Goal: Task Accomplishment & Management: Use online tool/utility

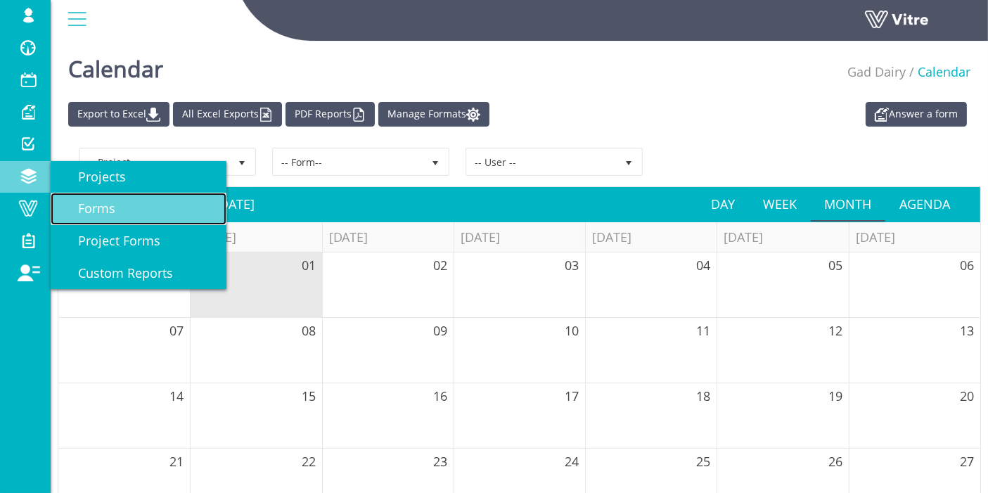
click at [100, 202] on span "Forms" at bounding box center [88, 208] width 54 height 17
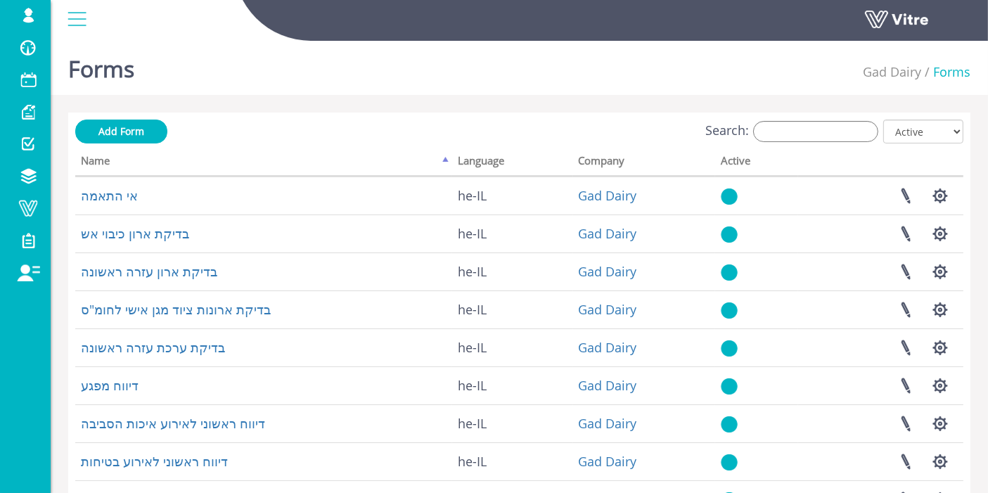
click at [672, 69] on div "Forms Gad Dairy Forms" at bounding box center [519, 65] width 937 height 60
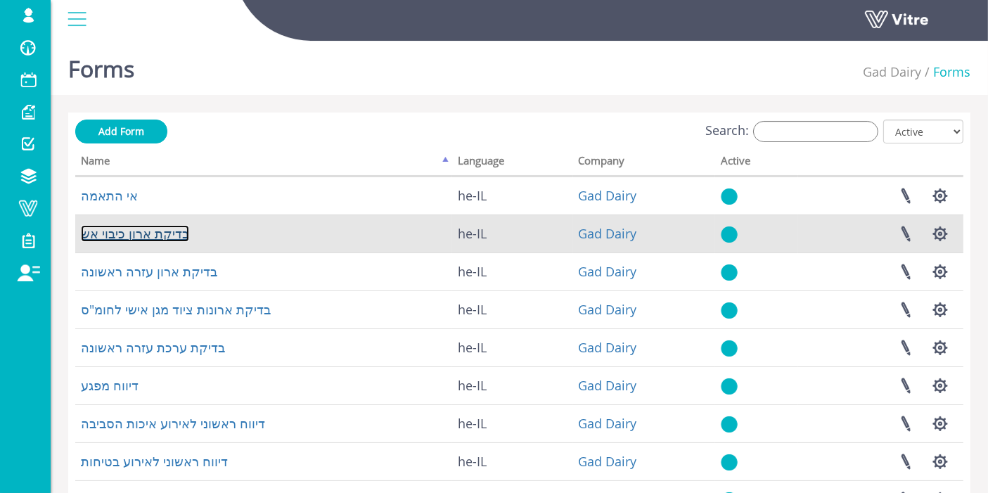
click at [133, 237] on link "בדיקת ארון כיבוי אש" at bounding box center [135, 233] width 108 height 17
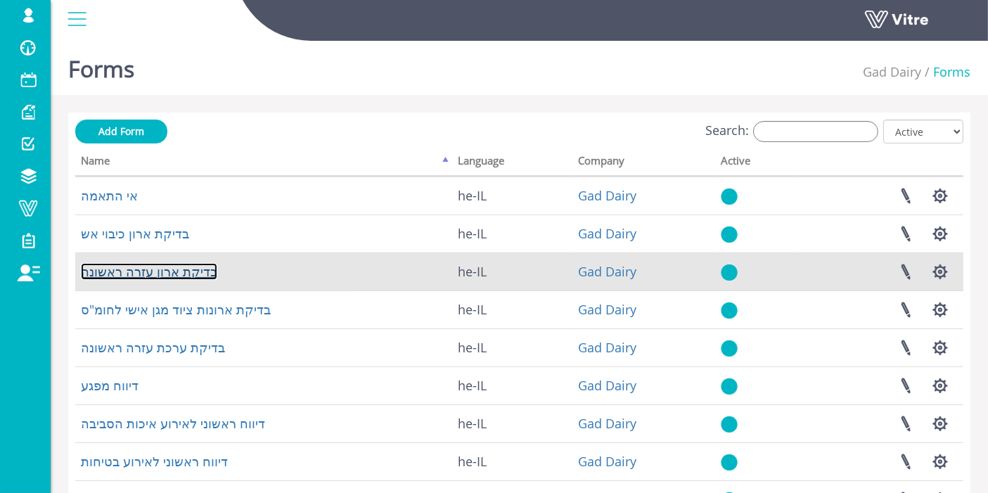
click at [123, 272] on link "בדיקת ארון עזרה ראשונה" at bounding box center [149, 271] width 136 height 17
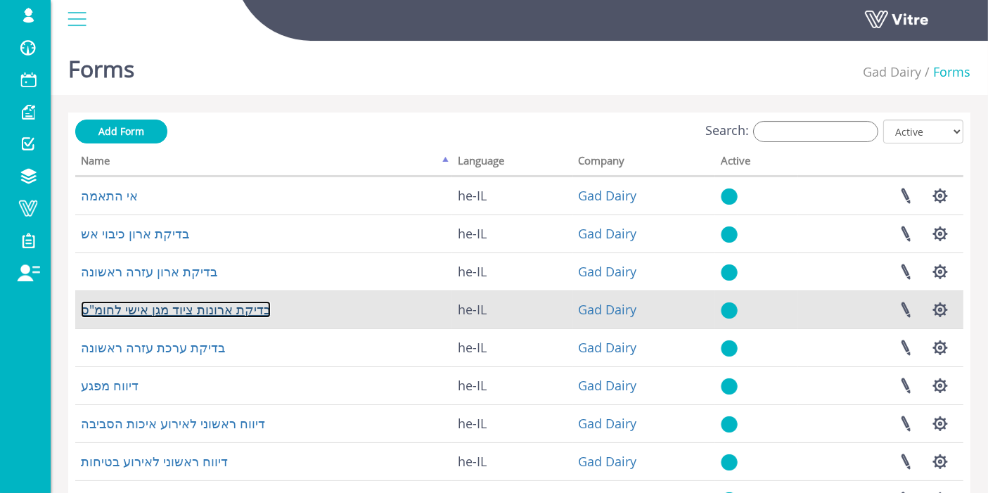
click at [123, 306] on link "בדיקת ארונות ציוד מגן אישי לחומ"ס" at bounding box center [176, 309] width 190 height 17
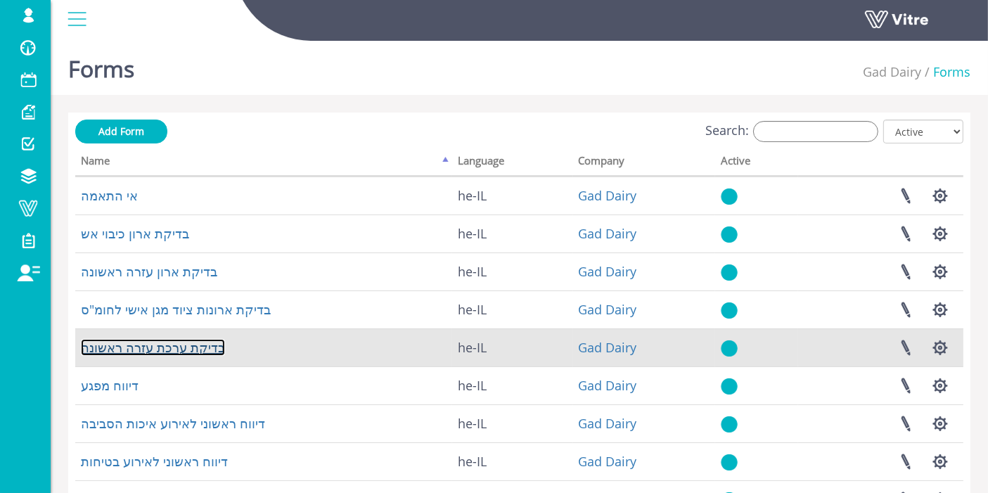
click at [132, 349] on link "בדיקת ערכת עזרה ראשונה" at bounding box center [153, 347] width 144 height 17
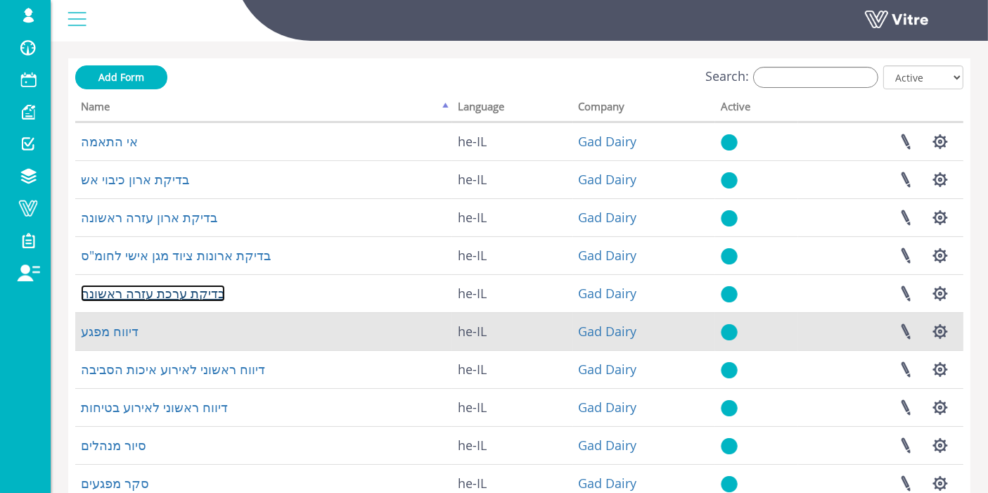
scroll to position [78, 0]
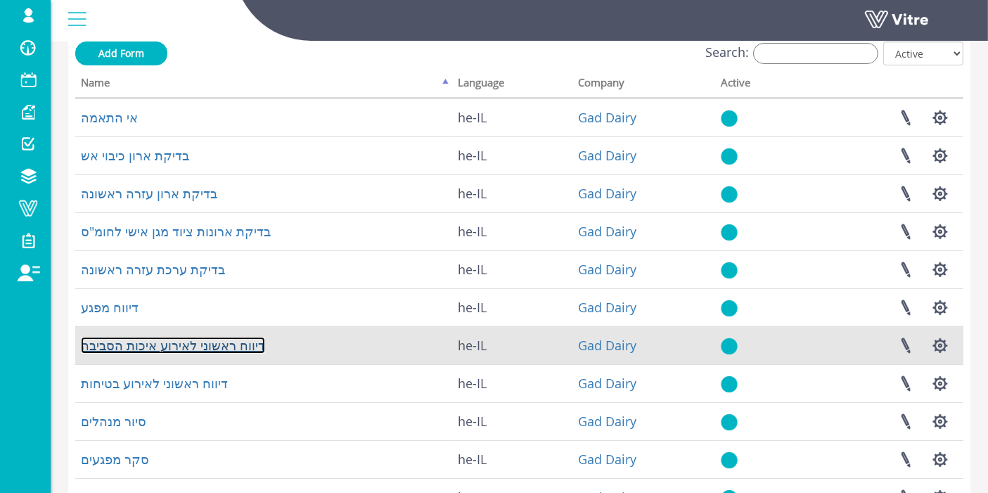
click at [138, 345] on link "דיווח ראשוני לאירוע איכות הסביבה" at bounding box center [173, 345] width 184 height 17
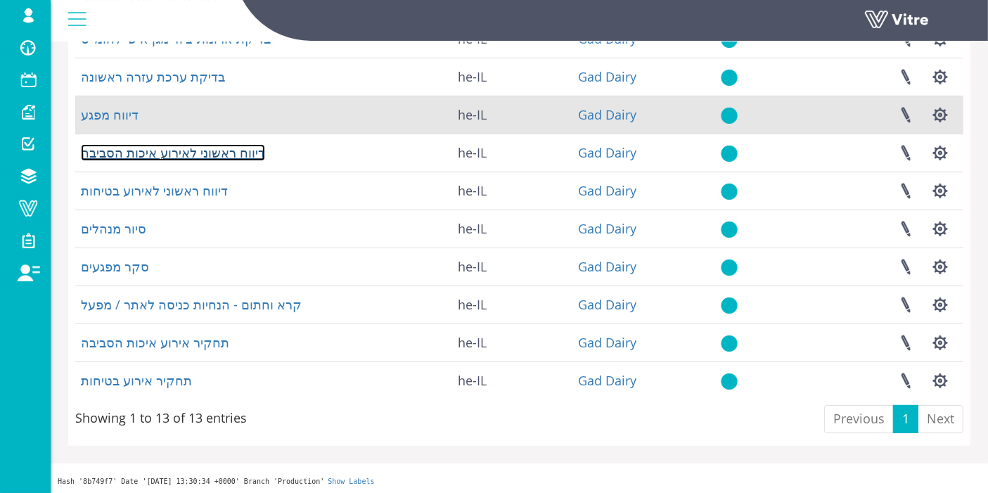
scroll to position [271, 0]
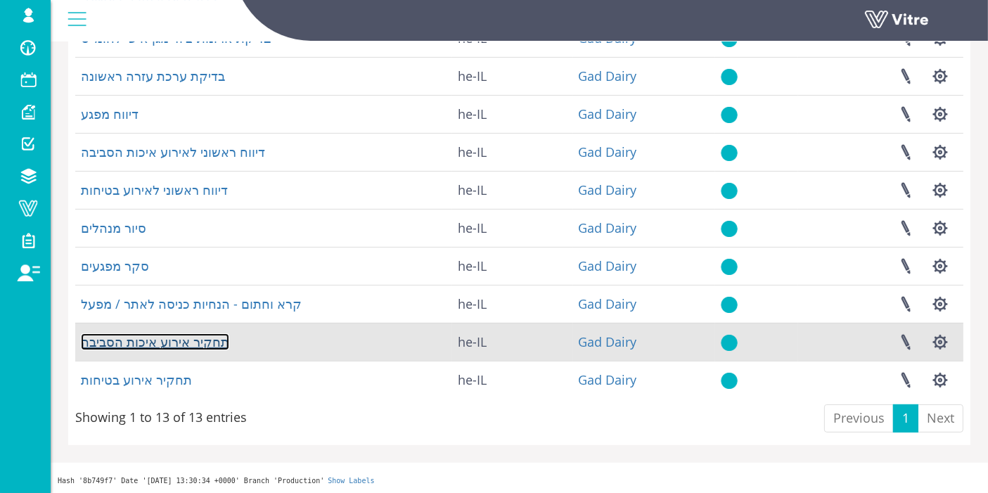
click at [167, 346] on link "תחקיר אירוע איכות הסביבה" at bounding box center [155, 341] width 148 height 17
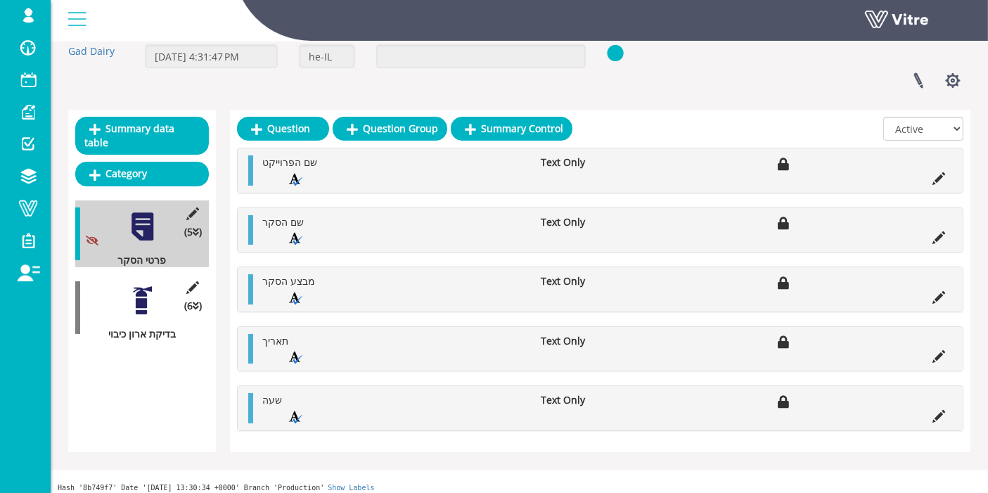
scroll to position [90, 0]
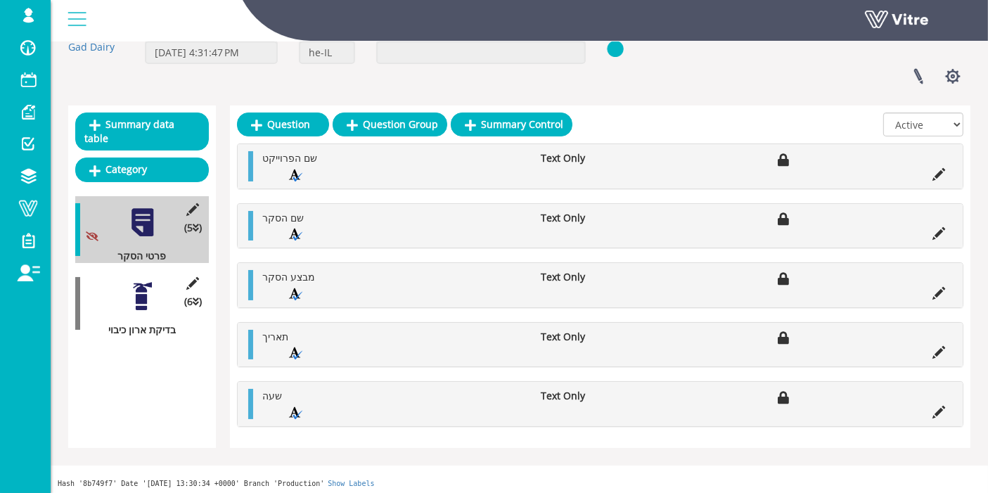
click at [131, 289] on div at bounding box center [143, 296] width 32 height 32
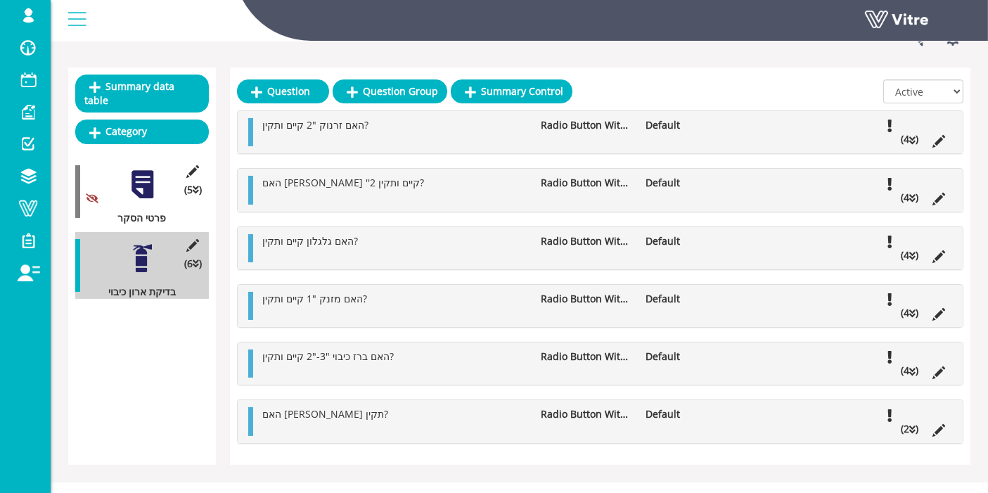
scroll to position [141, 0]
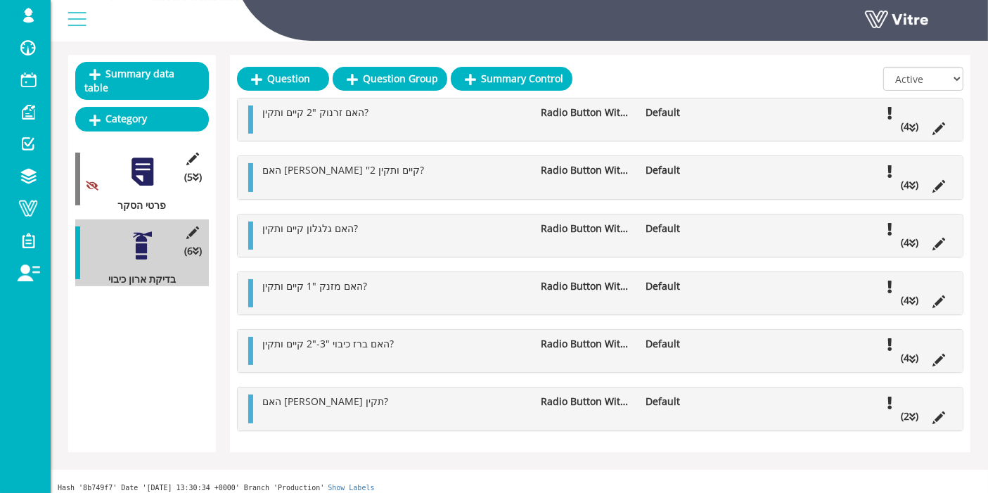
click at [915, 125] on li "(4 )" at bounding box center [909, 127] width 32 height 14
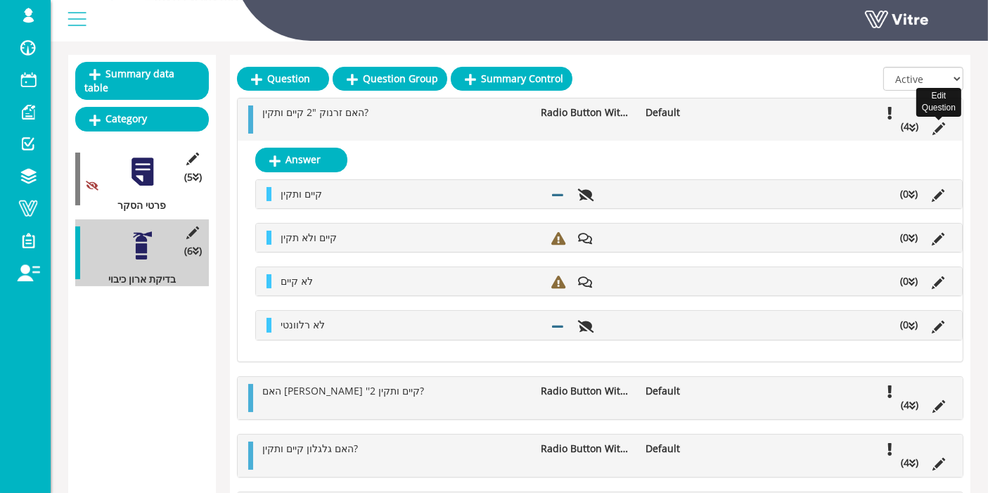
click at [938, 123] on icon at bounding box center [938, 128] width 13 height 13
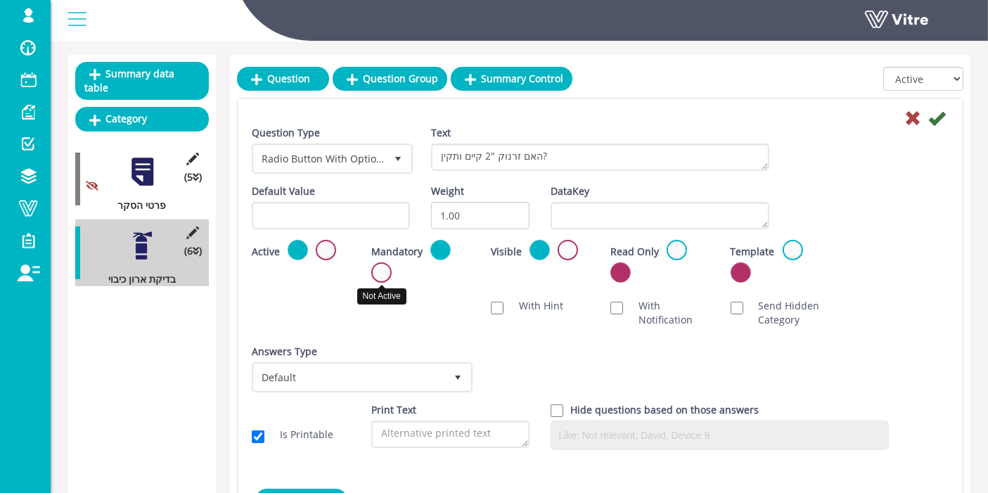
click at [383, 278] on label at bounding box center [381, 272] width 20 height 20
click at [0, 0] on input "radio" at bounding box center [0, 0] width 0 height 0
click at [938, 115] on icon at bounding box center [936, 118] width 17 height 17
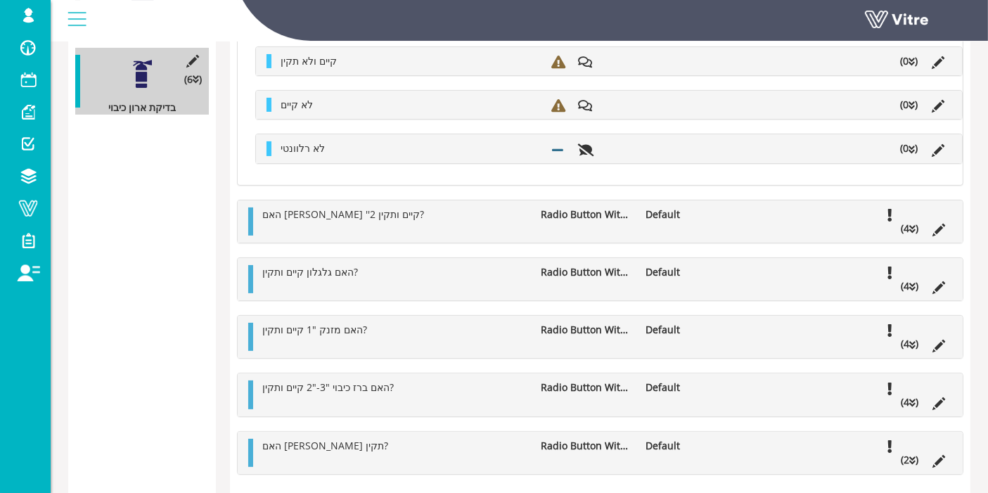
scroll to position [358, 0]
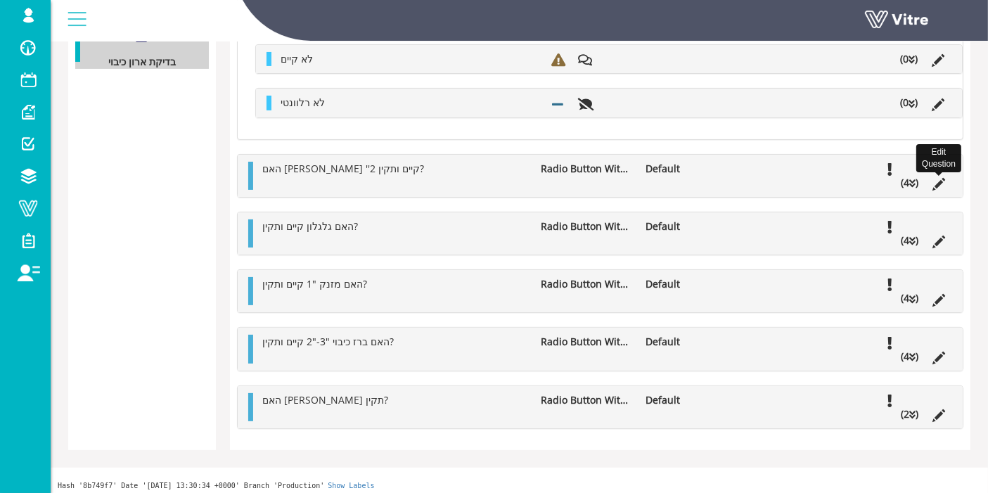
click at [936, 178] on icon at bounding box center [938, 184] width 13 height 13
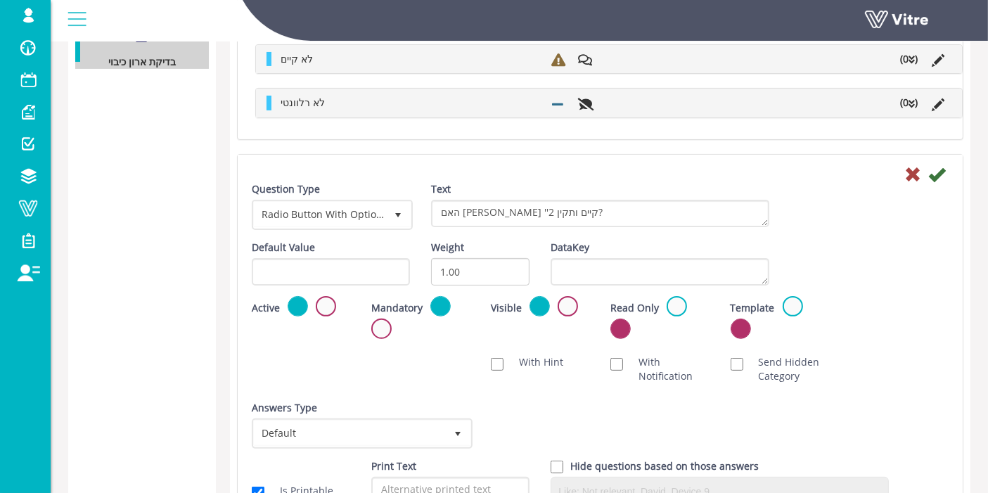
click at [392, 321] on div "Mandatory" at bounding box center [420, 316] width 98 height 41
click at [392, 319] on div "Mandatory" at bounding box center [420, 316] width 98 height 41
click at [387, 325] on label at bounding box center [381, 328] width 20 height 20
click at [0, 0] on input "radio" at bounding box center [0, 0] width 0 height 0
click at [931, 171] on icon at bounding box center [936, 174] width 17 height 17
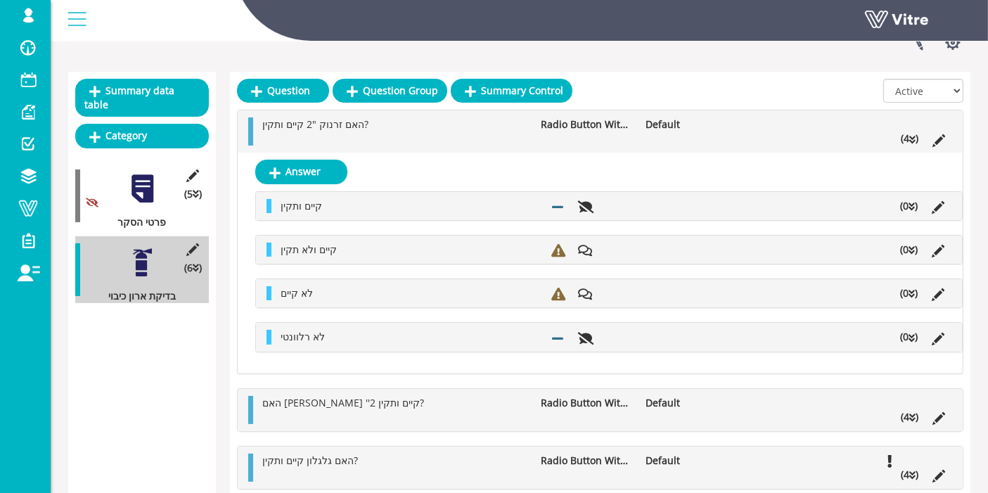
scroll to position [0, 0]
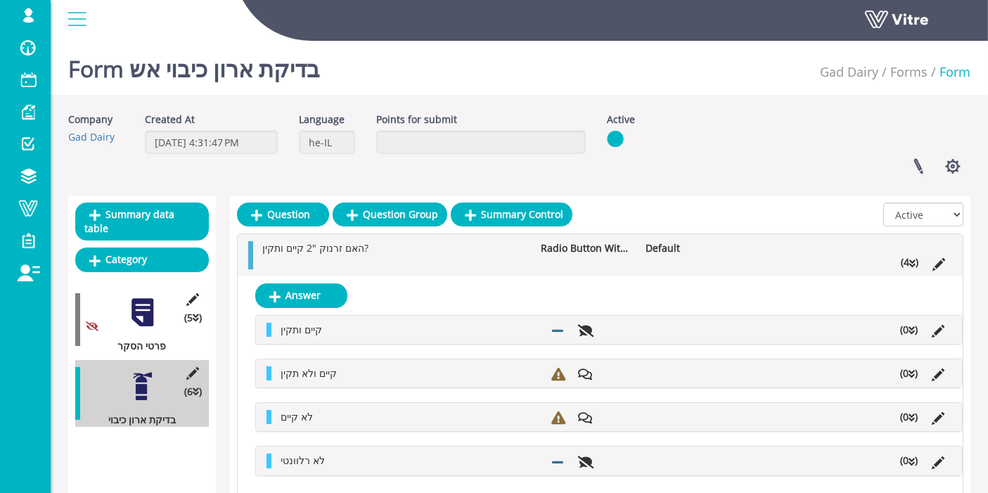
click at [914, 270] on div "האם זרנוק "2 קיים ותקין? Radio Button With Options Default (4 )" at bounding box center [600, 255] width 725 height 42
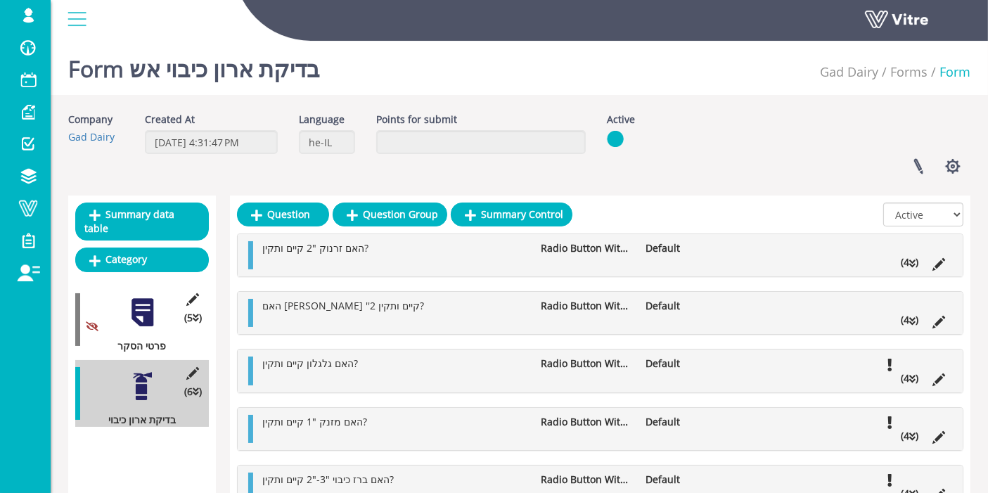
click at [909, 316] on icon at bounding box center [912, 321] width 6 height 10
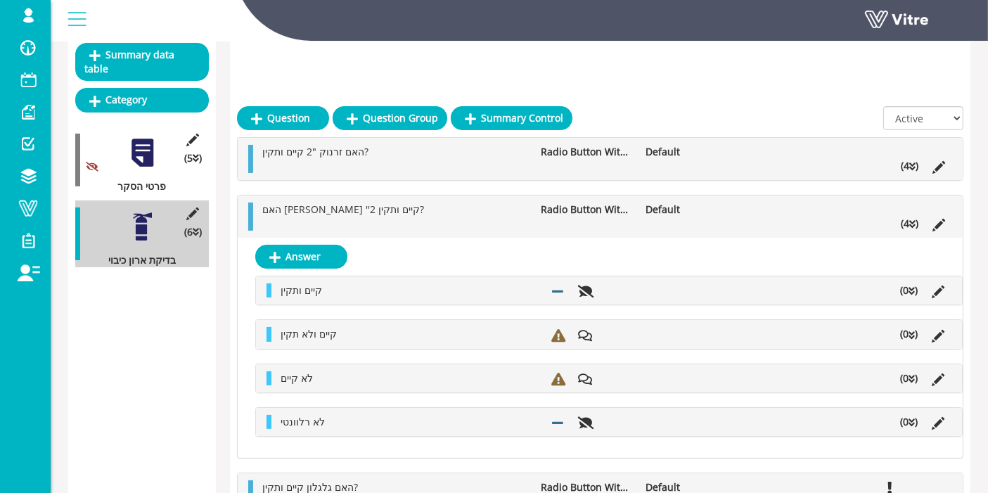
scroll to position [234, 0]
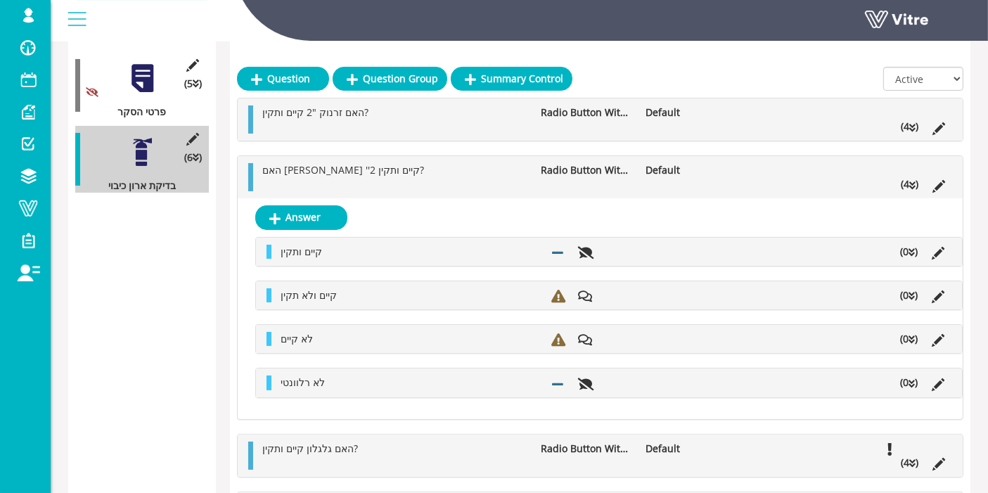
click at [914, 191] on div "האם מזנק ''2 קיים ותקין? Radio Button With Options Default (4 )" at bounding box center [600, 177] width 725 height 42
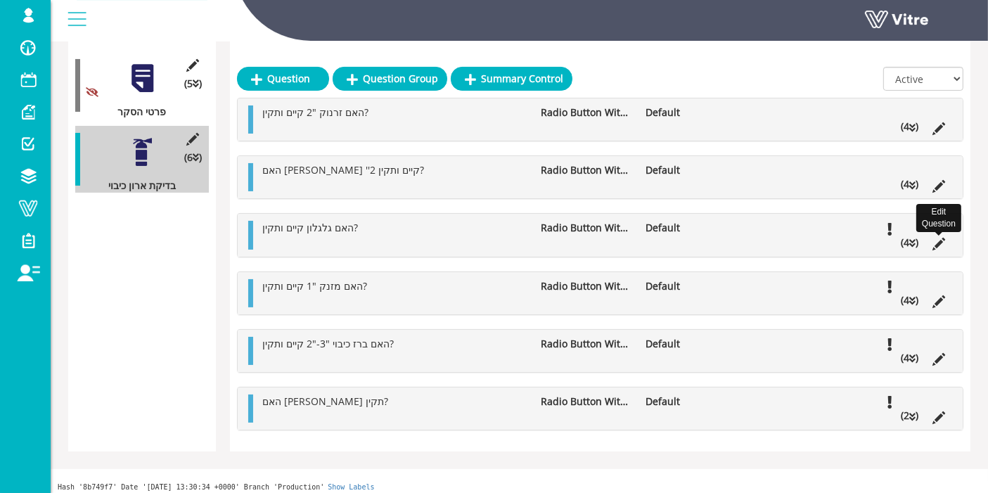
click at [935, 243] on icon at bounding box center [938, 244] width 13 height 13
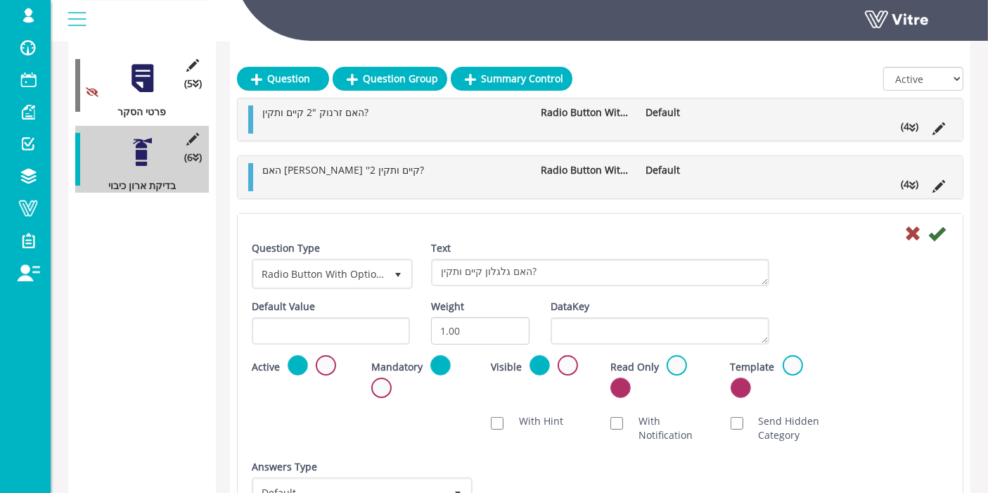
click at [390, 385] on label at bounding box center [381, 387] width 20 height 20
click at [0, 0] on input "radio" at bounding box center [0, 0] width 0 height 0
click at [941, 231] on icon at bounding box center [936, 233] width 17 height 17
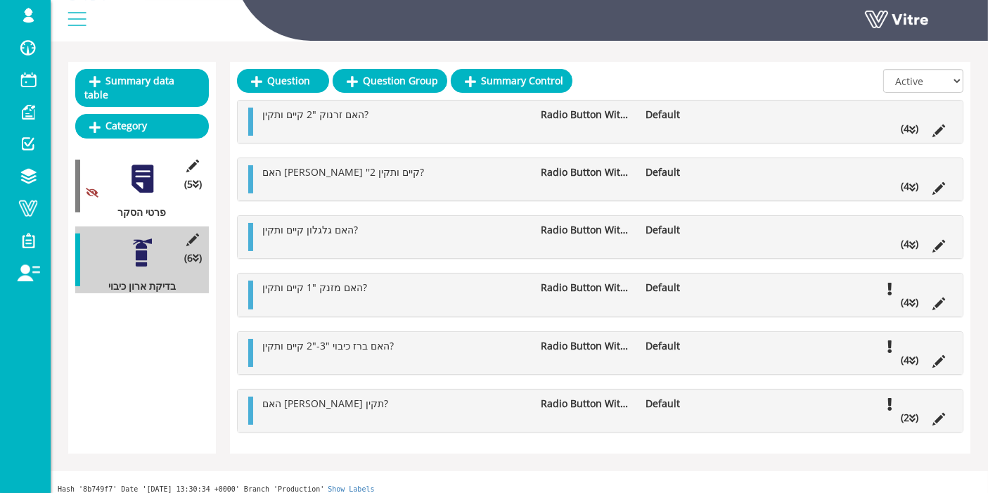
scroll to position [138, 0]
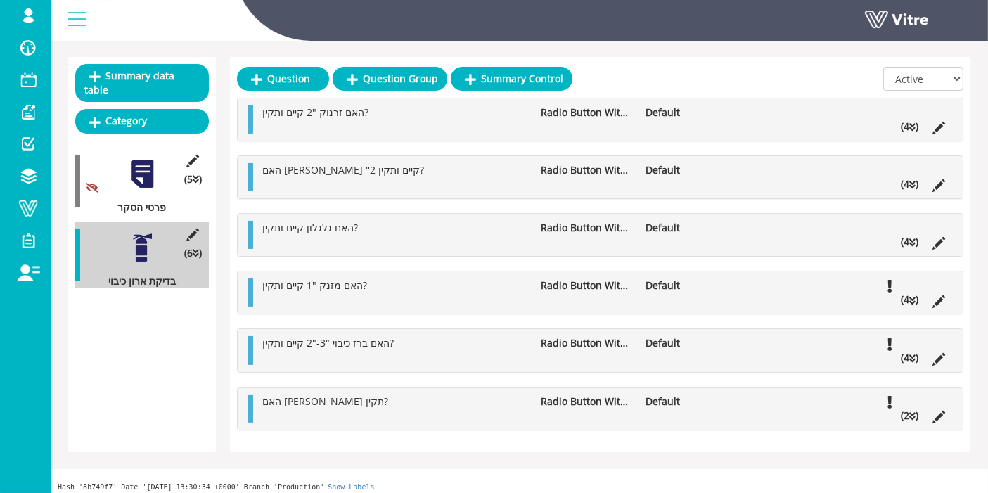
click at [926, 125] on li at bounding box center [938, 127] width 27 height 14
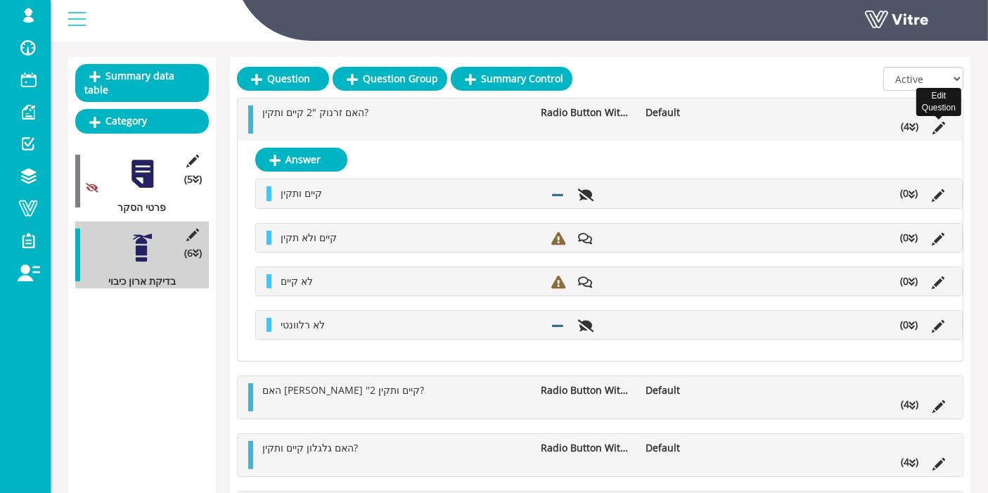
click at [942, 124] on icon at bounding box center [938, 128] width 13 height 13
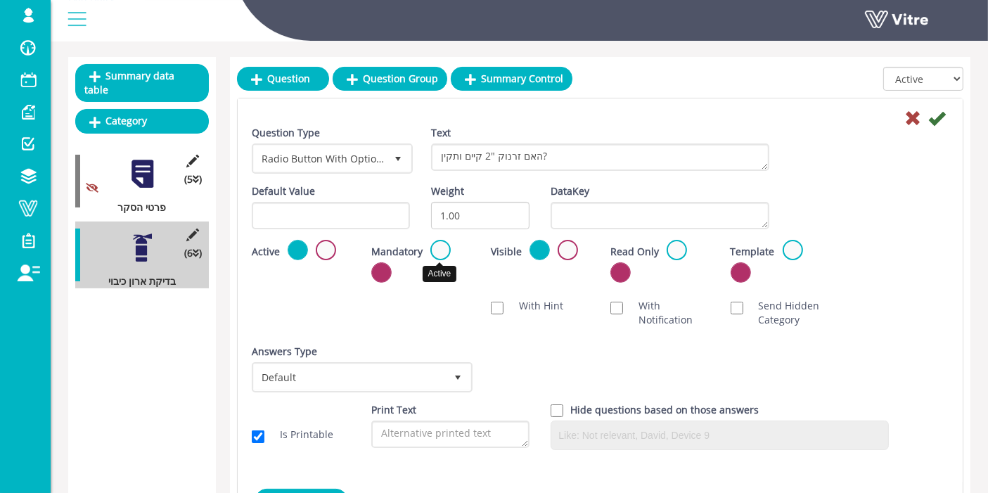
click at [446, 248] on label at bounding box center [440, 250] width 20 height 20
click at [0, 0] on input "radio" at bounding box center [0, 0] width 0 height 0
click at [937, 121] on icon at bounding box center [936, 118] width 17 height 17
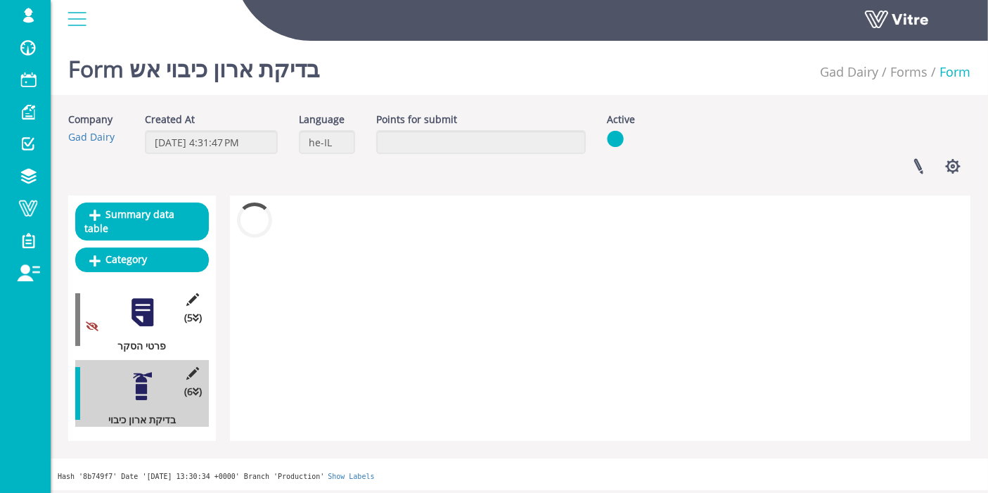
scroll to position [0, 0]
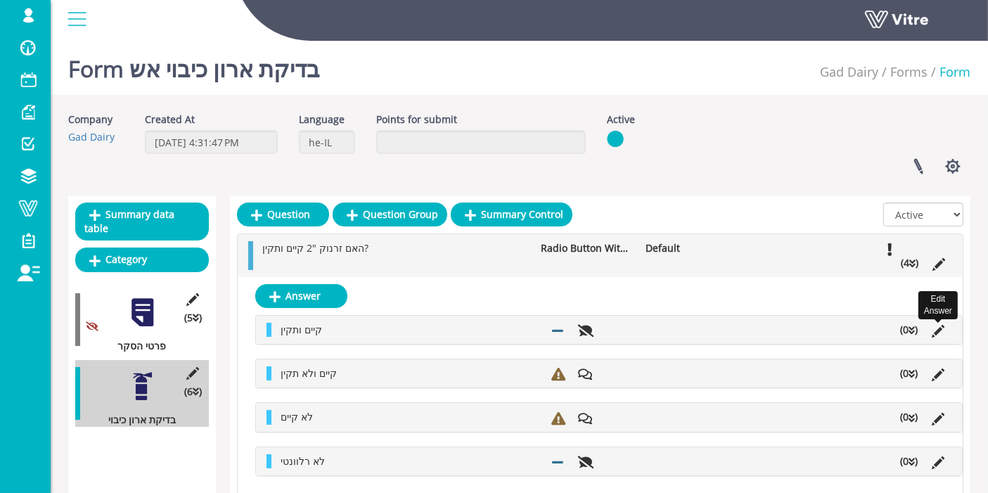
click at [936, 331] on icon at bounding box center [937, 331] width 13 height 13
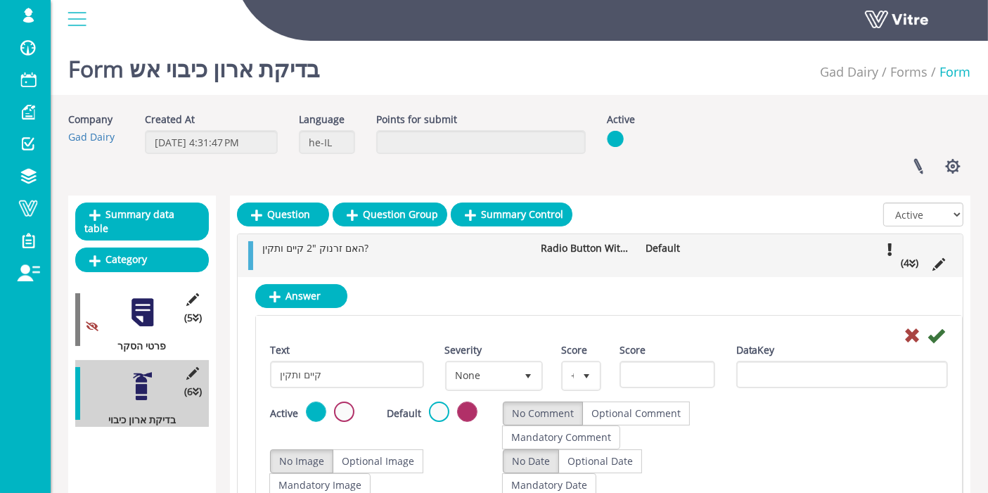
click at [910, 335] on icon at bounding box center [911, 335] width 17 height 17
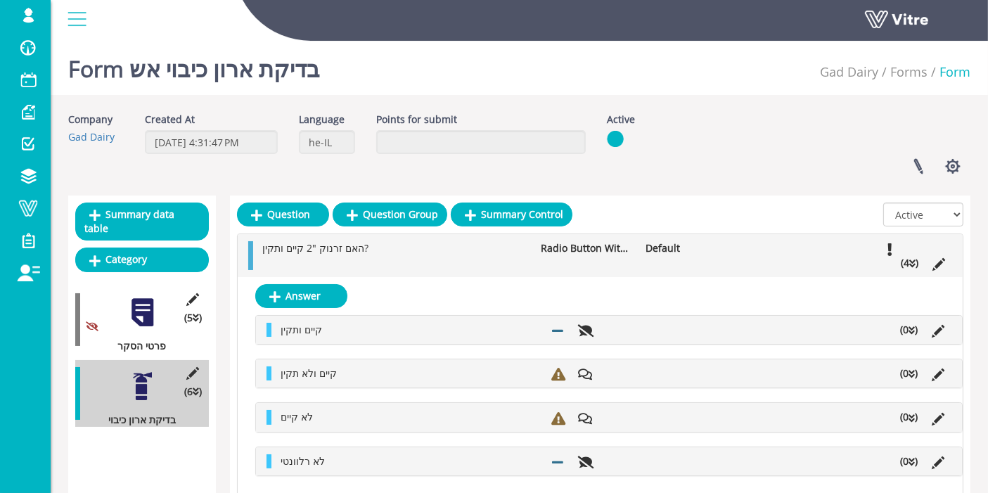
click at [914, 264] on icon at bounding box center [912, 264] width 6 height 10
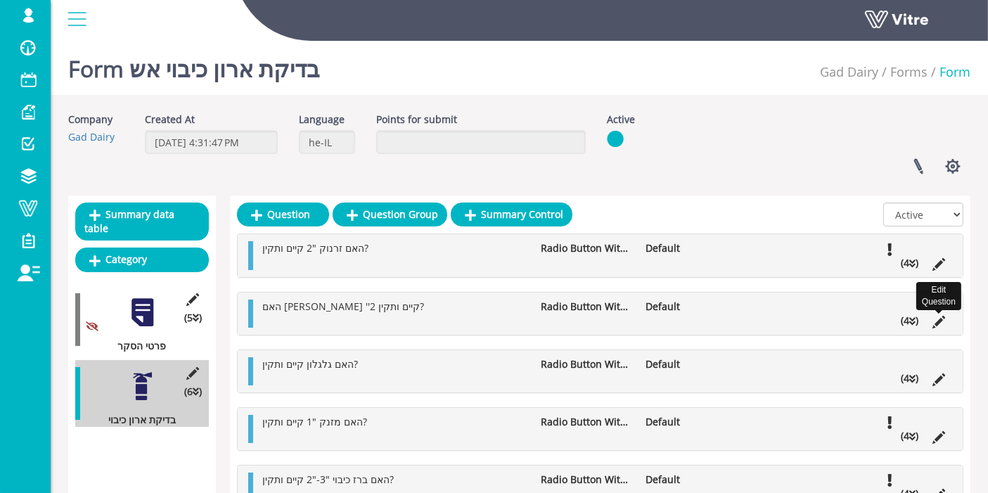
click at [943, 323] on icon at bounding box center [938, 322] width 13 height 13
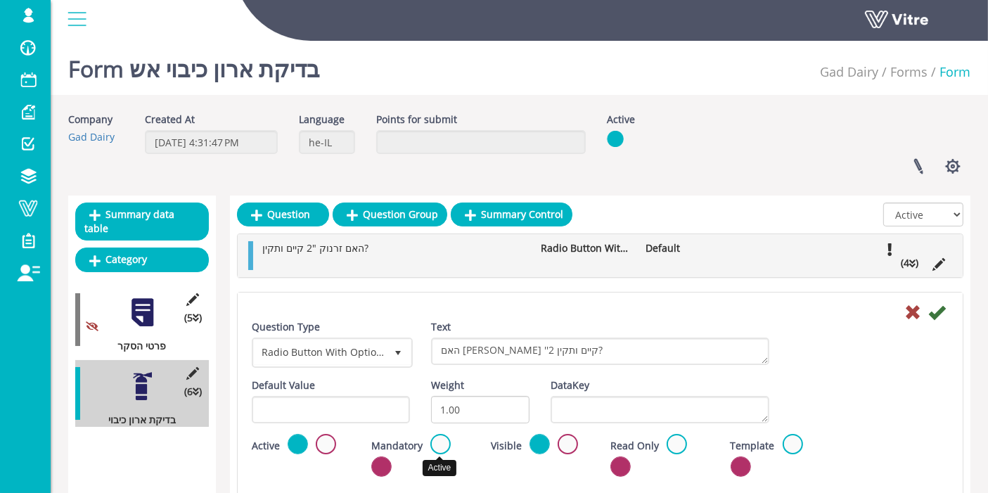
click at [435, 448] on label at bounding box center [440, 444] width 20 height 20
click at [0, 0] on input "radio" at bounding box center [0, 0] width 0 height 0
click at [936, 308] on icon at bounding box center [936, 312] width 17 height 17
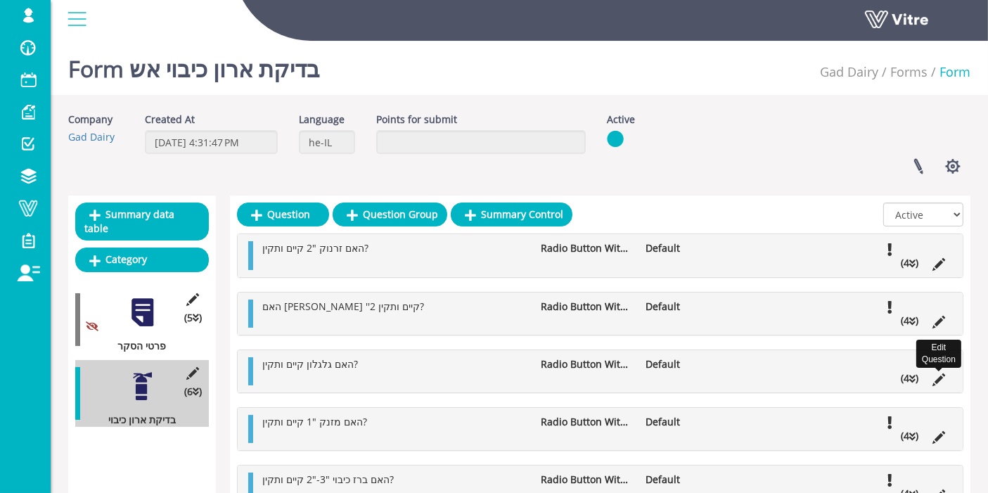
click at [936, 378] on icon at bounding box center [938, 379] width 13 height 13
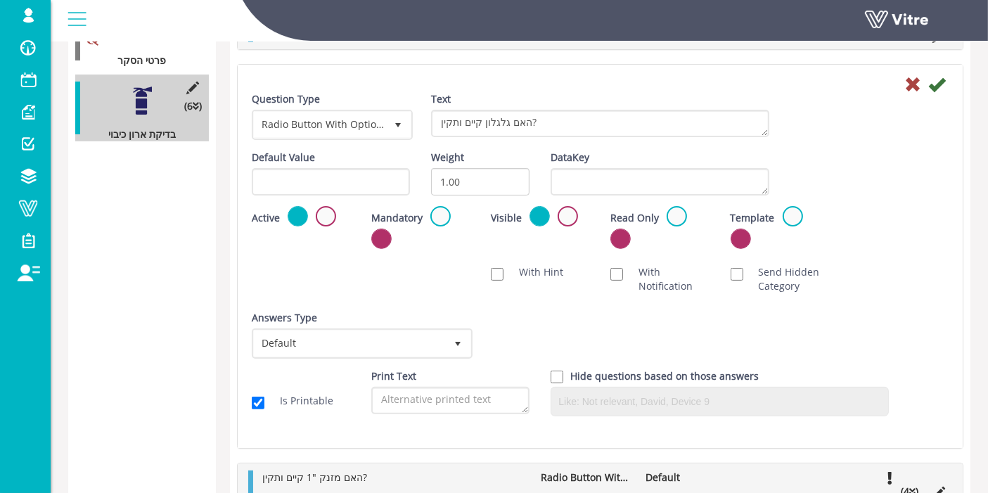
scroll to position [312, 0]
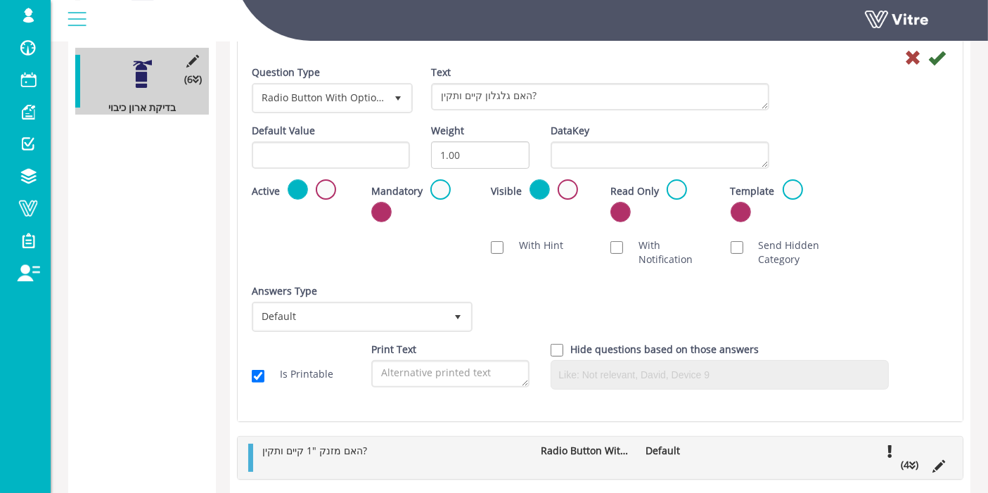
click at [450, 181] on div "Mandatory" at bounding box center [420, 199] width 98 height 41
click at [445, 186] on label at bounding box center [440, 189] width 20 height 20
click at [0, 0] on input "radio" at bounding box center [0, 0] width 0 height 0
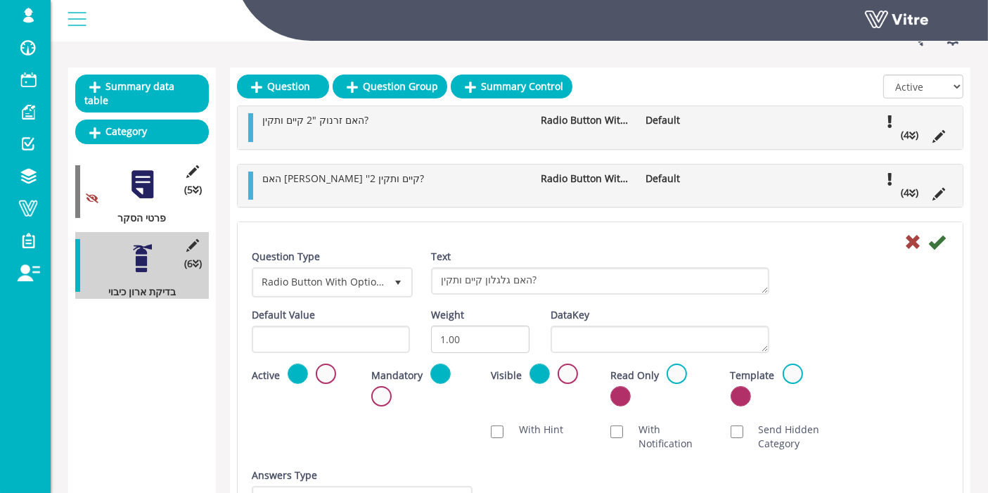
scroll to position [78, 0]
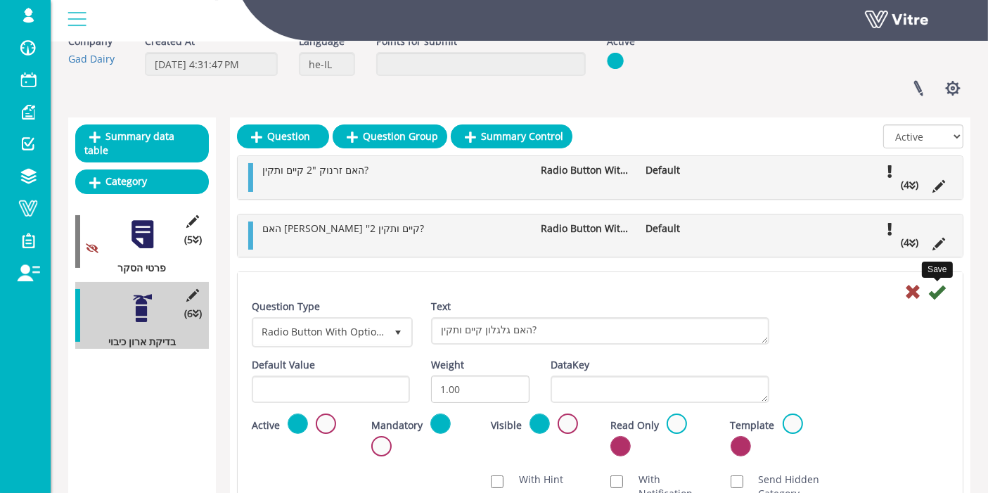
click at [935, 292] on icon at bounding box center [936, 291] width 17 height 17
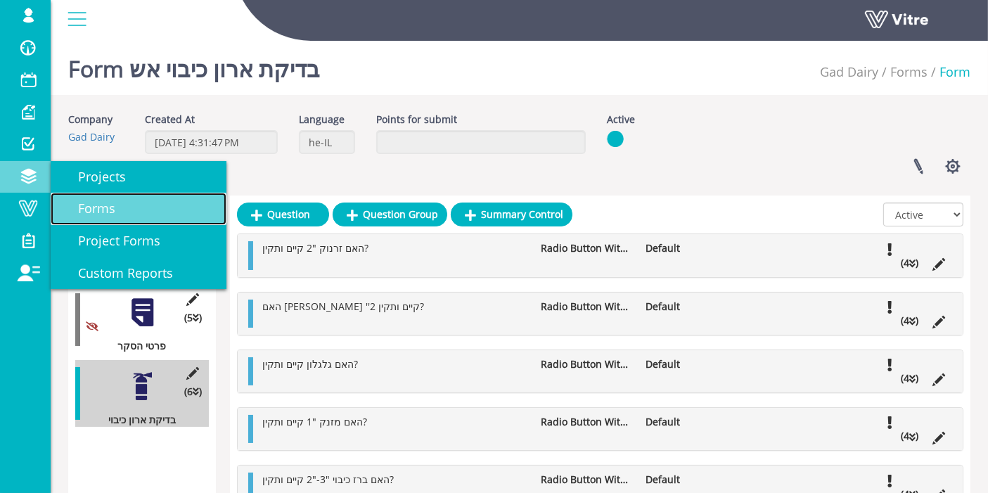
click at [110, 210] on span "Forms" at bounding box center [88, 208] width 54 height 17
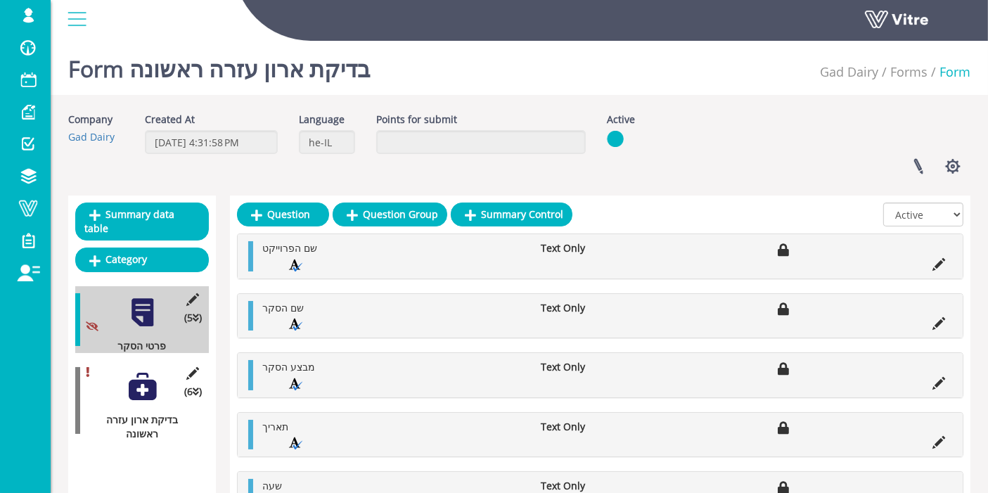
click at [968, 114] on div "Company Gad Dairy Created At [DATE] 4:31:58 PM Language he-IL Points for submit…" at bounding box center [519, 148] width 923 height 72
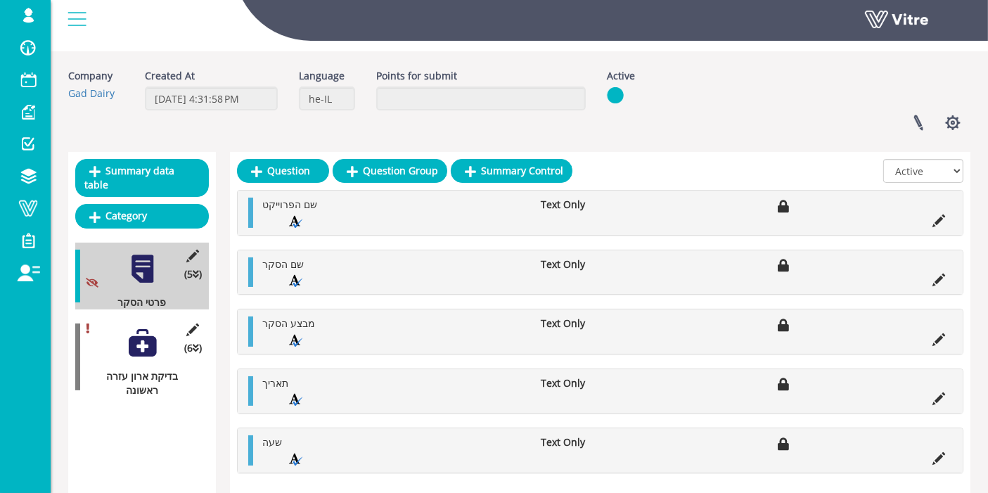
scroll to position [90, 0]
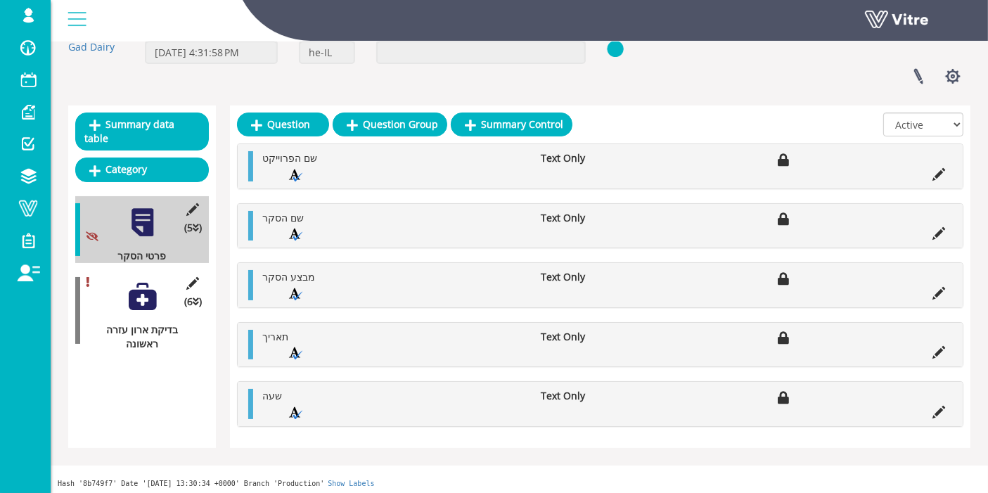
click at [147, 282] on div at bounding box center [143, 296] width 32 height 32
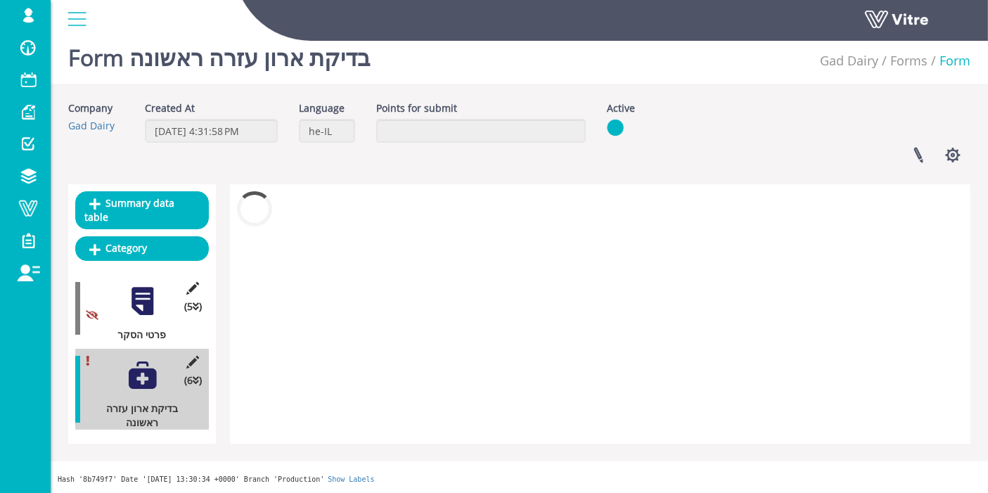
scroll to position [0, 0]
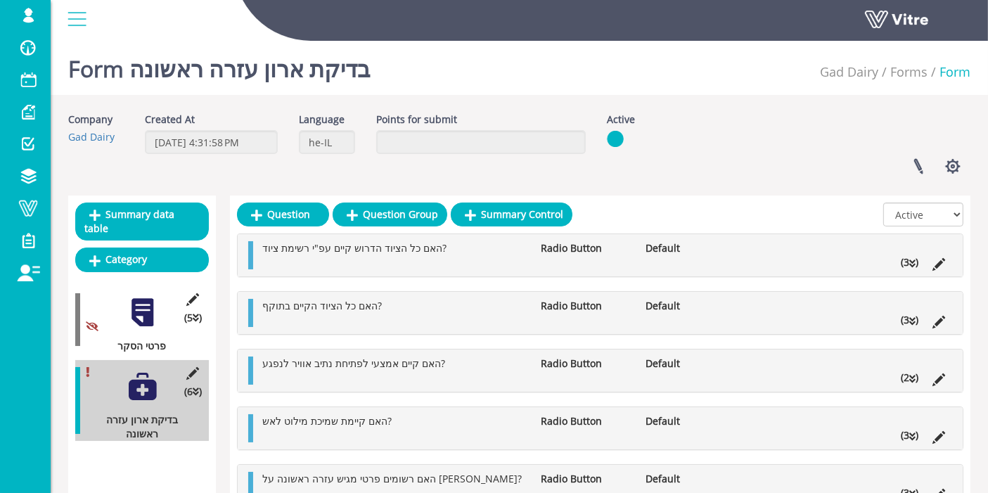
click at [913, 263] on icon at bounding box center [912, 264] width 6 height 10
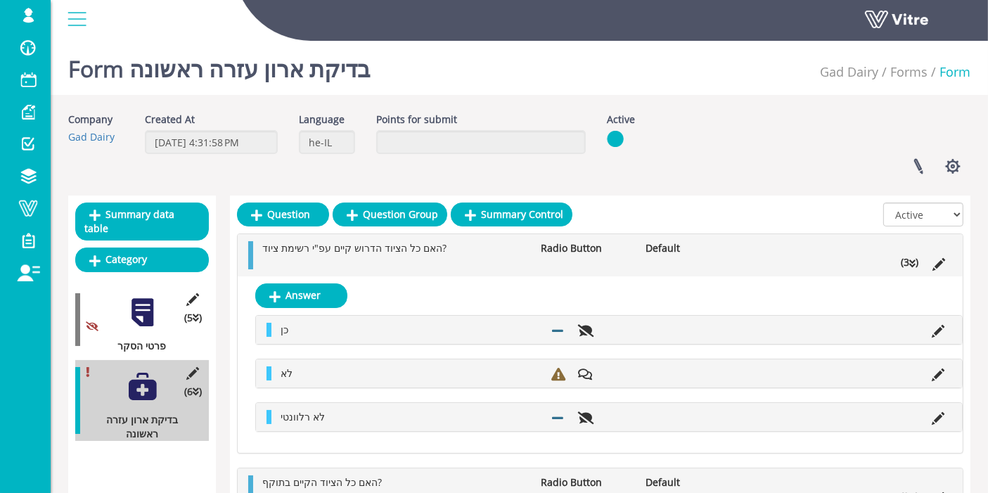
click at [913, 263] on icon at bounding box center [912, 264] width 6 height 10
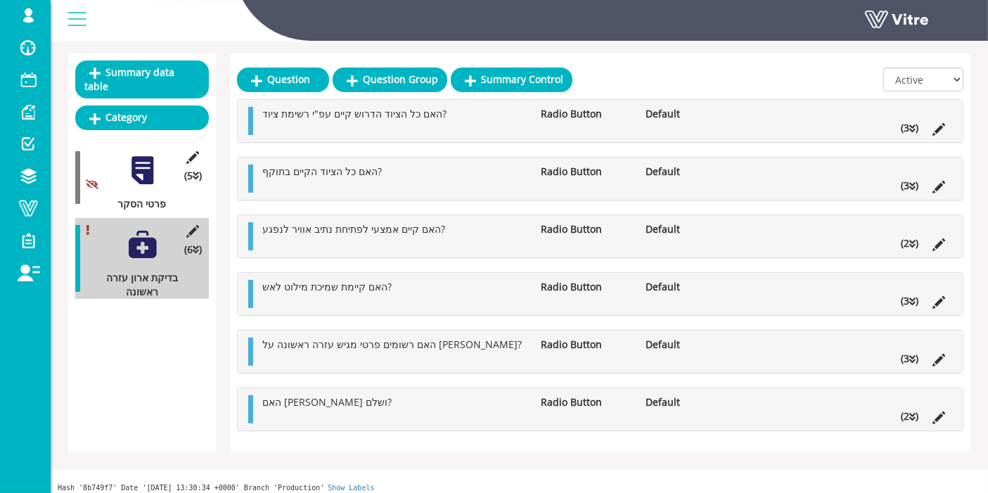
scroll to position [143, 0]
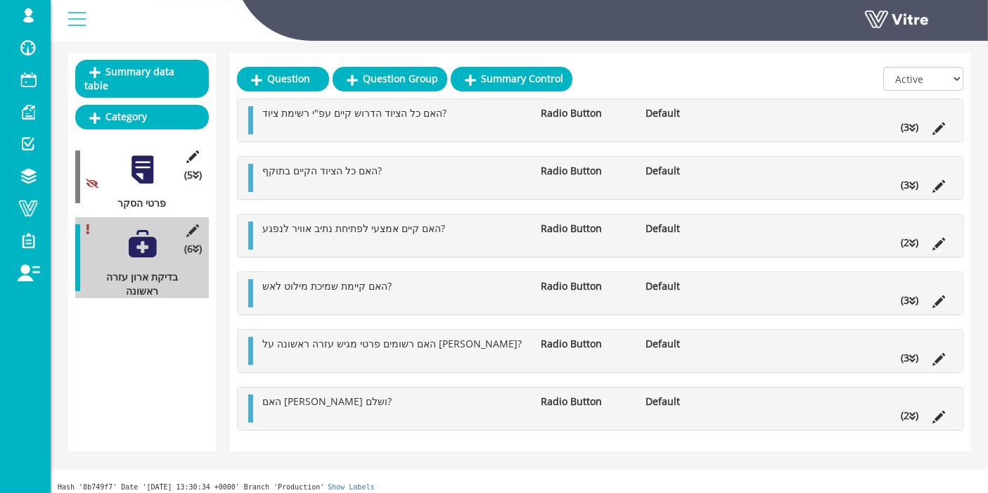
drag, startPoint x: 164, startPoint y: 302, endPoint x: 753, endPoint y: 49, distance: 641.1
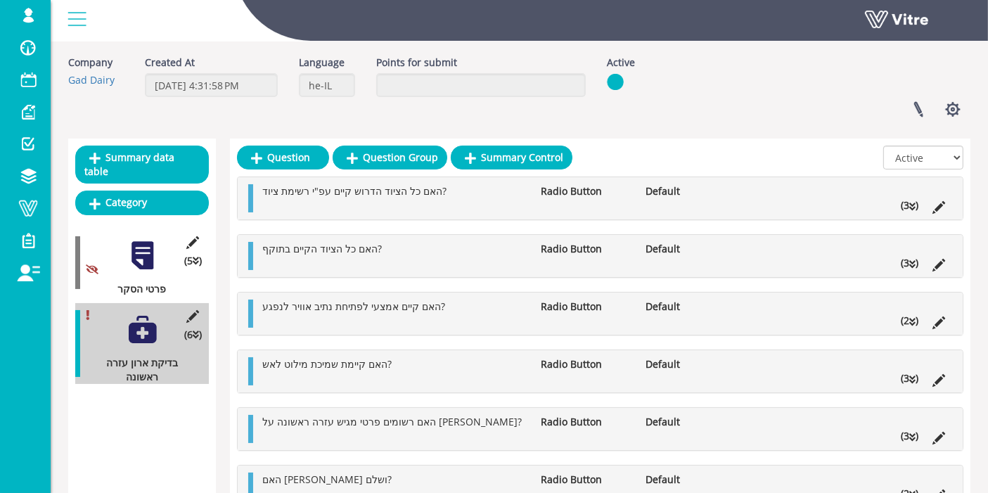
scroll to position [0, 0]
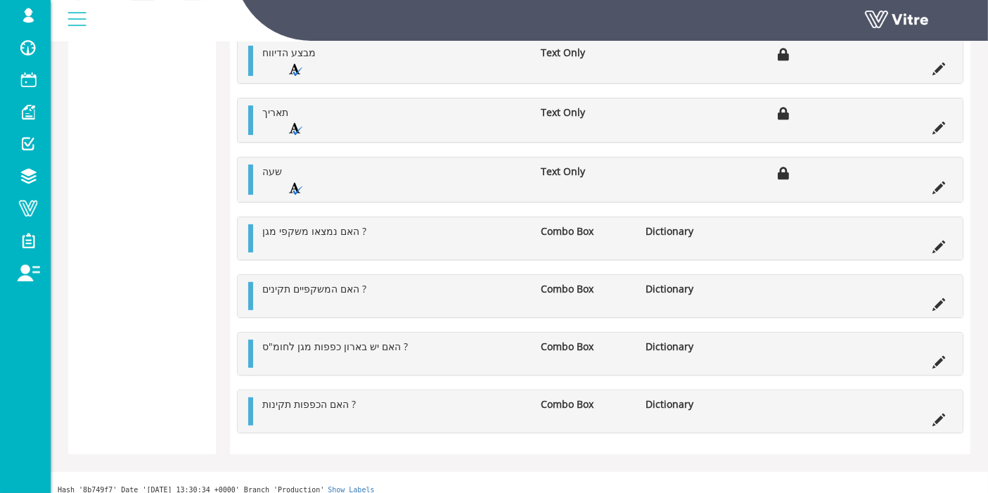
scroll to position [319, 0]
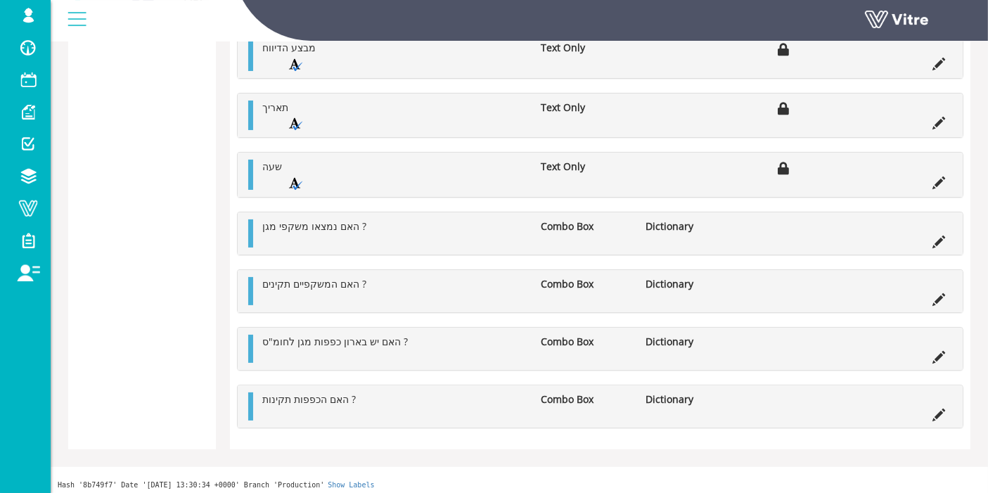
click at [371, 219] on li "האם נמצאו משקפי מגן ?" at bounding box center [394, 226] width 278 height 14
click at [936, 239] on icon at bounding box center [938, 241] width 13 height 13
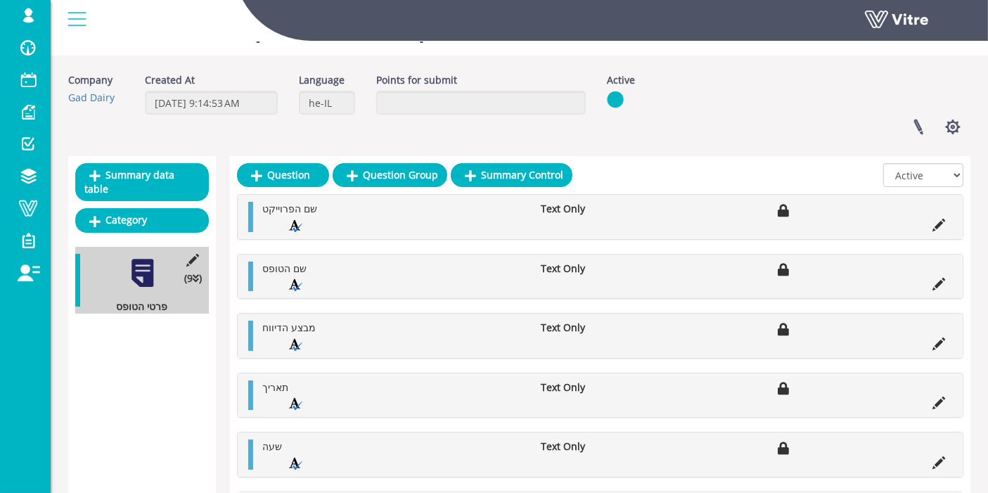
scroll to position [0, 0]
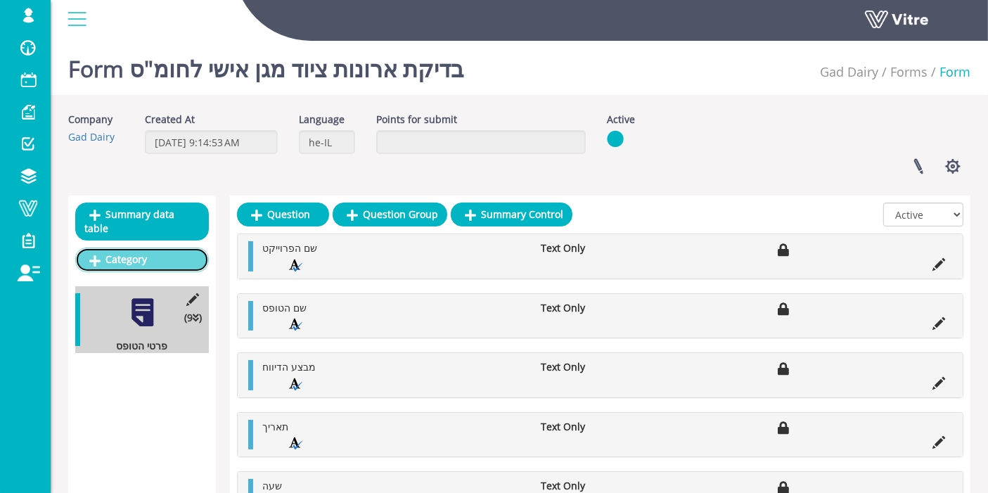
click at [152, 247] on link "Category" at bounding box center [142, 259] width 134 height 24
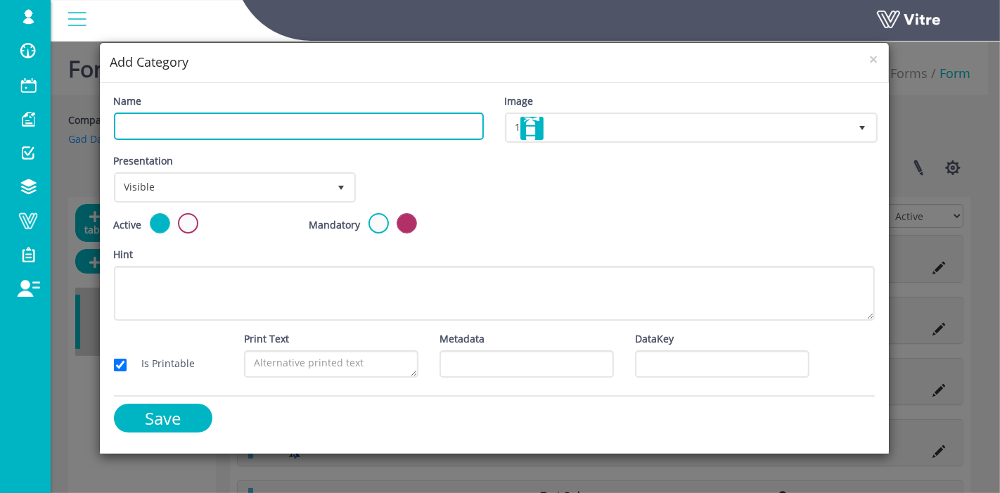
click at [289, 124] on input "Name" at bounding box center [299, 125] width 370 height 27
type input "בדיקת ארונות"
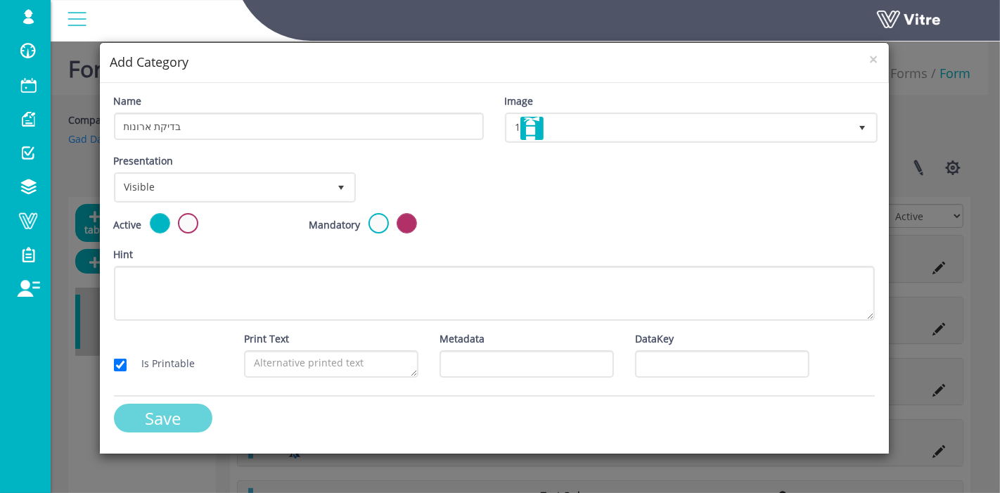
click at [180, 420] on input "Save" at bounding box center [163, 417] width 98 height 29
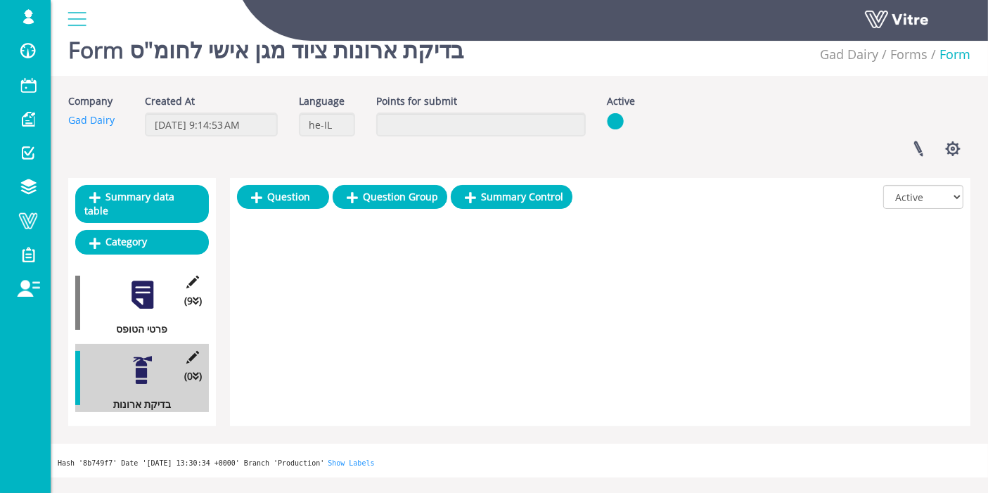
scroll to position [34, 0]
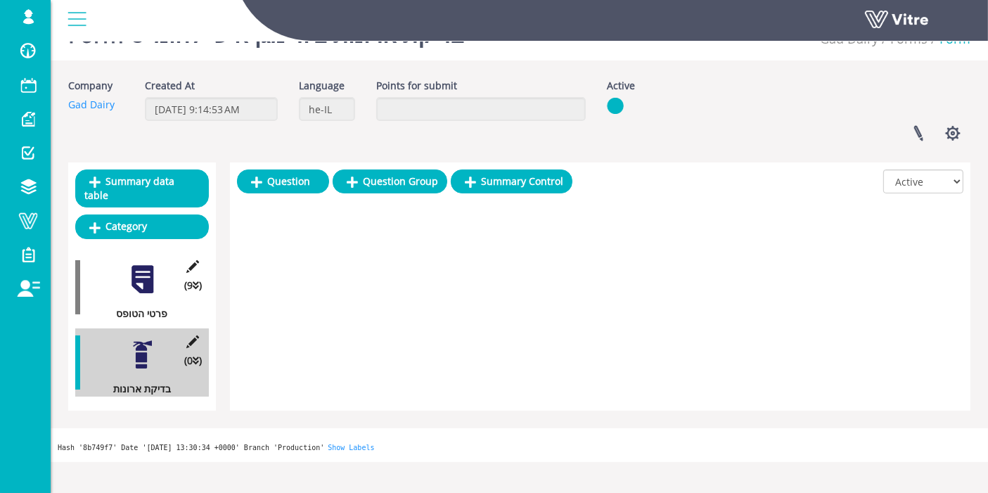
click at [138, 265] on div at bounding box center [143, 280] width 32 height 32
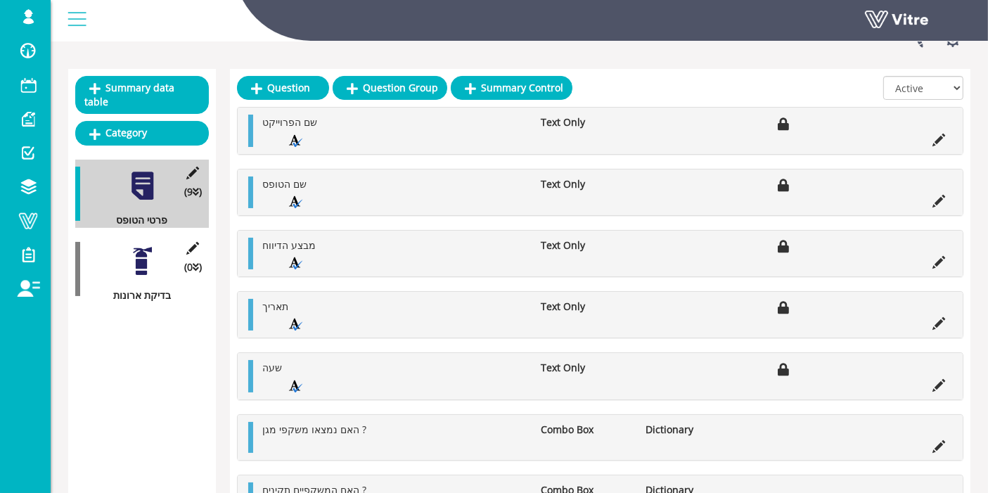
scroll to position [343, 0]
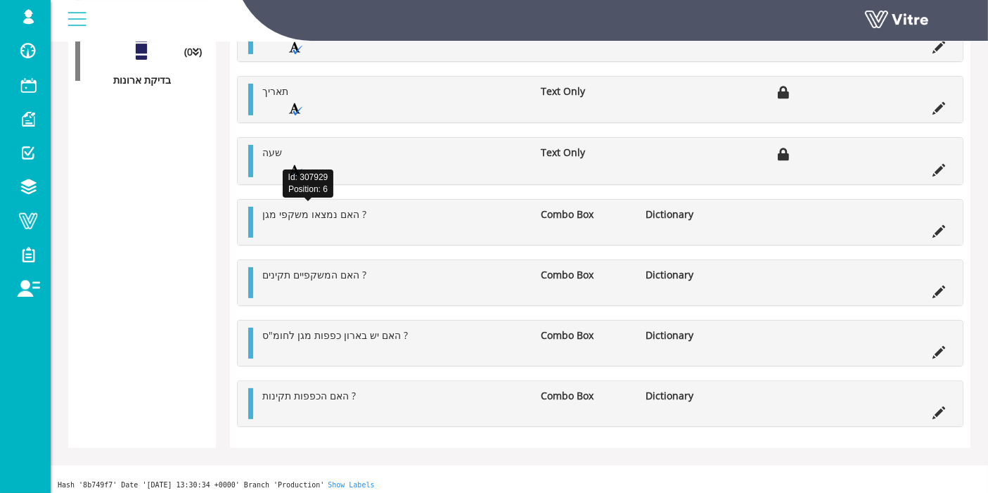
click at [305, 212] on span "האם נמצאו משקפי מגן ?" at bounding box center [314, 213] width 104 height 13
click at [473, 214] on li "האם נמצאו משקפי מגן ?" at bounding box center [394, 214] width 278 height 15
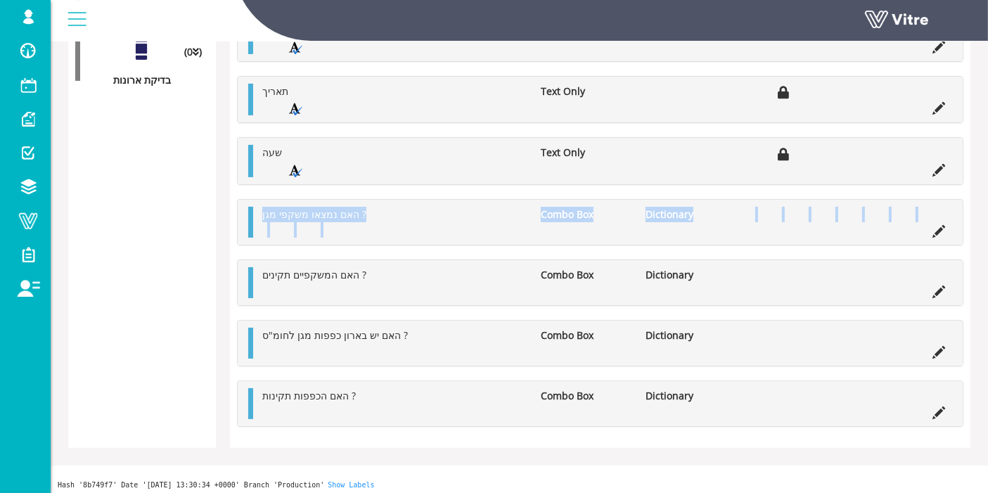
click at [704, 224] on ul "האם נמצאו משקפי מגן ? Combo Box Dictionary Edit Question" at bounding box center [603, 222] width 697 height 31
click at [740, 200] on div "האם נמצאו משקפי מגן ? Combo Box Dictionary" at bounding box center [600, 222] width 725 height 45
click at [549, 219] on ul "האם נמצאו משקפי מגן ? Combo Box Dictionary" at bounding box center [603, 222] width 697 height 31
drag, startPoint x: 501, startPoint y: 202, endPoint x: 478, endPoint y: 205, distance: 23.5
click at [501, 201] on div "האם נמצאו משקפי מגן ? Combo Box Dictionary" at bounding box center [600, 222] width 725 height 45
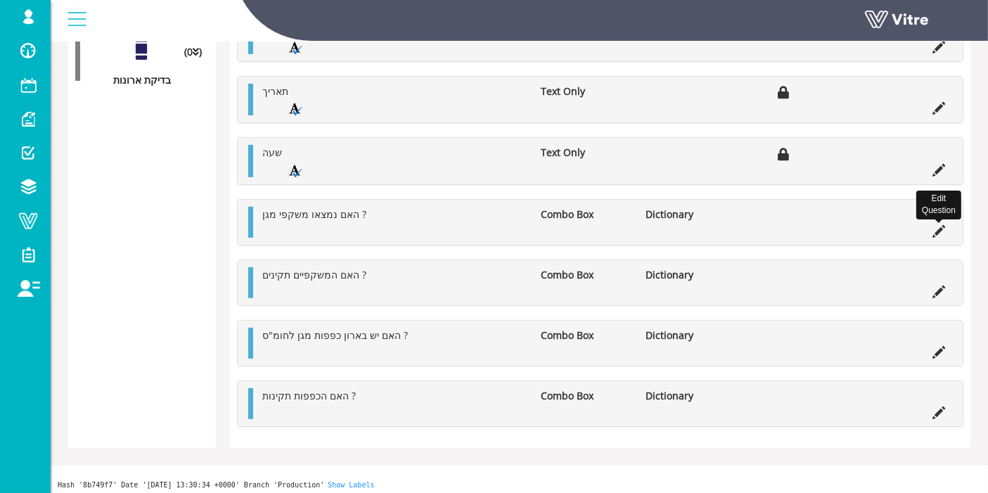
click at [936, 225] on icon at bounding box center [938, 231] width 13 height 13
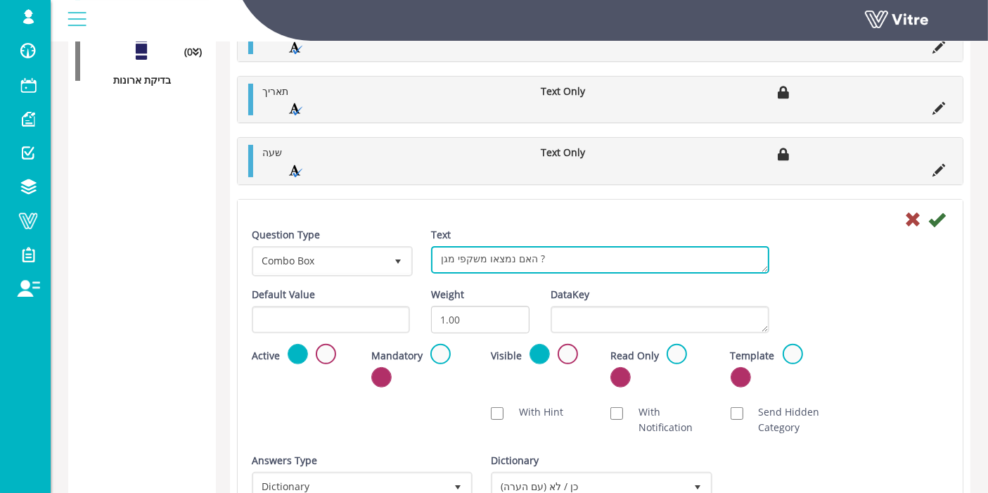
click at [490, 254] on textarea "האם נמצאו משקפי מגן ?" at bounding box center [600, 259] width 338 height 27
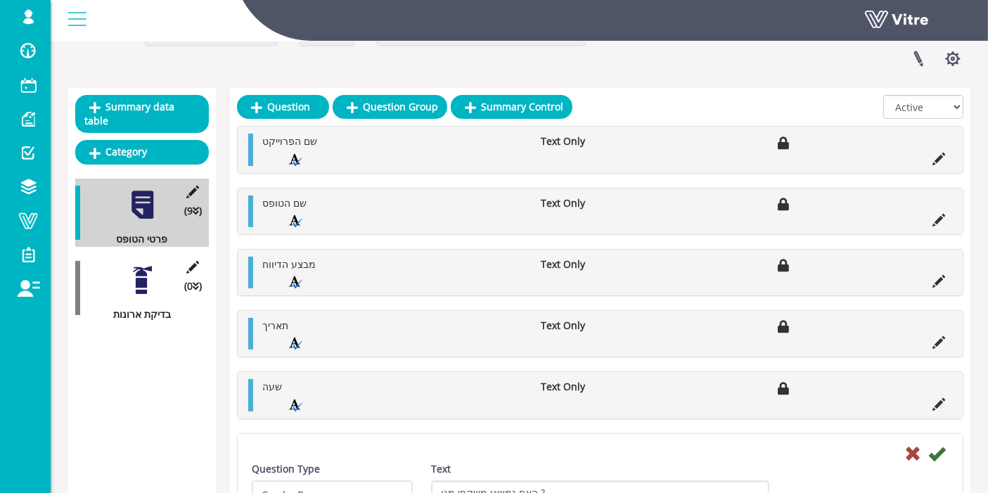
click at [132, 269] on div at bounding box center [143, 280] width 32 height 32
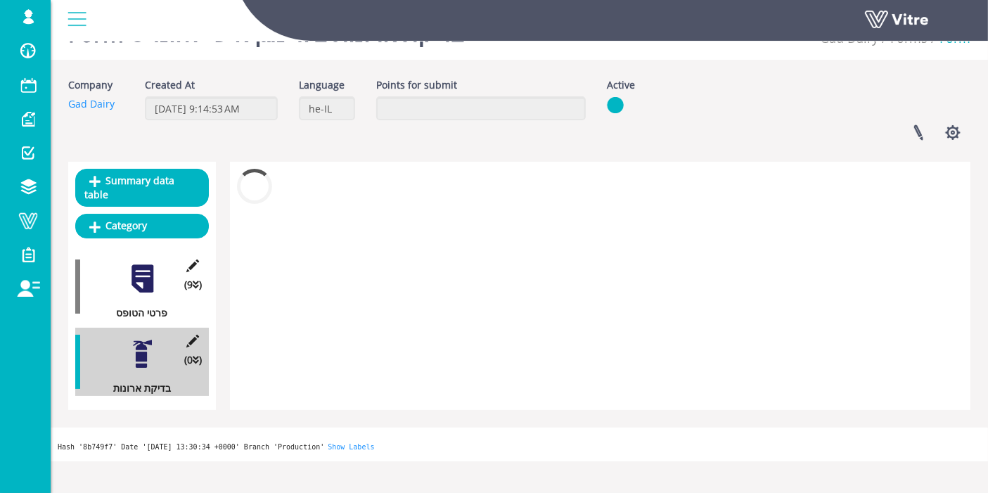
scroll to position [34, 0]
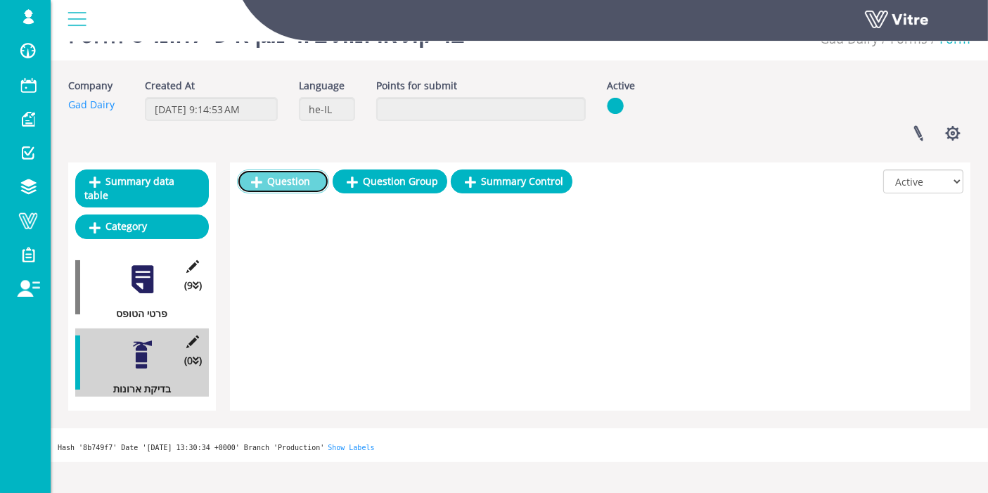
click at [275, 186] on link "Question" at bounding box center [283, 181] width 92 height 24
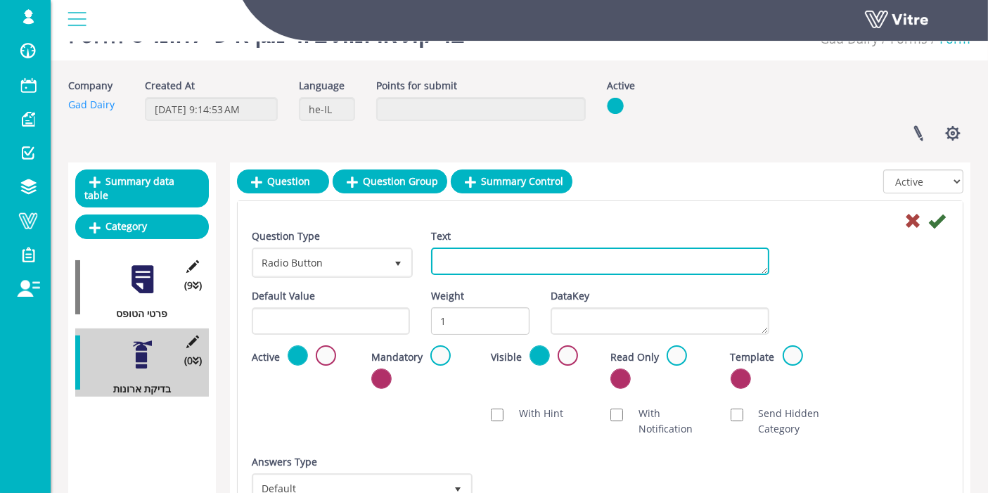
click at [453, 264] on textarea "Text" at bounding box center [600, 260] width 338 height 27
paste textarea "האם נמצאו משקפי מגן ?"
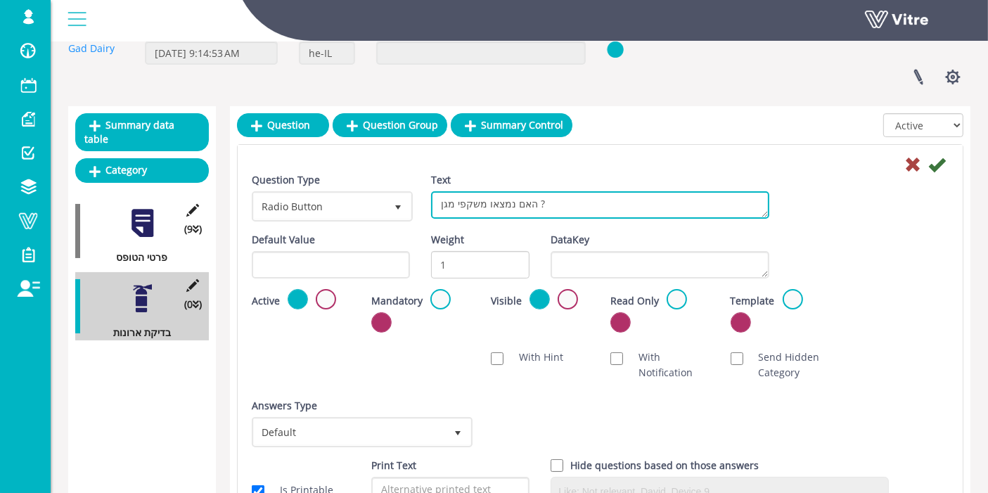
scroll to position [112, 0]
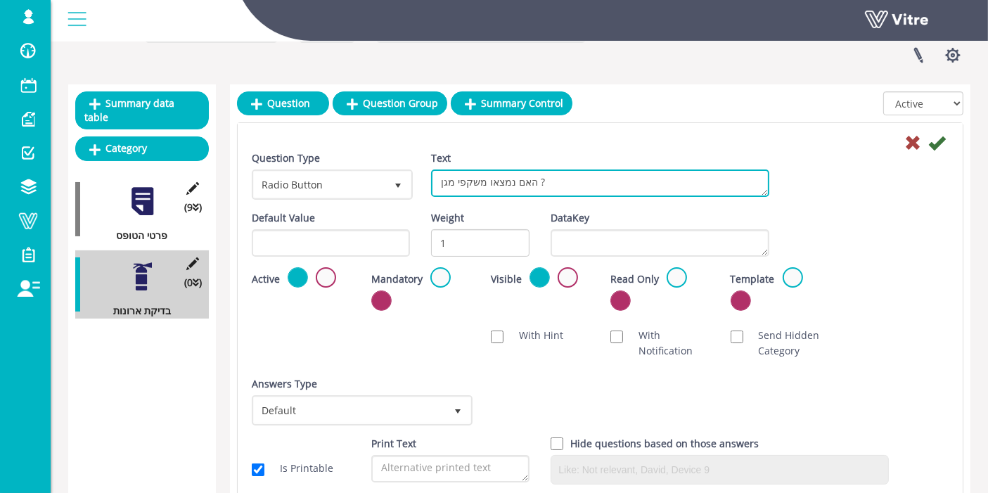
type textarea "האם נמצאו משקפי מגן ?"
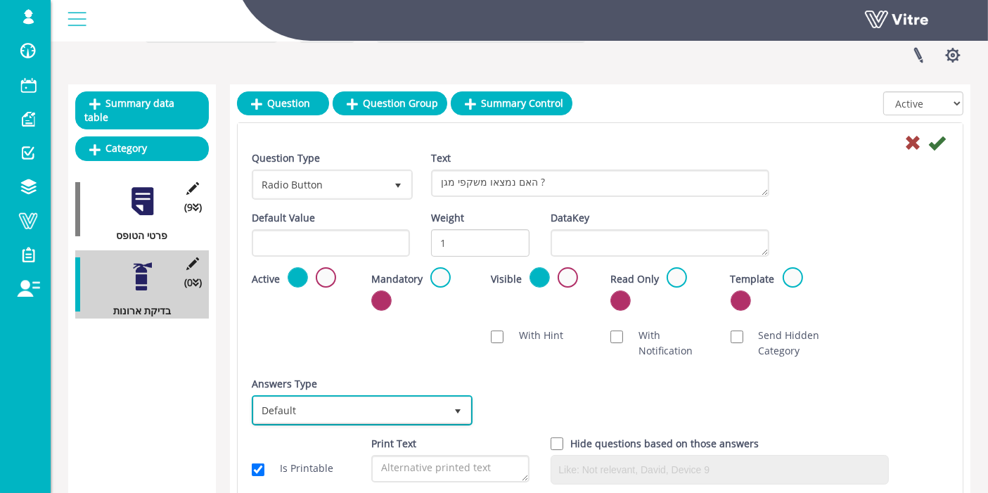
click at [317, 422] on span "Default 0" at bounding box center [362, 410] width 221 height 30
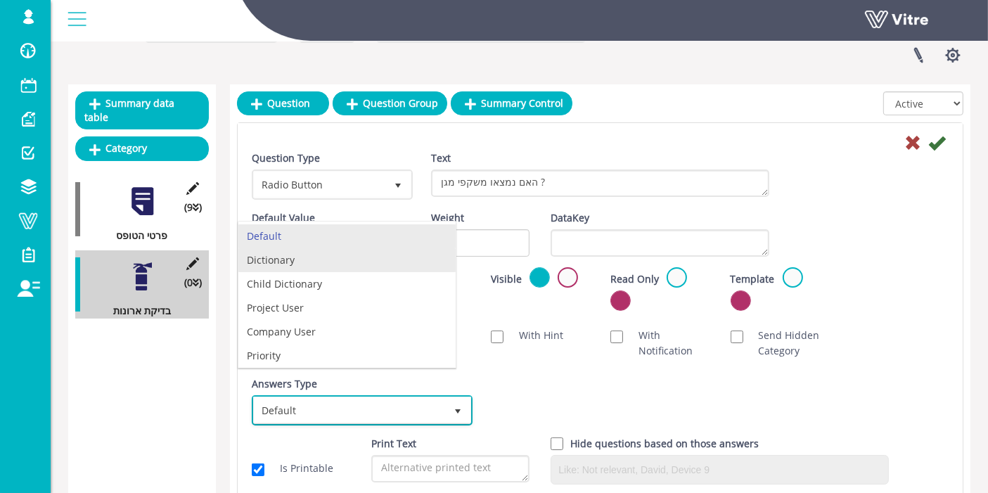
click at [317, 261] on li "Dictionary" at bounding box center [346, 260] width 217 height 24
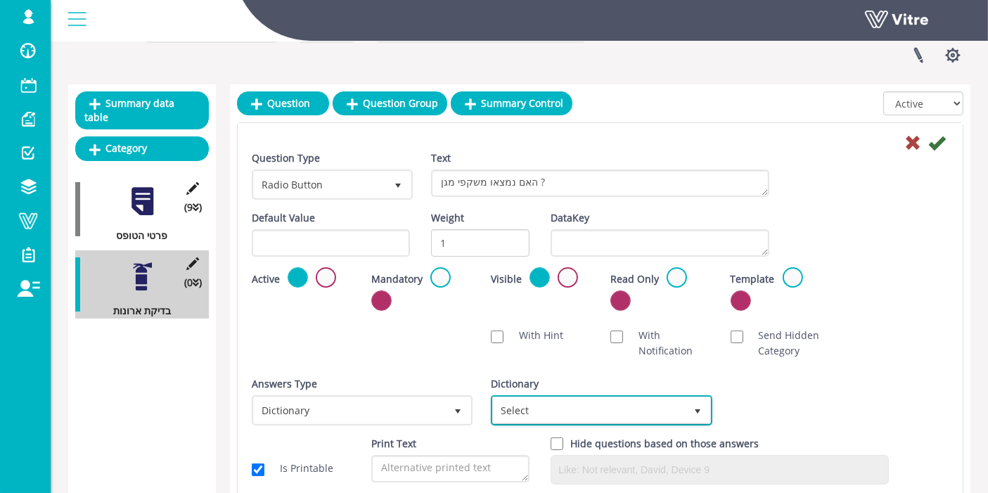
click at [616, 416] on span "Select" at bounding box center [588, 409] width 191 height 25
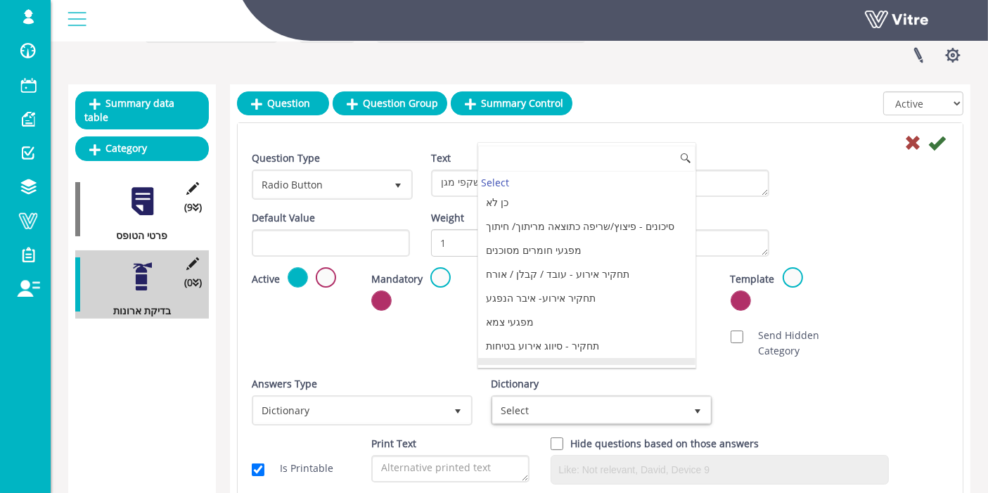
scroll to position [1791, 0]
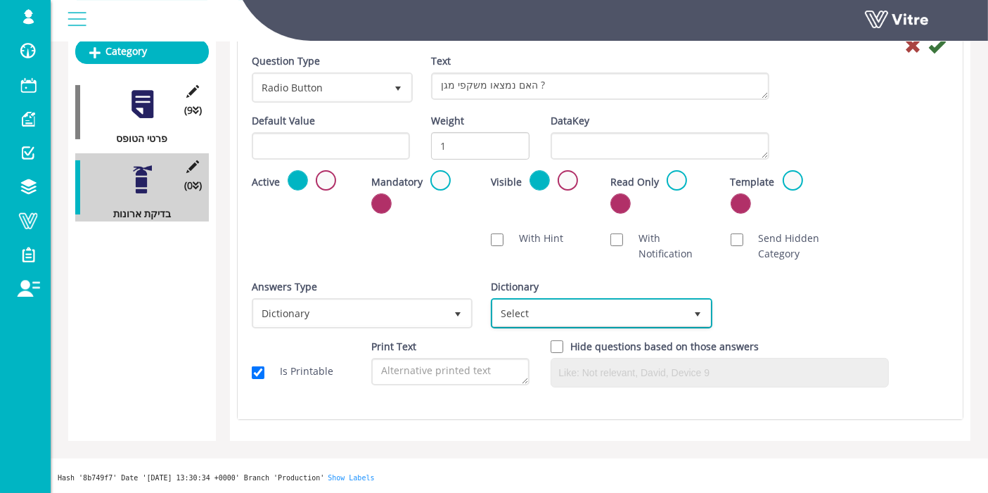
click at [605, 310] on span "Select" at bounding box center [588, 312] width 191 height 25
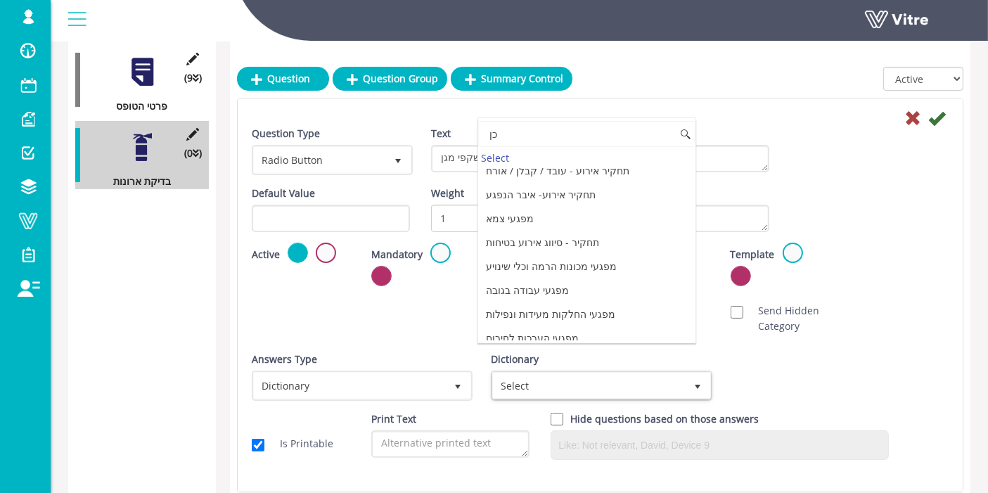
scroll to position [0, 0]
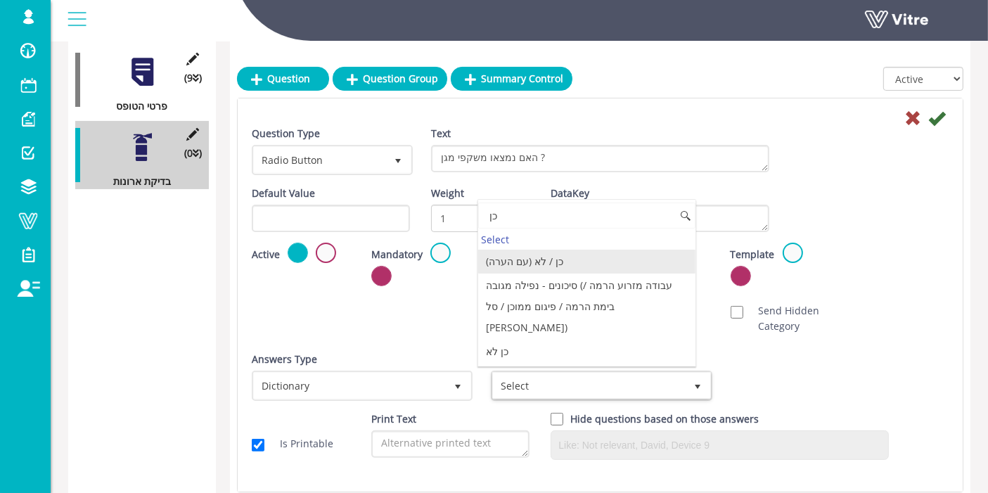
click at [590, 261] on li "כן / לא (עם הערה)" at bounding box center [586, 262] width 217 height 24
type input "כן"
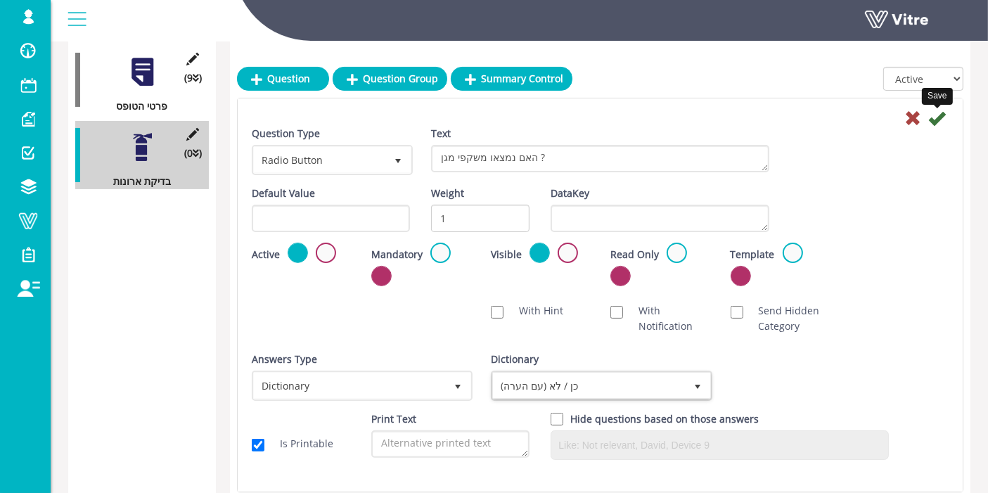
click at [941, 116] on icon at bounding box center [936, 118] width 17 height 17
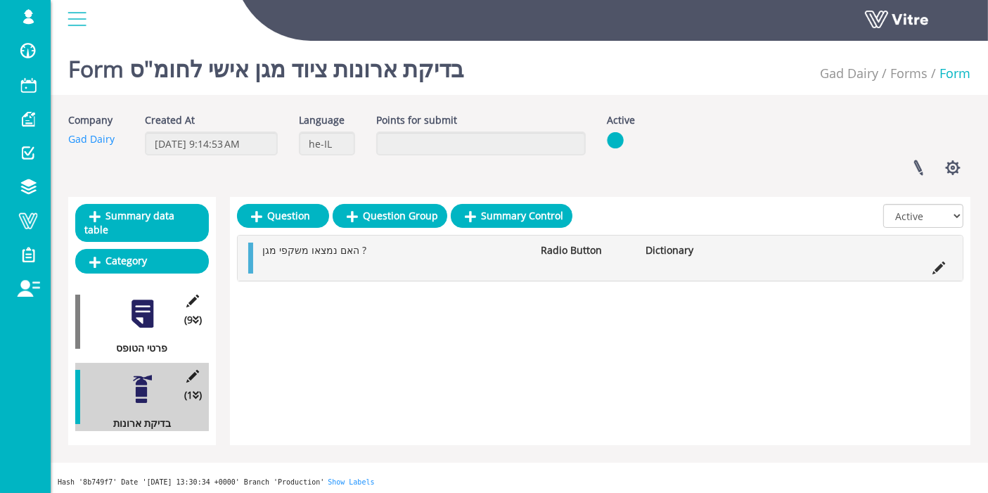
scroll to position [34, 0]
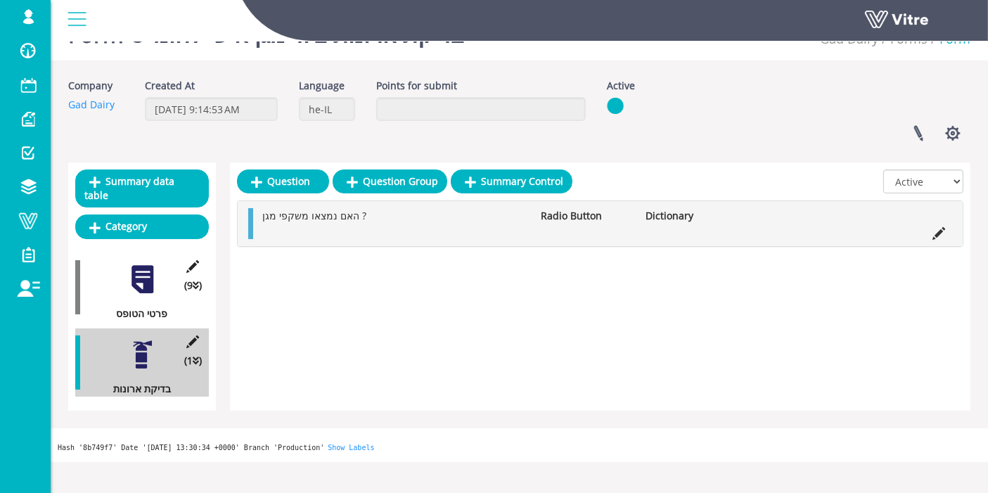
click at [143, 265] on div at bounding box center [143, 280] width 32 height 32
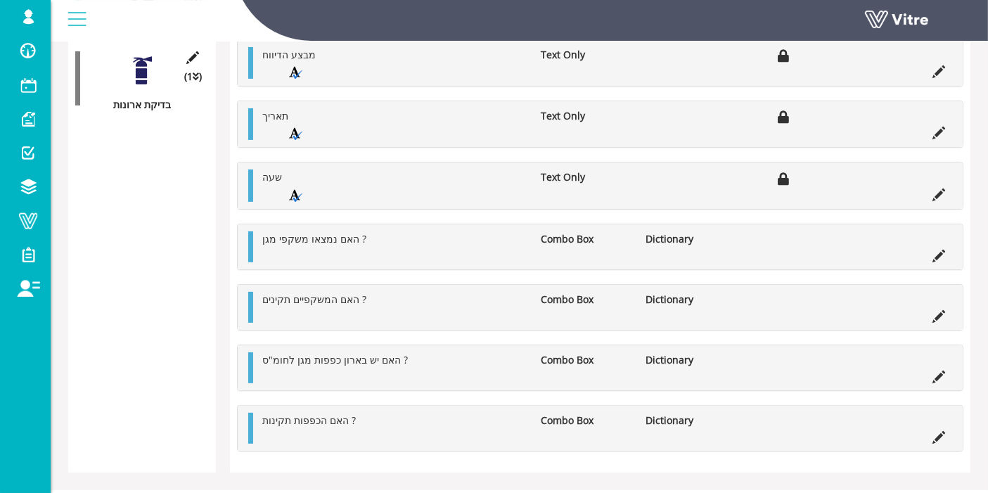
scroll to position [343, 0]
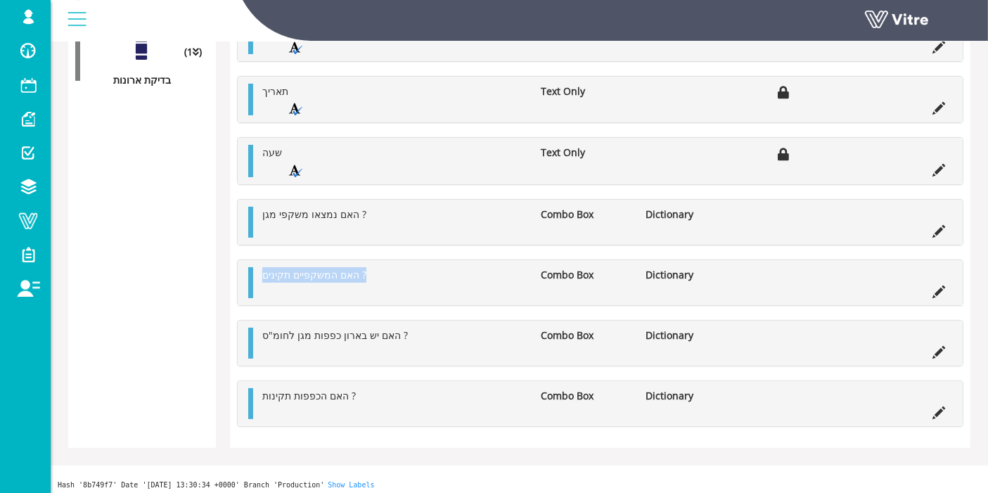
copy span "האם המשקפיים תקינים ?"
drag, startPoint x: 394, startPoint y: 271, endPoint x: 169, endPoint y: 160, distance: 251.2
click at [174, 162] on div "Summary data table Category (9 ) פרטי הטופס (1 ) בדיקת ארונות Question Question…" at bounding box center [519, 151] width 902 height 594
click at [153, 163] on div "Summary data table Category (9 ) פרטי הטופס (1 ) בדיקת ארונות" at bounding box center [142, 151] width 148 height 594
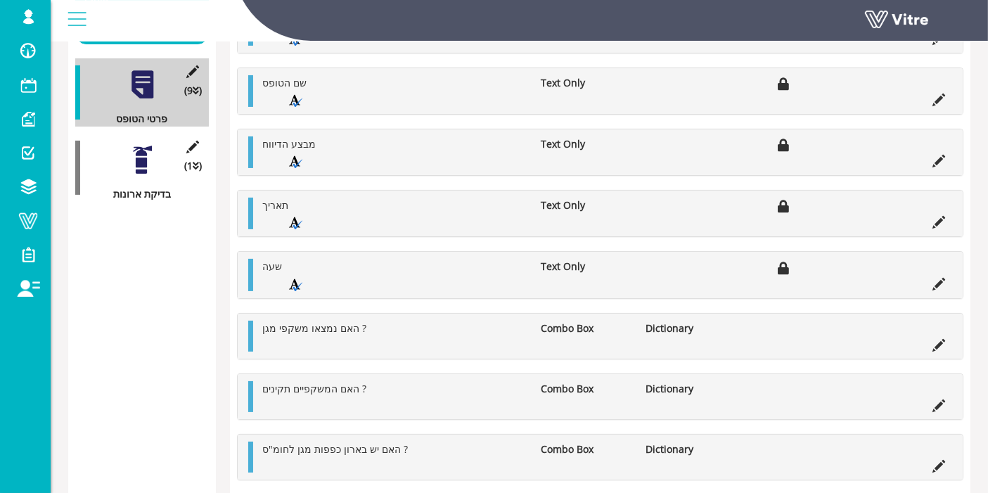
scroll to position [109, 0]
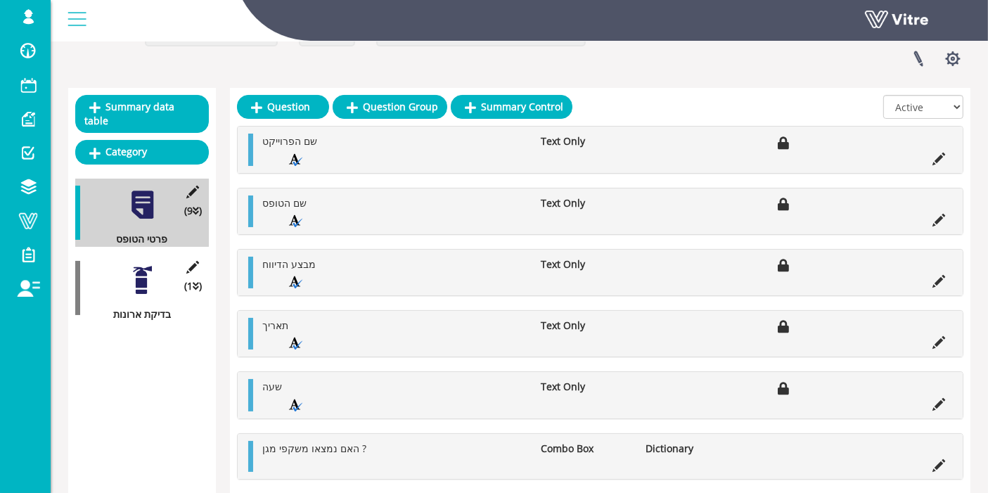
click at [146, 284] on div "(1 ) בדיקת ארונות" at bounding box center [142, 288] width 134 height 68
click at [144, 276] on div at bounding box center [143, 280] width 32 height 32
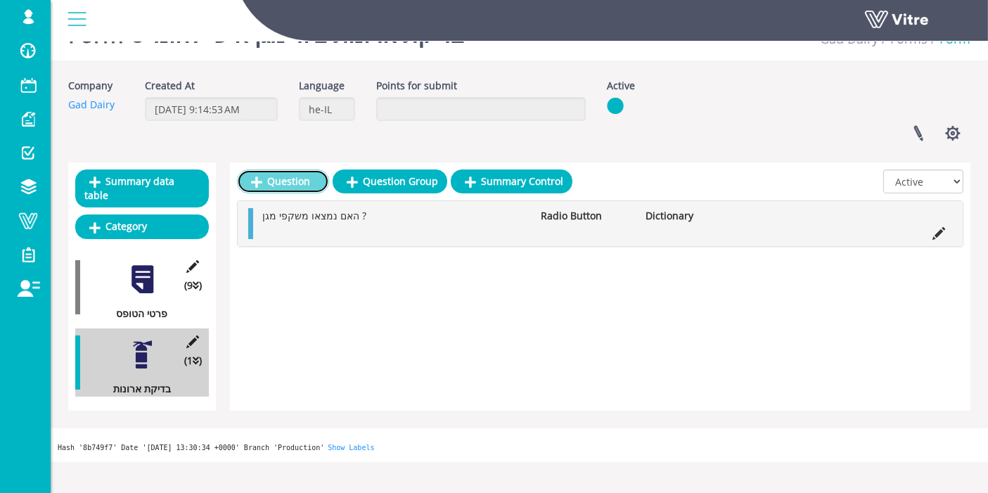
click at [276, 188] on link "Question" at bounding box center [283, 181] width 92 height 24
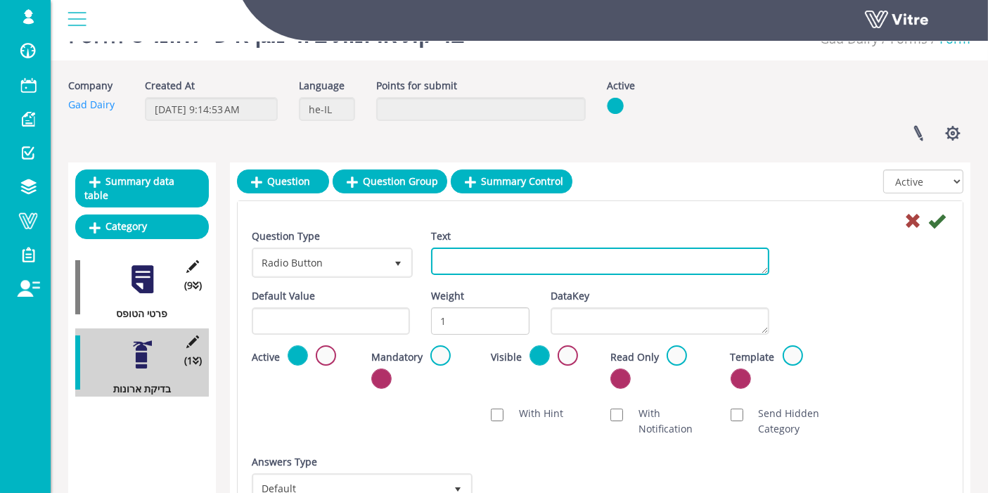
click at [492, 259] on textarea "Text" at bounding box center [600, 260] width 338 height 27
paste textarea "האם המשקפיים תקינים ?"
type textarea "האם המשקפיים תקינים ?"
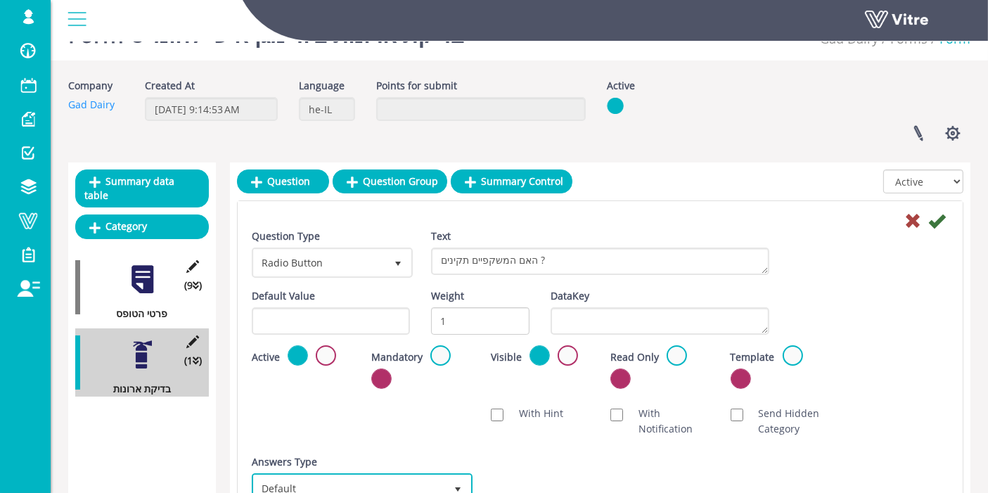
click at [287, 473] on span "Default 0" at bounding box center [362, 488] width 221 height 30
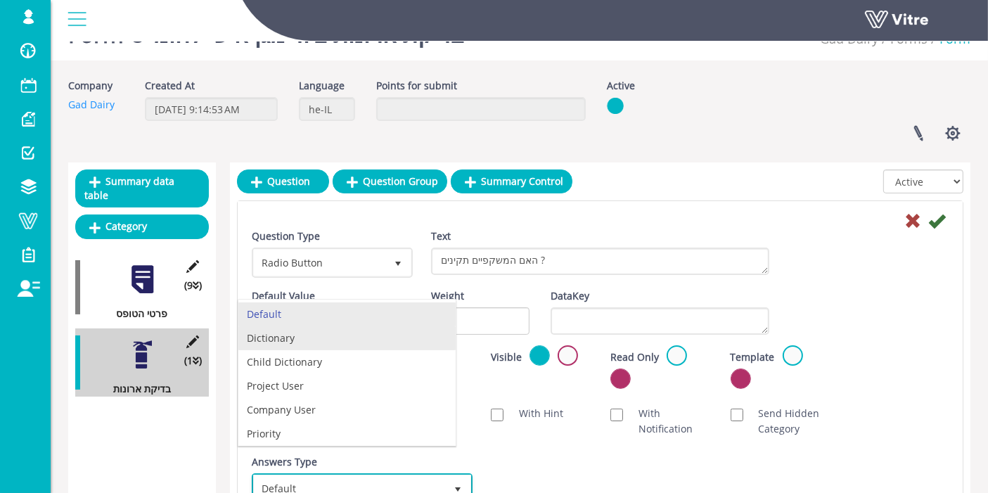
click at [321, 335] on li "Dictionary" at bounding box center [346, 338] width 217 height 24
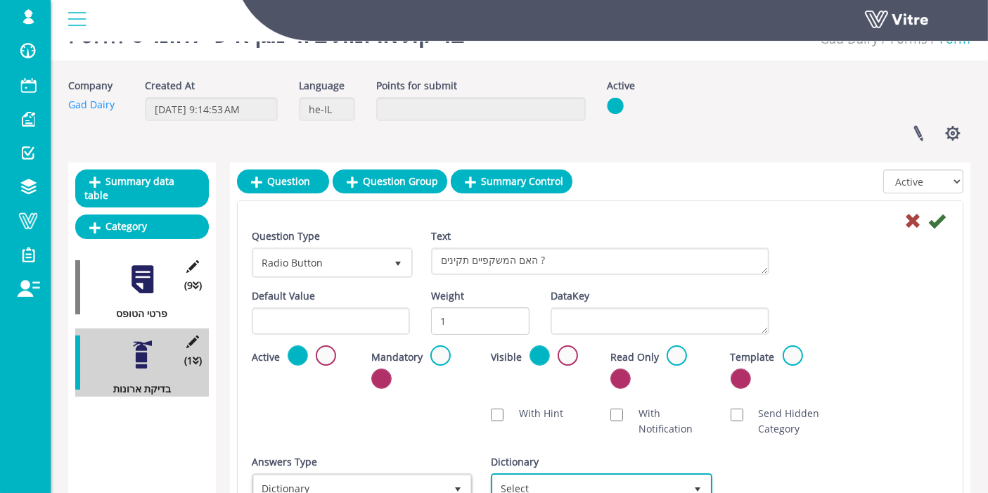
click at [554, 477] on span "Select" at bounding box center [588, 487] width 191 height 25
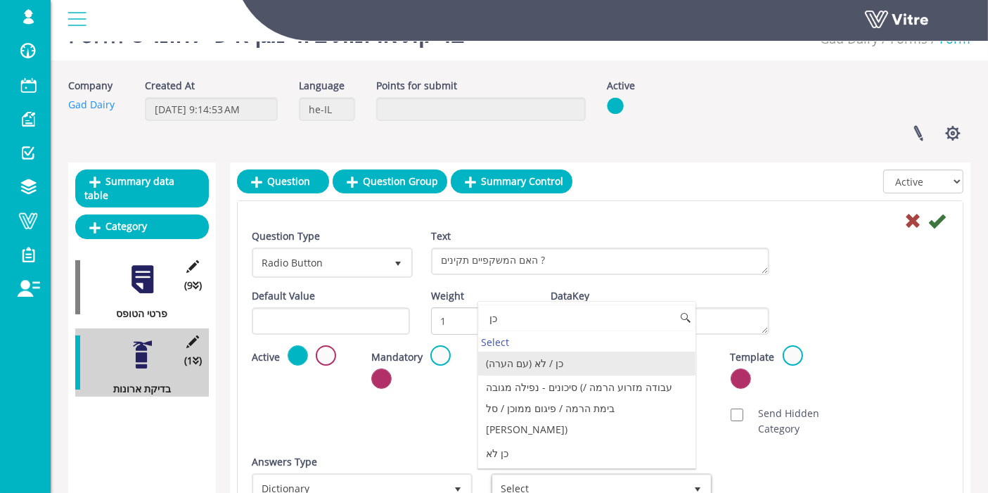
click at [536, 356] on li "כן / לא (עם הערה)" at bounding box center [586, 363] width 217 height 24
type input "כן"
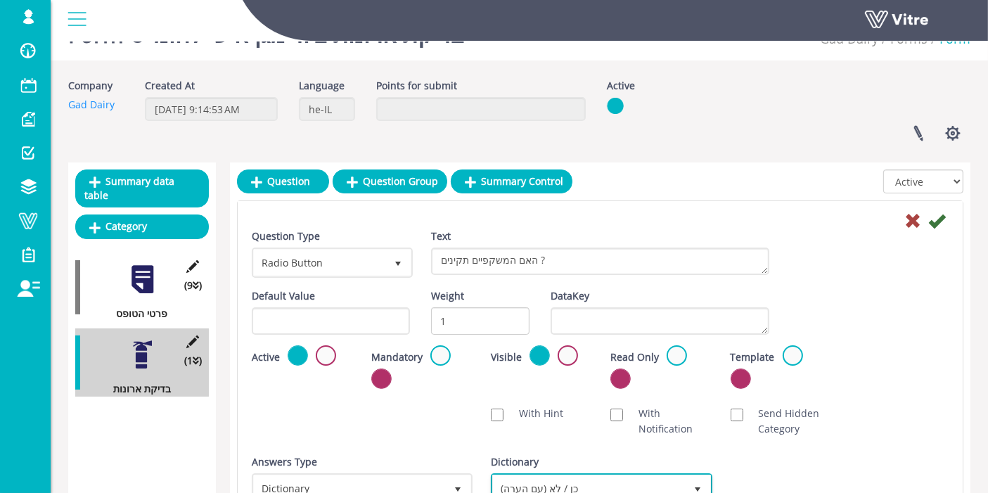
scroll to position [44, 0]
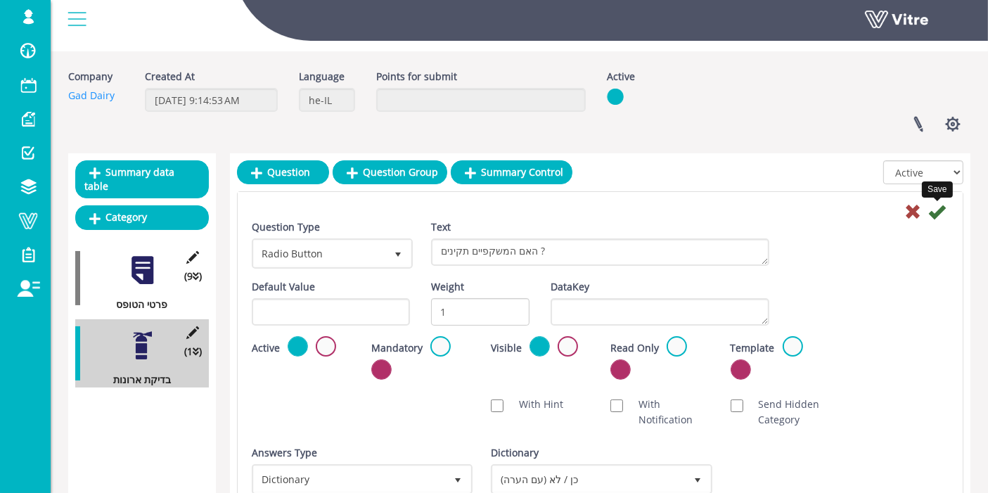
click at [938, 214] on icon at bounding box center [936, 211] width 17 height 17
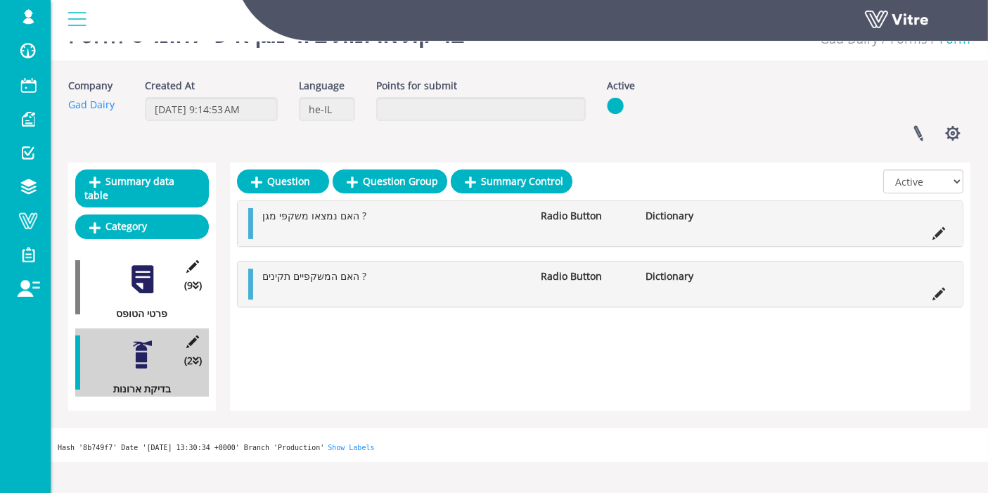
click at [142, 264] on div at bounding box center [143, 280] width 32 height 32
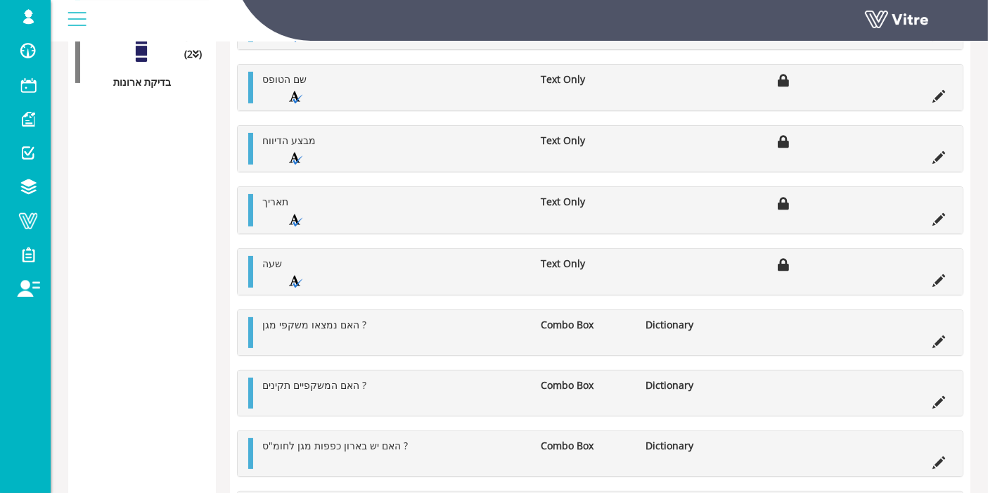
scroll to position [343, 0]
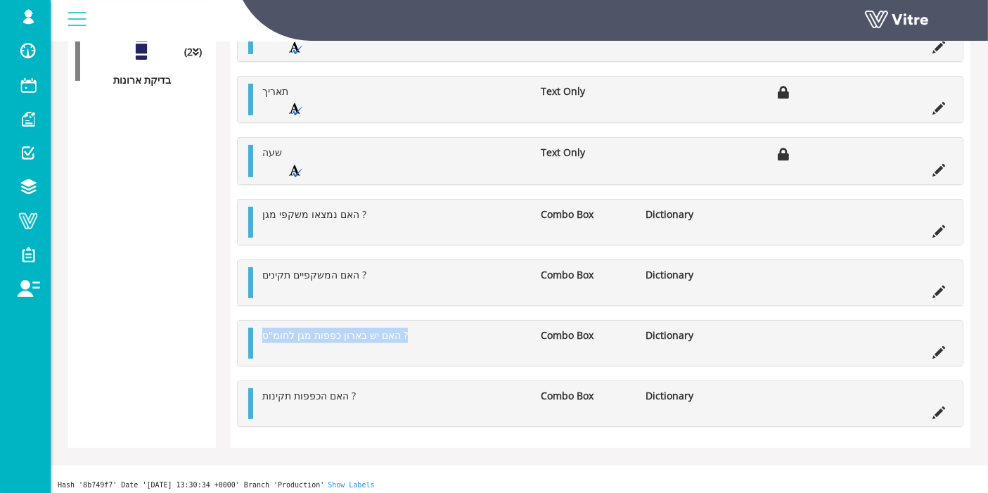
copy span "האם יש בארון כפפות מגן לחומ"ס ?"
drag, startPoint x: 429, startPoint y: 337, endPoint x: 200, endPoint y: 276, distance: 236.5
click at [205, 278] on div "Summary data table Category (9 ) פרטי הטופס (2 ) בדיקת ארונות Question Question…" at bounding box center [519, 151] width 902 height 594
click at [181, 272] on div "Summary data table Category (9 ) פרטי הטופס (2 ) בדיקת ארונות" at bounding box center [142, 151] width 148 height 594
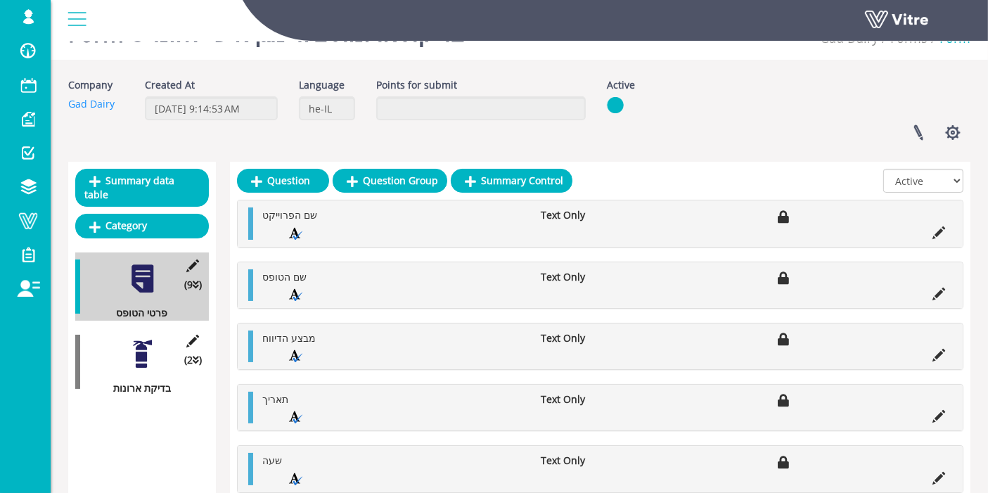
scroll to position [31, 0]
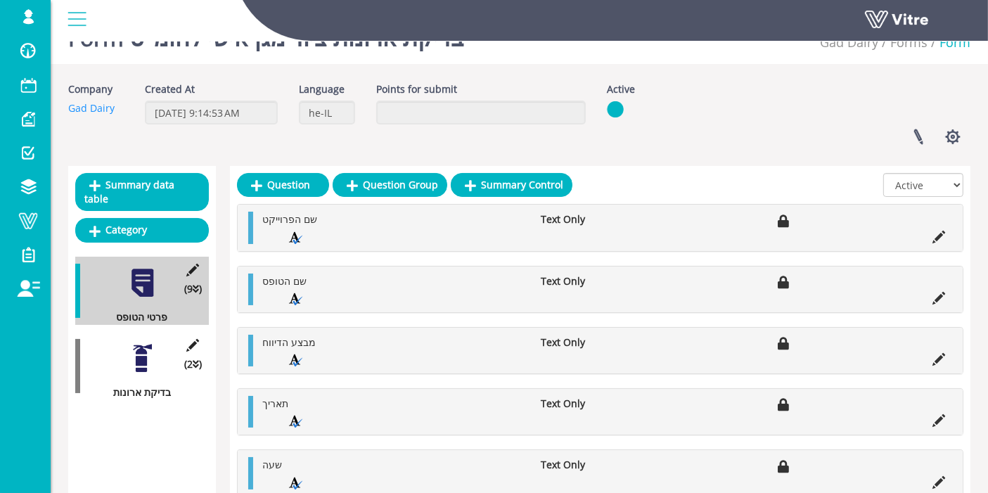
click at [138, 342] on div at bounding box center [143, 358] width 32 height 32
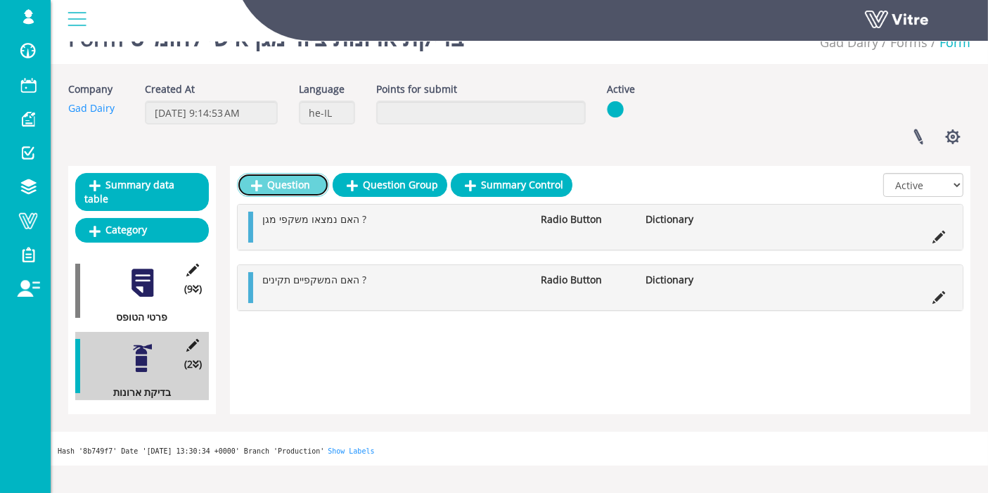
click at [269, 183] on link "Question" at bounding box center [283, 185] width 92 height 24
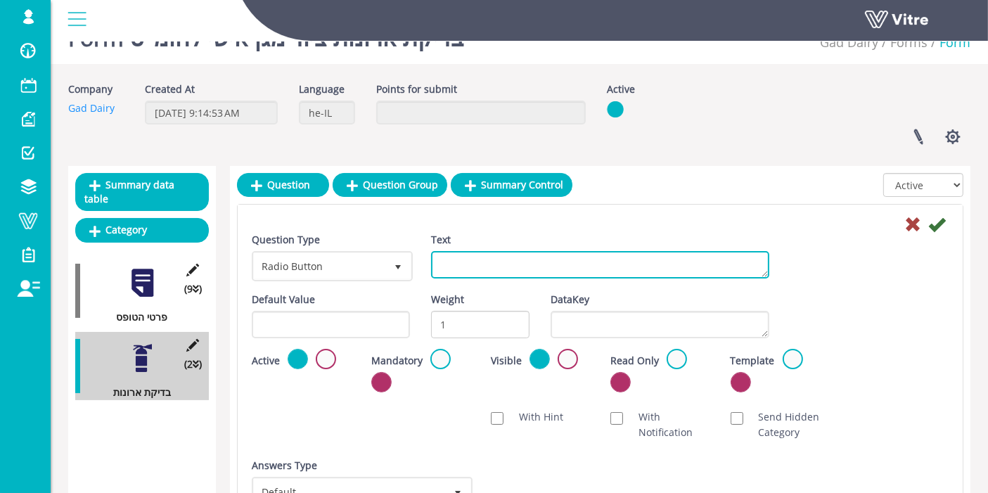
click at [483, 261] on textarea "Text" at bounding box center [600, 264] width 338 height 27
paste textarea "האם יש בארון כפפות מגן לחומ"ס ?"
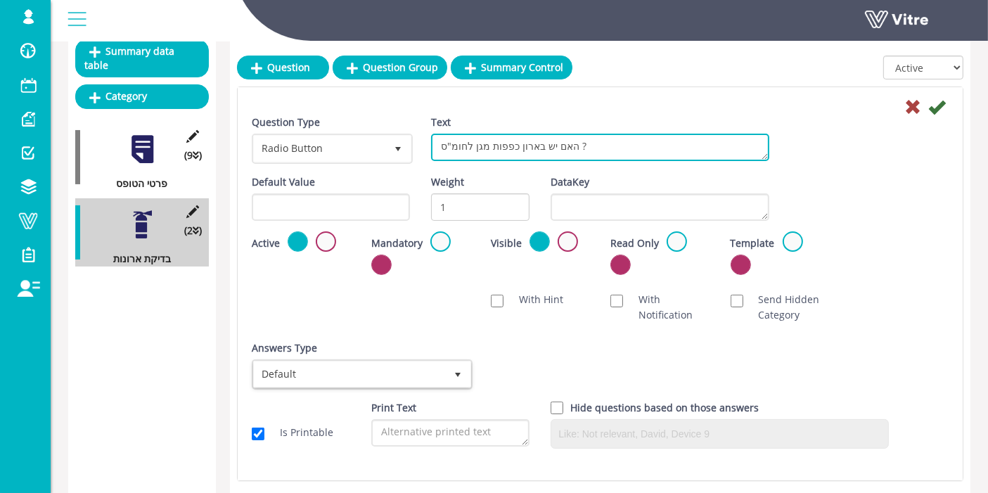
scroll to position [187, 0]
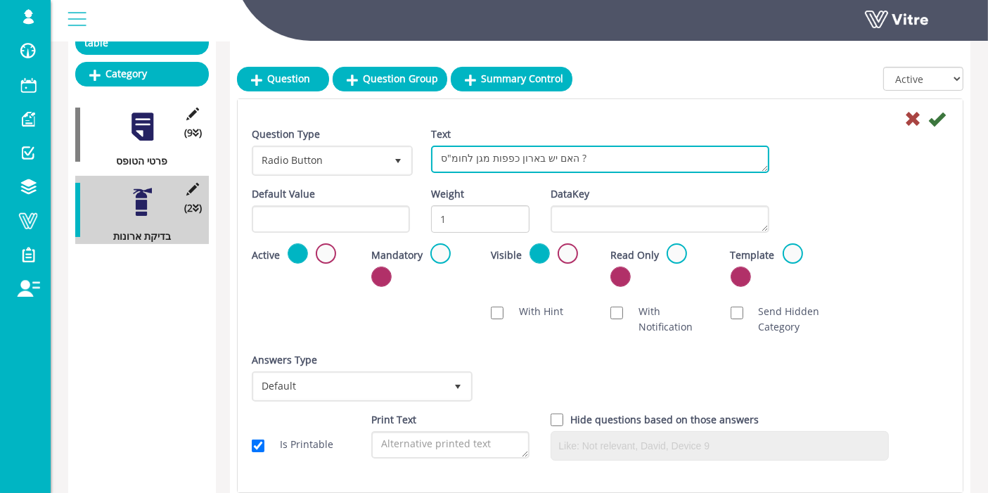
type textarea "האם יש בארון כפפות מגן לחומ"ס ?"
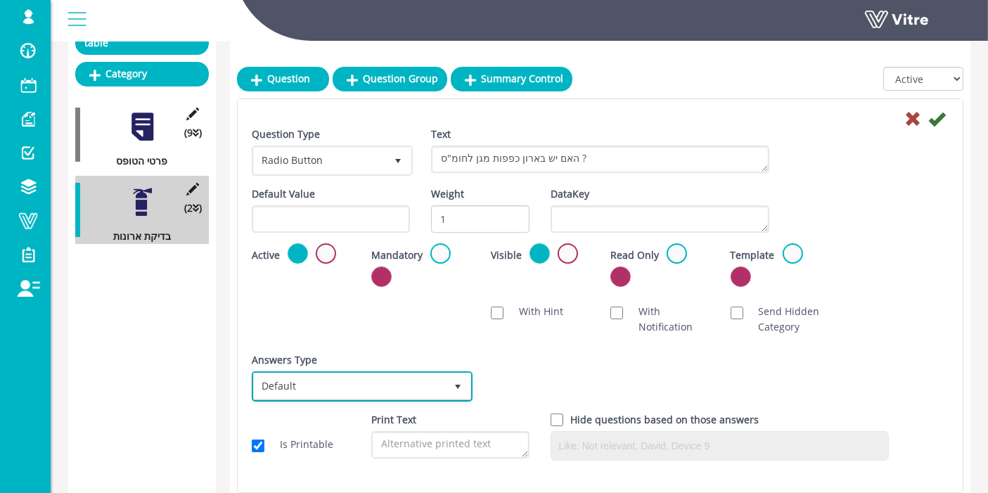
click at [411, 388] on span "Default" at bounding box center [349, 385] width 191 height 25
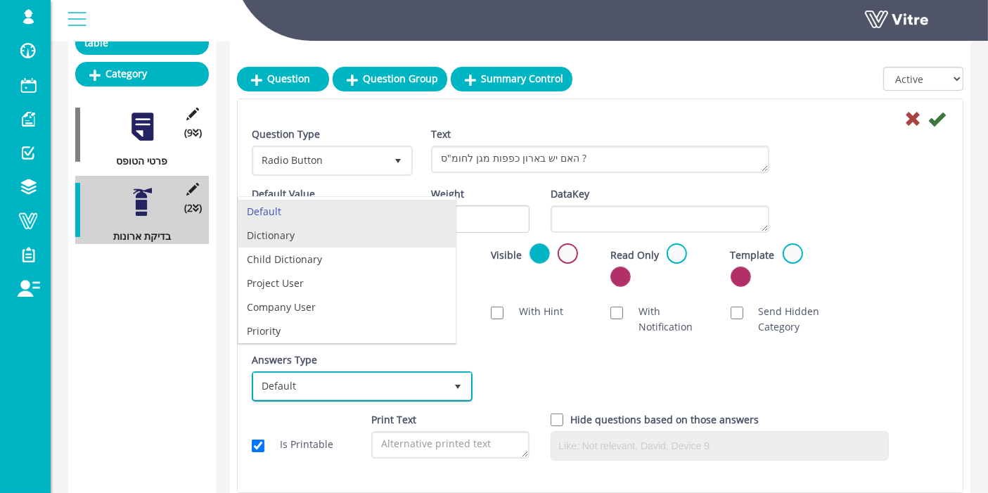
click at [310, 235] on li "Dictionary" at bounding box center [346, 236] width 217 height 24
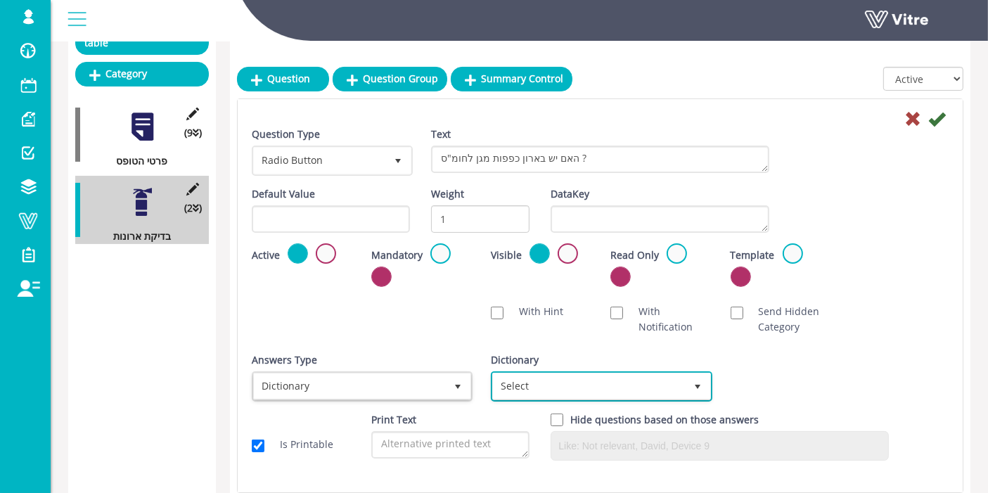
click at [661, 383] on span "Select" at bounding box center [588, 385] width 191 height 25
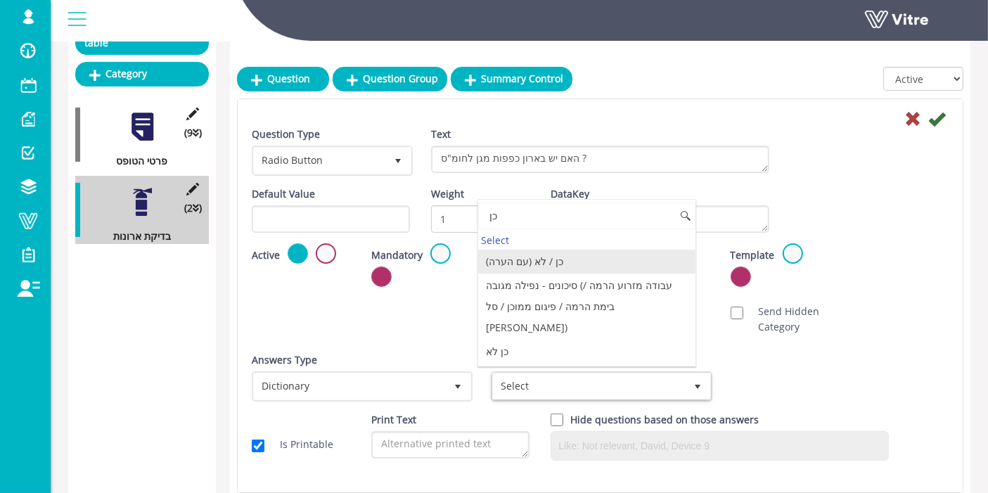
click at [546, 257] on li "כן / לא (עם הערה)" at bounding box center [586, 262] width 217 height 24
type input "כן"
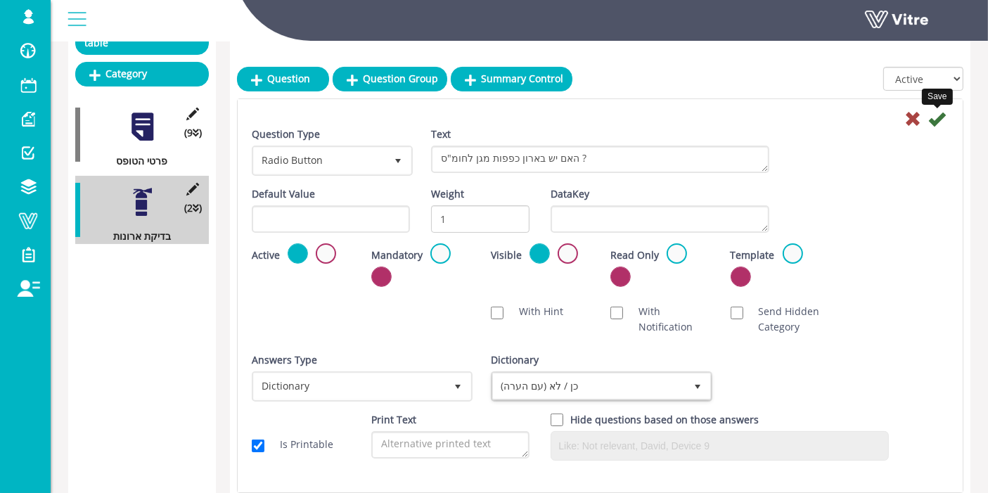
click at [936, 121] on icon at bounding box center [936, 118] width 17 height 17
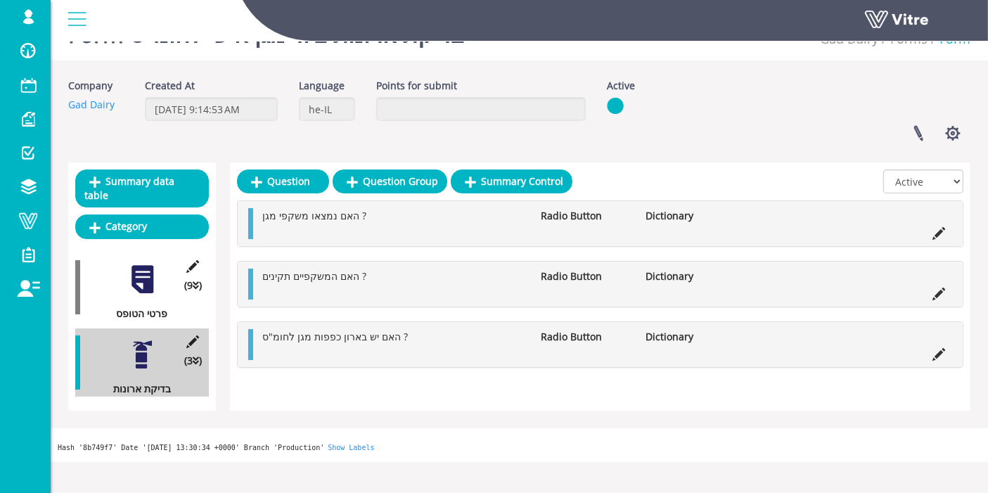
click at [122, 271] on div "(9 ) פרטי הטופס" at bounding box center [142, 287] width 134 height 68
click at [159, 270] on div "(9 ) פרטי הטופס" at bounding box center [142, 287] width 134 height 68
click at [142, 264] on div at bounding box center [143, 280] width 32 height 32
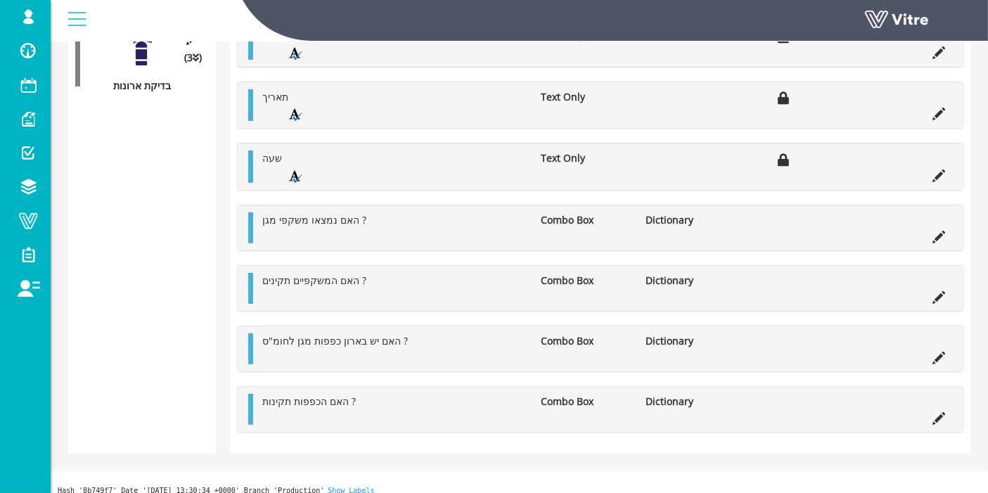
scroll to position [343, 0]
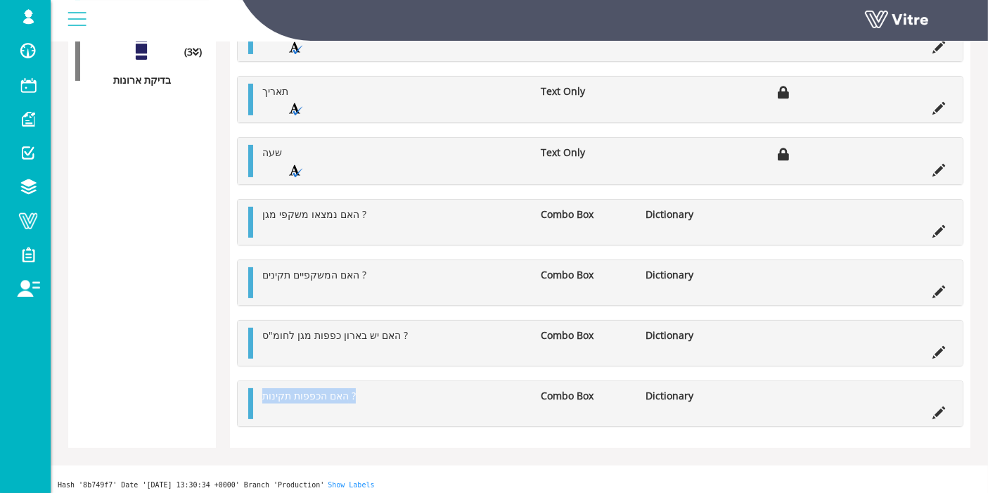
copy span "האם הכפפות תקינות ?"
drag, startPoint x: 387, startPoint y: 389, endPoint x: 186, endPoint y: 318, distance: 212.5
click at [249, 393] on div "האם הכפפות תקינות ? Combo Box Dictionary" at bounding box center [600, 403] width 725 height 45
click at [186, 317] on div "Summary data table Category (9 ) פרטי הטופס (3 ) בדיקת ארונות" at bounding box center [142, 151] width 148 height 594
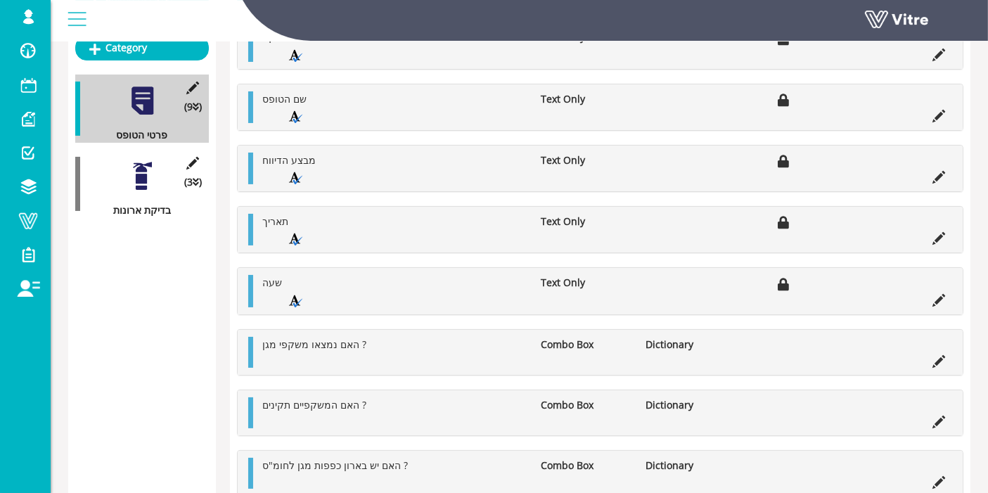
scroll to position [109, 0]
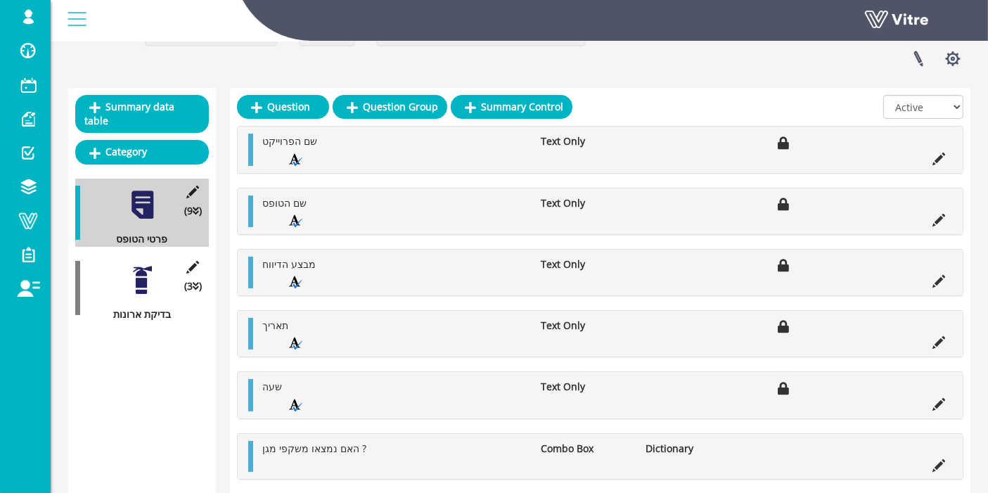
click at [140, 269] on div at bounding box center [143, 280] width 32 height 32
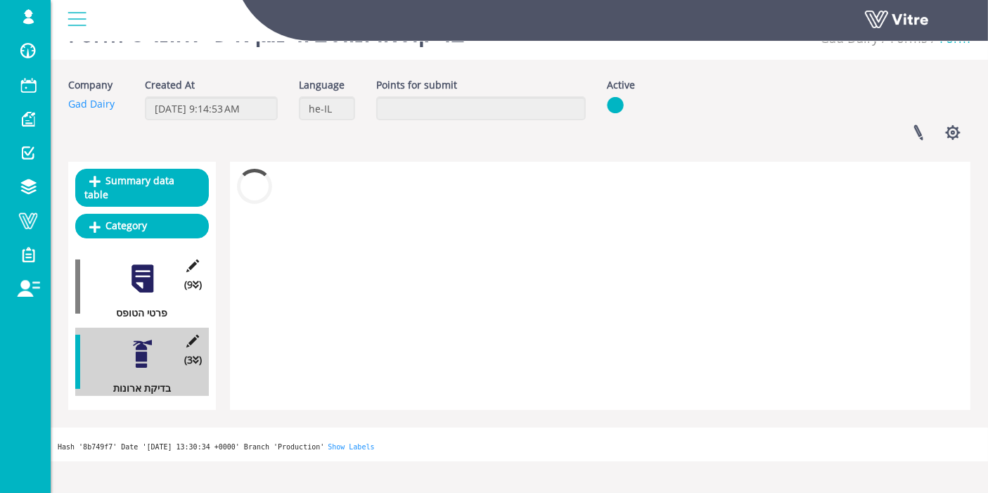
scroll to position [34, 0]
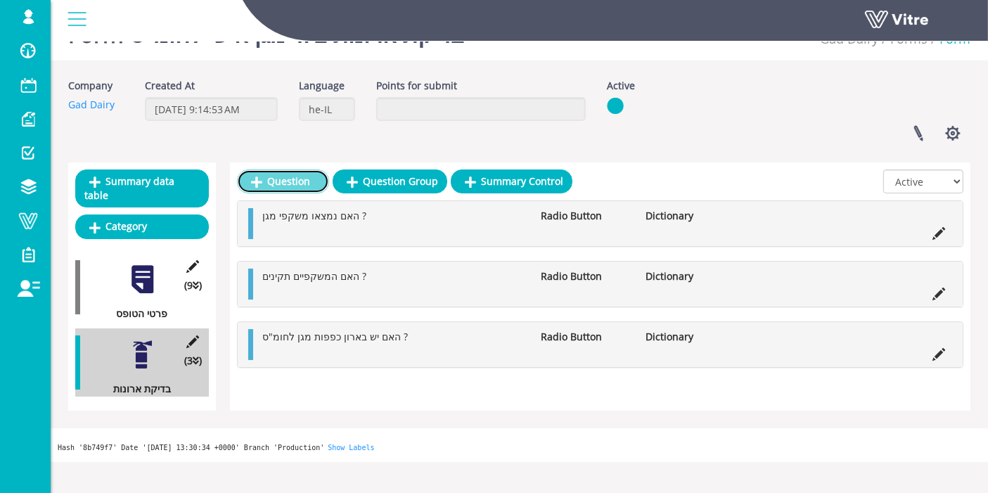
click at [294, 184] on link "Question" at bounding box center [283, 181] width 92 height 24
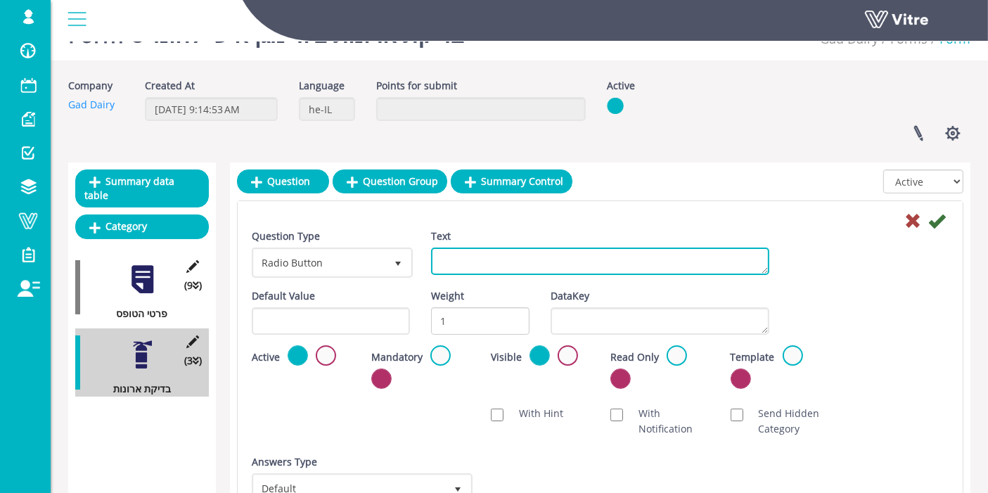
click at [536, 266] on textarea "Text" at bounding box center [600, 260] width 338 height 27
paste textarea "האם הכפפות תקינות ?"
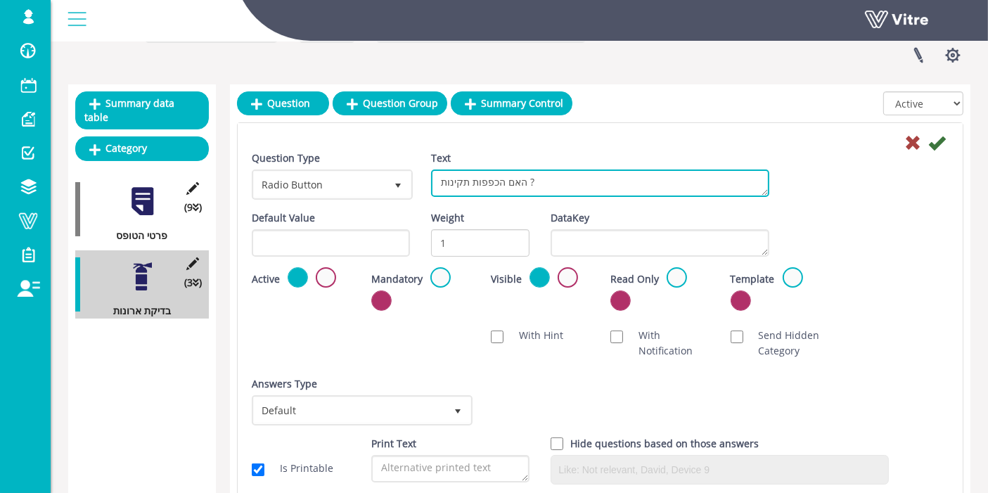
type textarea "האם הכפפות תקינות ?"
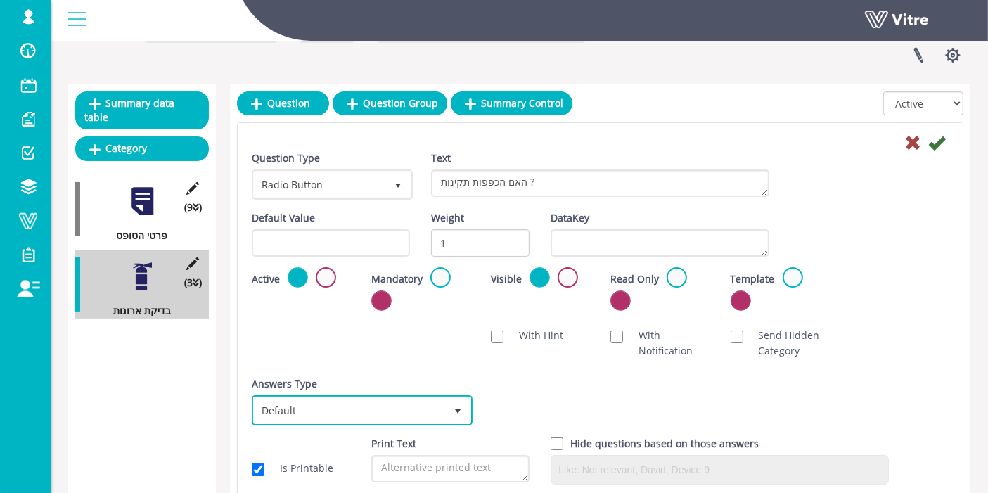
click at [403, 418] on span "Default" at bounding box center [349, 409] width 191 height 25
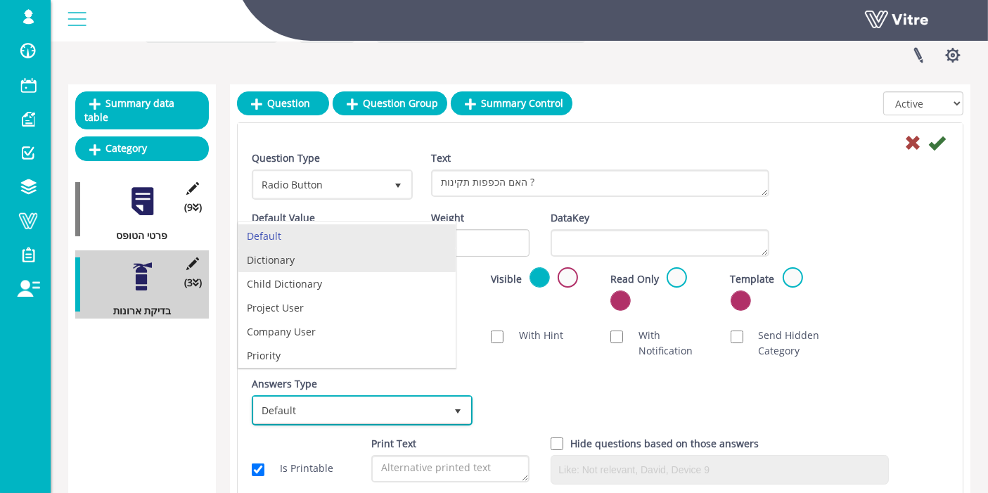
click at [291, 256] on li "Dictionary" at bounding box center [346, 260] width 217 height 24
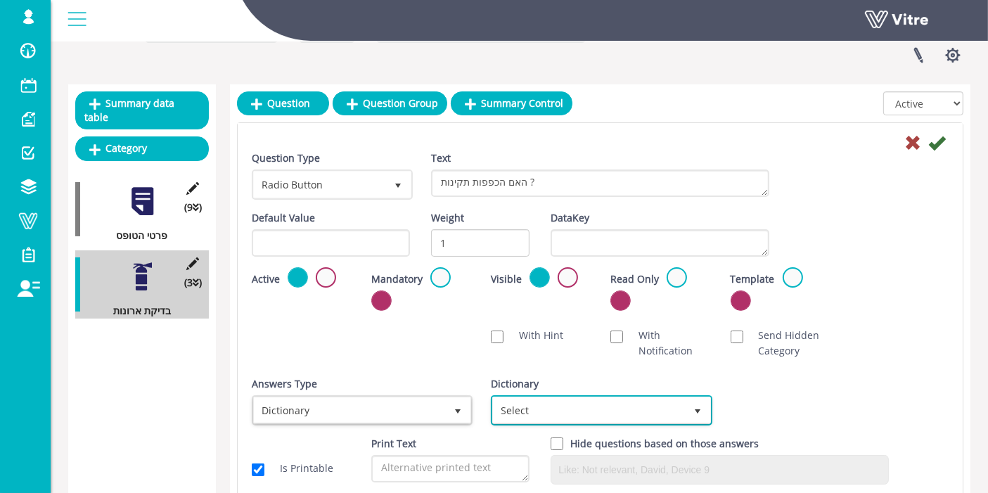
click at [538, 397] on span "Select" at bounding box center [588, 409] width 191 height 25
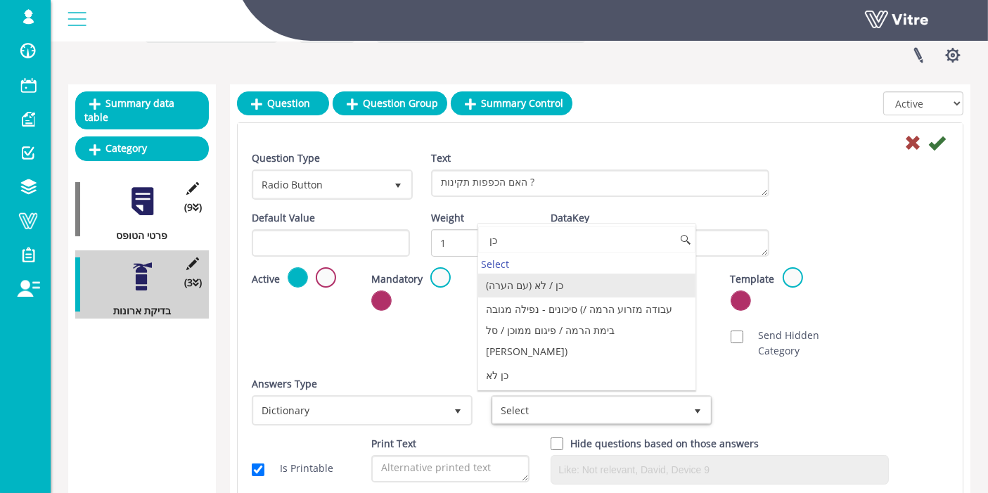
click at [551, 280] on li "כן / לא (עם הערה)" at bounding box center [586, 285] width 217 height 24
type input "כן"
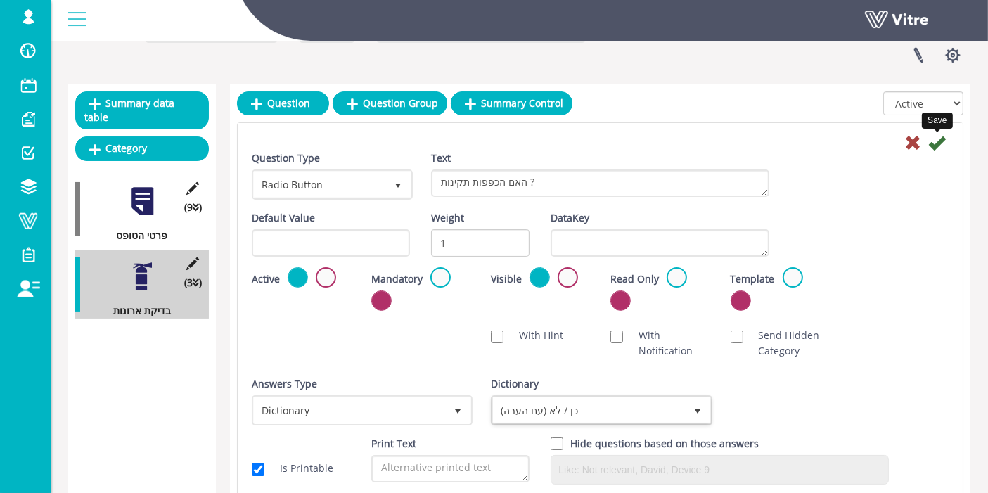
click at [935, 141] on icon at bounding box center [936, 142] width 17 height 17
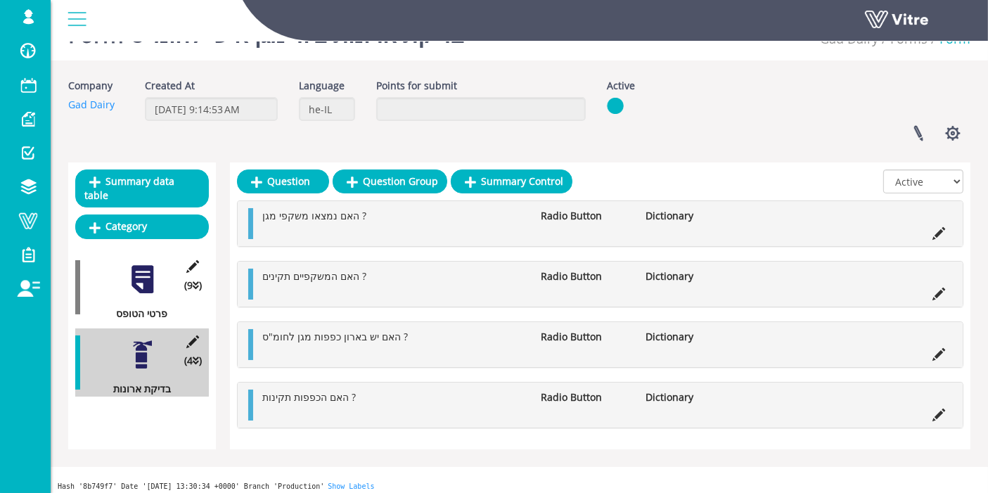
scroll to position [40, 0]
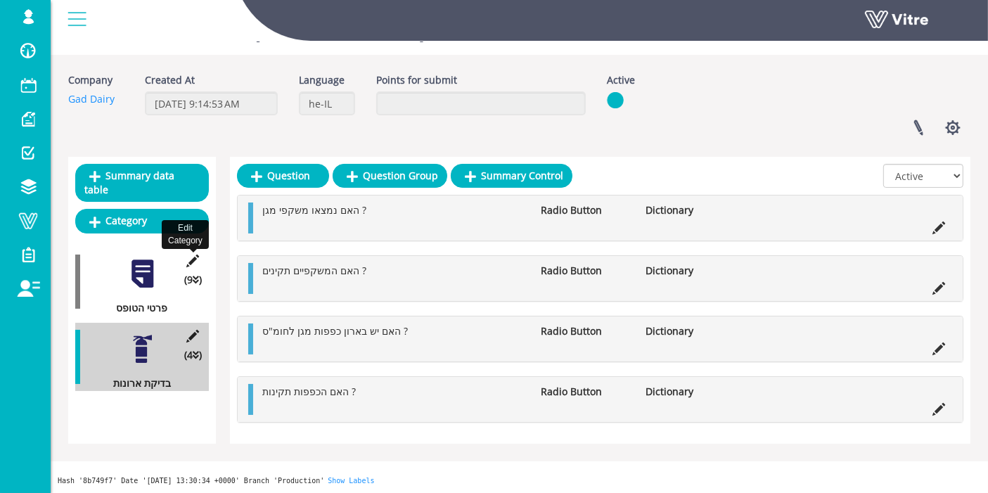
click at [192, 254] on icon at bounding box center [193, 260] width 18 height 13
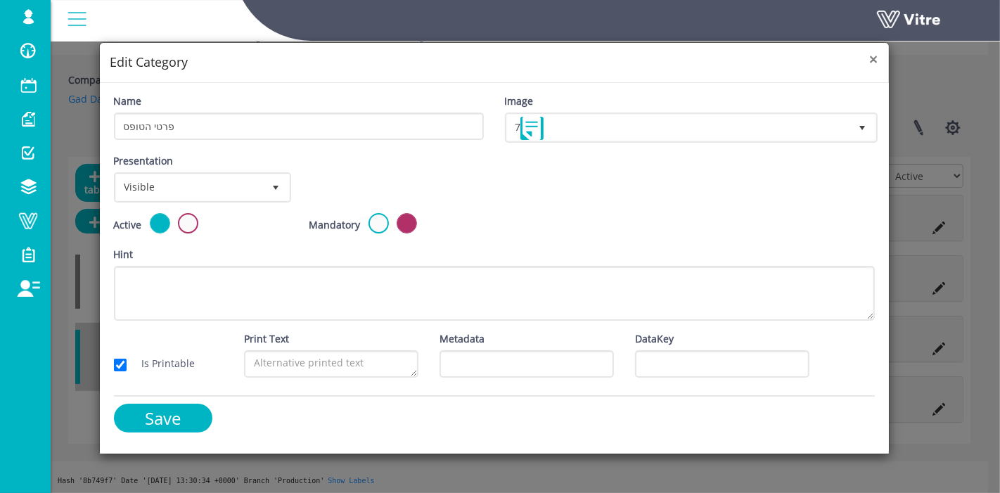
click at [873, 60] on span "×" at bounding box center [874, 59] width 8 height 20
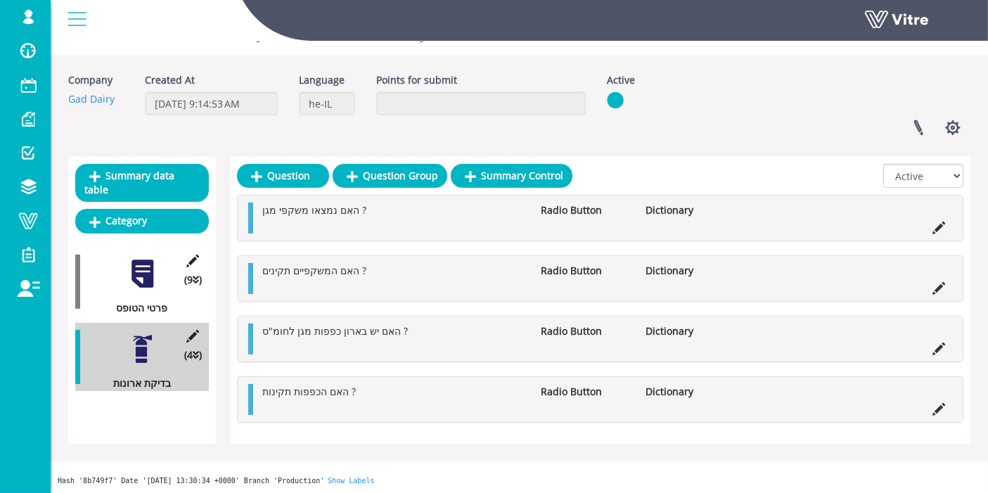
click at [144, 260] on div at bounding box center [143, 274] width 32 height 32
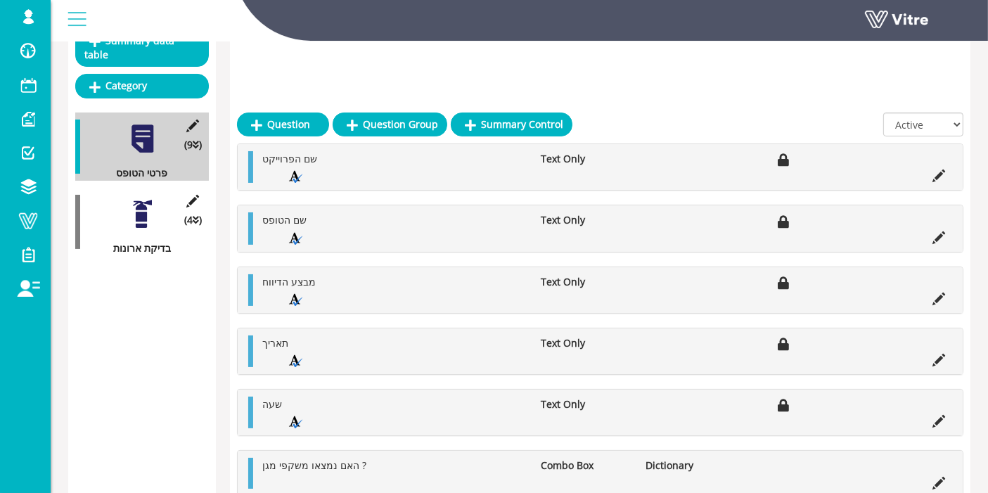
scroll to position [343, 0]
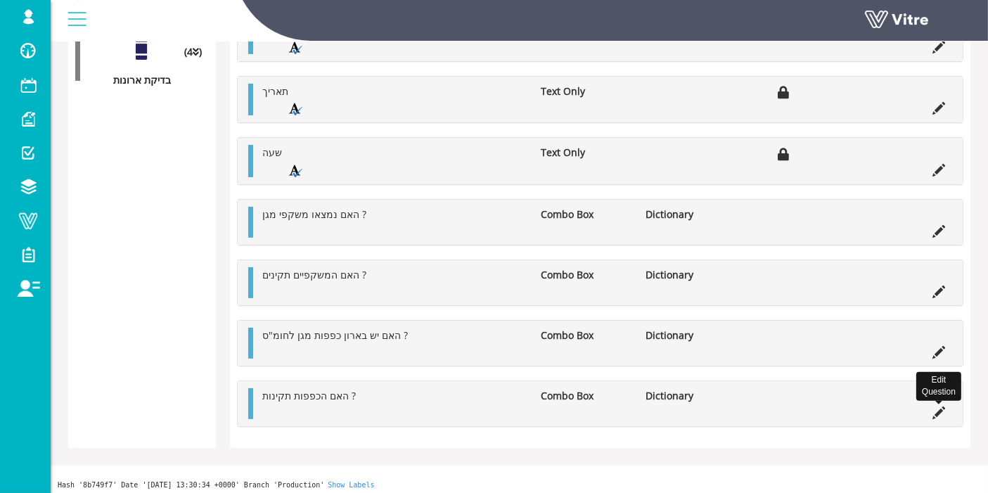
click at [942, 410] on icon at bounding box center [938, 412] width 13 height 13
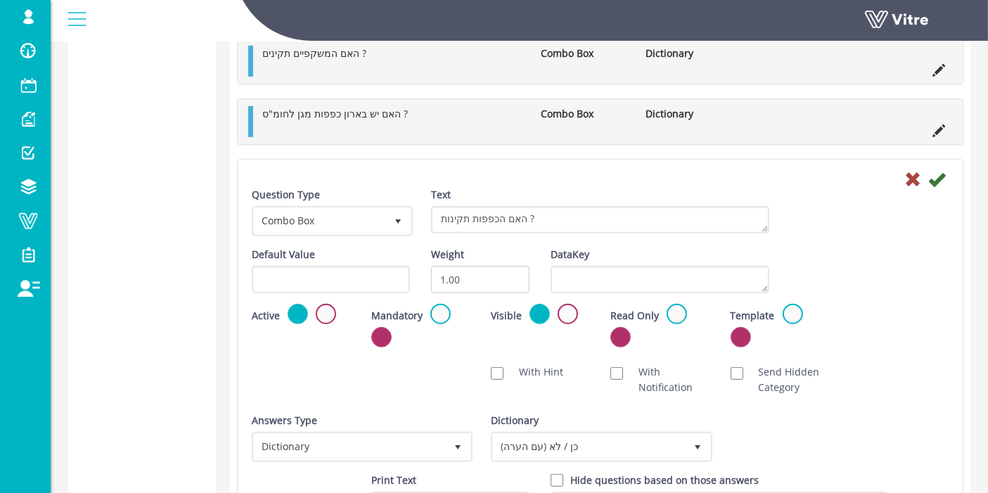
scroll to position [578, 0]
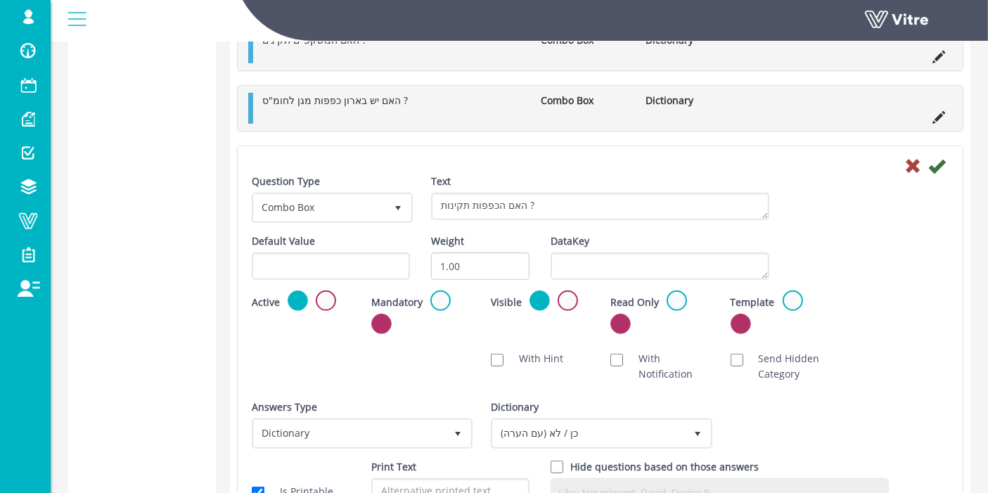
click at [323, 297] on label at bounding box center [326, 300] width 20 height 20
click at [0, 0] on input "radio" at bounding box center [0, 0] width 0 height 0
click at [938, 157] on icon at bounding box center [936, 165] width 17 height 17
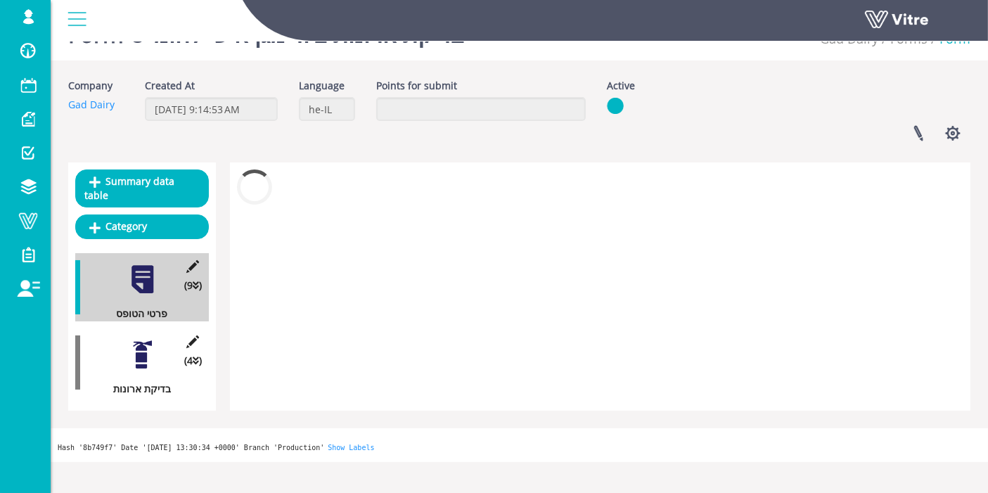
scroll to position [283, 0]
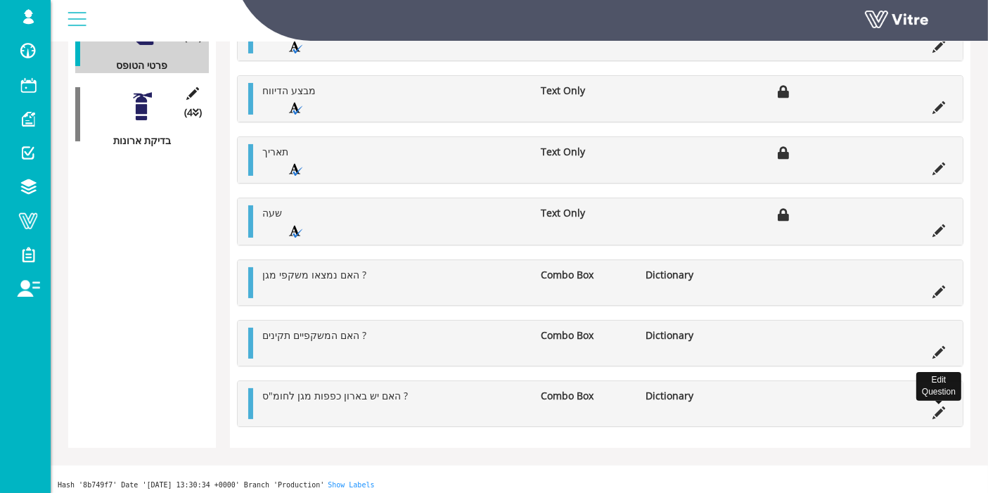
click at [942, 406] on icon at bounding box center [938, 412] width 13 height 13
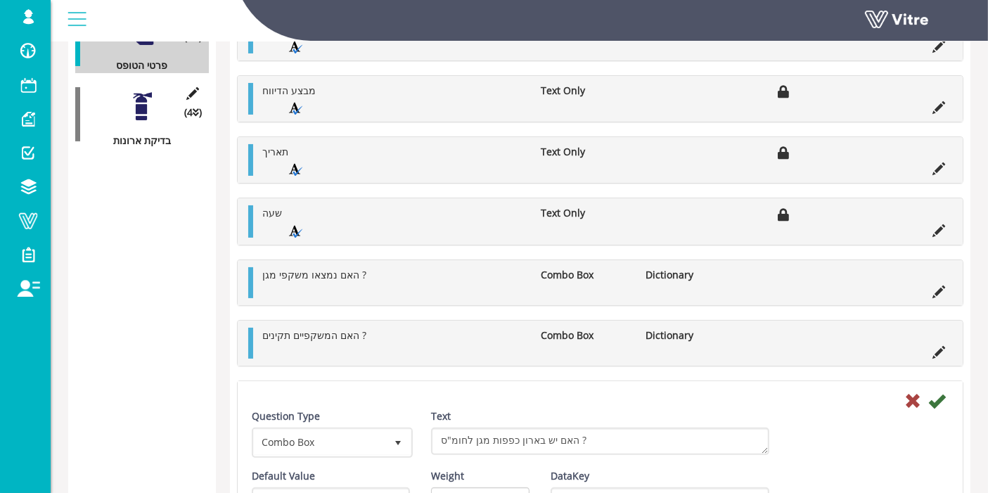
scroll to position [578, 0]
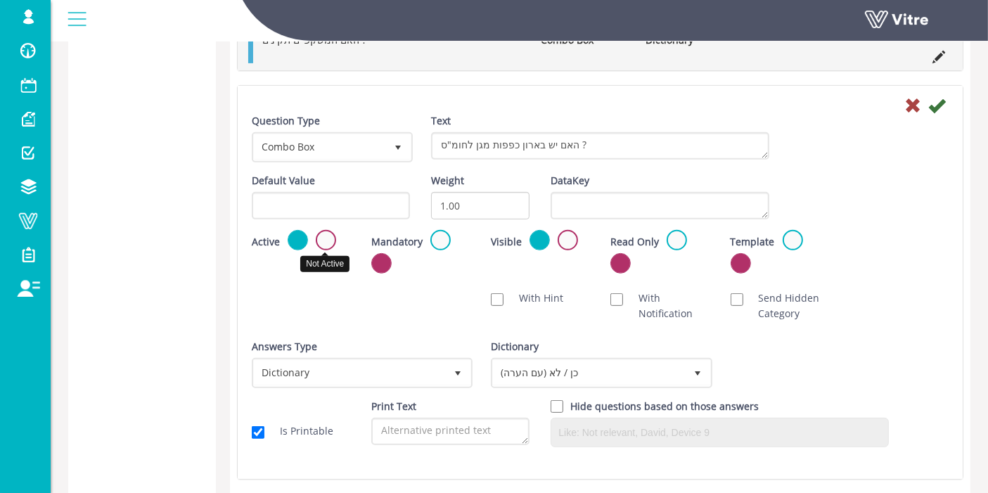
click at [332, 238] on label at bounding box center [326, 240] width 20 height 20
click at [0, 0] on input "radio" at bounding box center [0, 0] width 0 height 0
click at [943, 100] on icon at bounding box center [936, 105] width 17 height 17
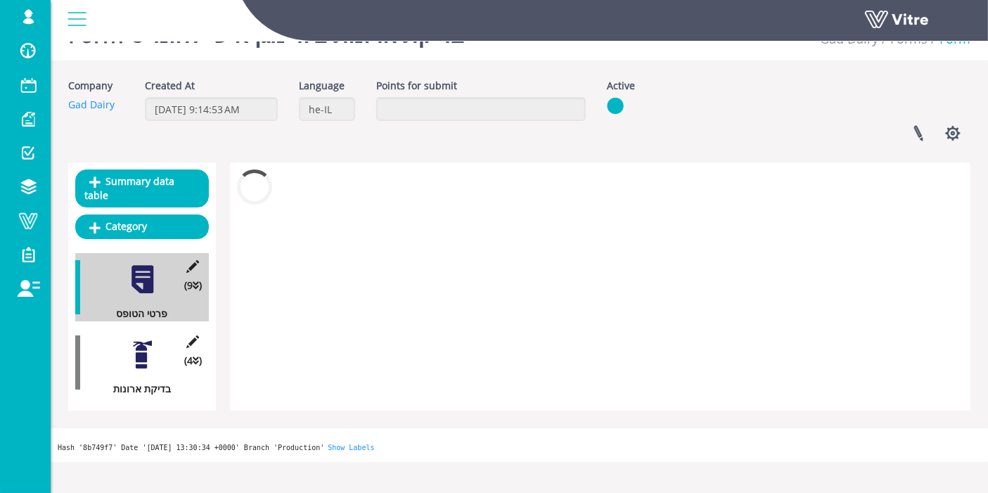
scroll to position [309, 0]
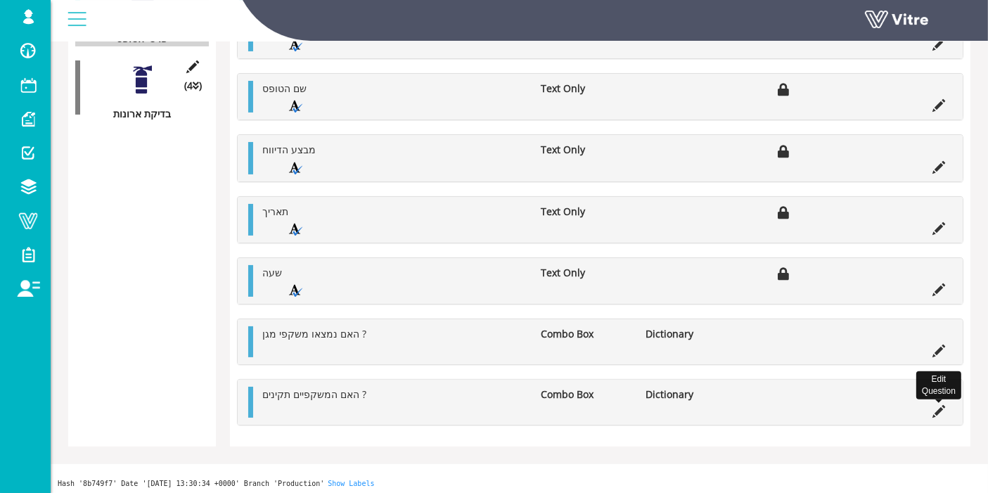
click at [939, 408] on icon at bounding box center [938, 411] width 13 height 13
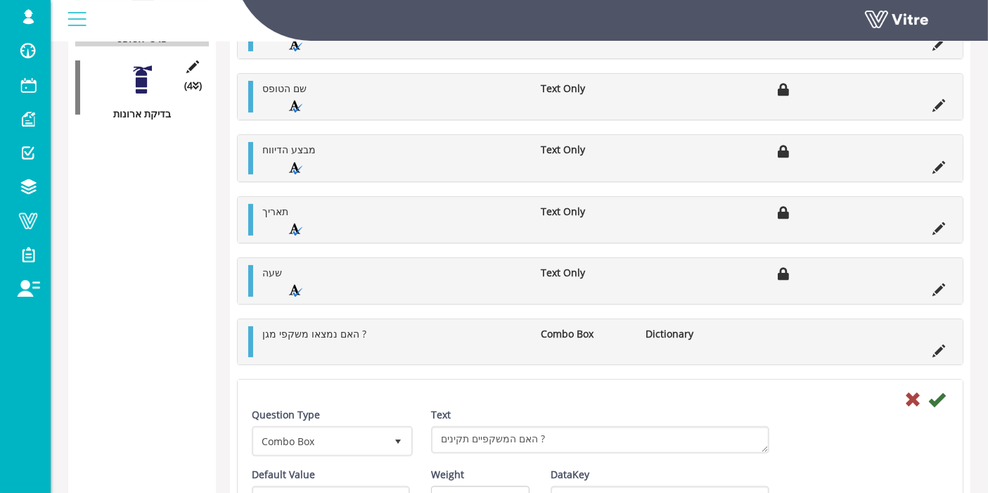
scroll to position [578, 0]
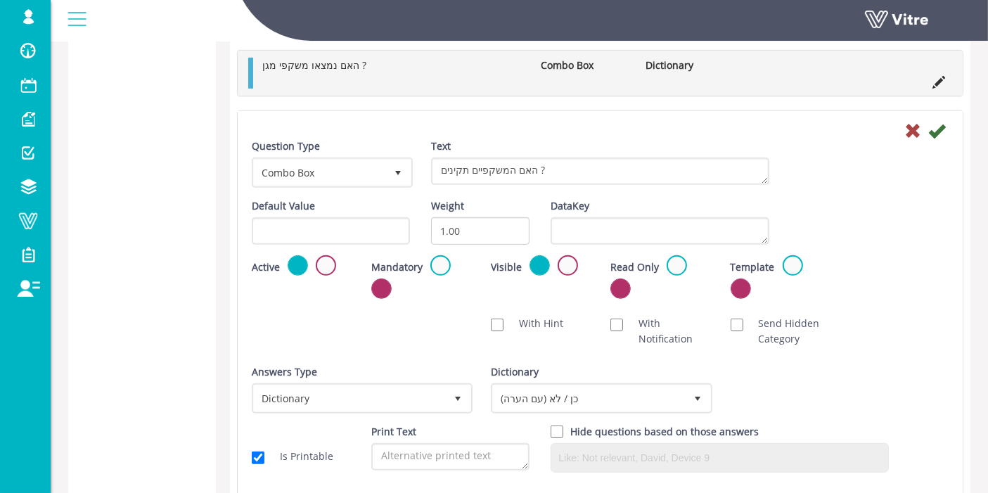
click at [329, 262] on label at bounding box center [326, 265] width 20 height 20
click at [0, 0] on input "radio" at bounding box center [0, 0] width 0 height 0
click at [931, 122] on icon at bounding box center [936, 130] width 17 height 17
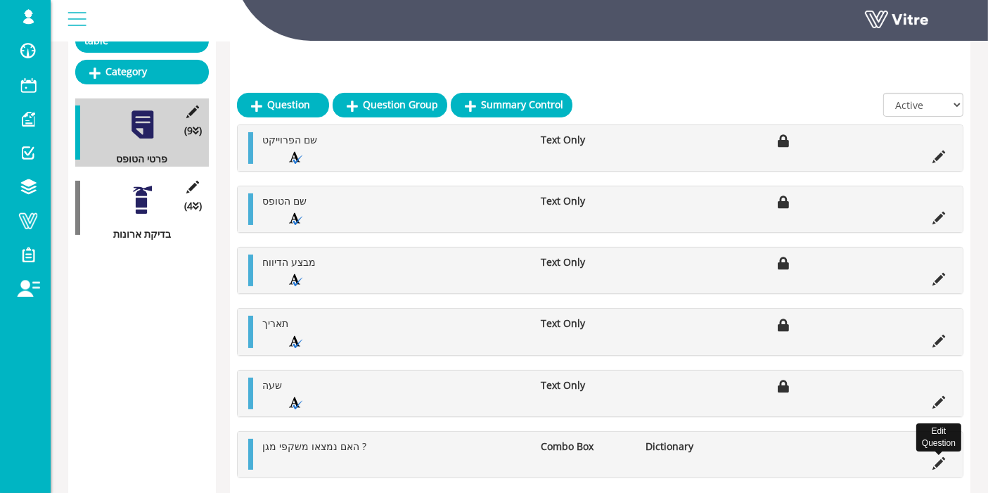
click at [941, 457] on icon at bounding box center [938, 463] width 13 height 13
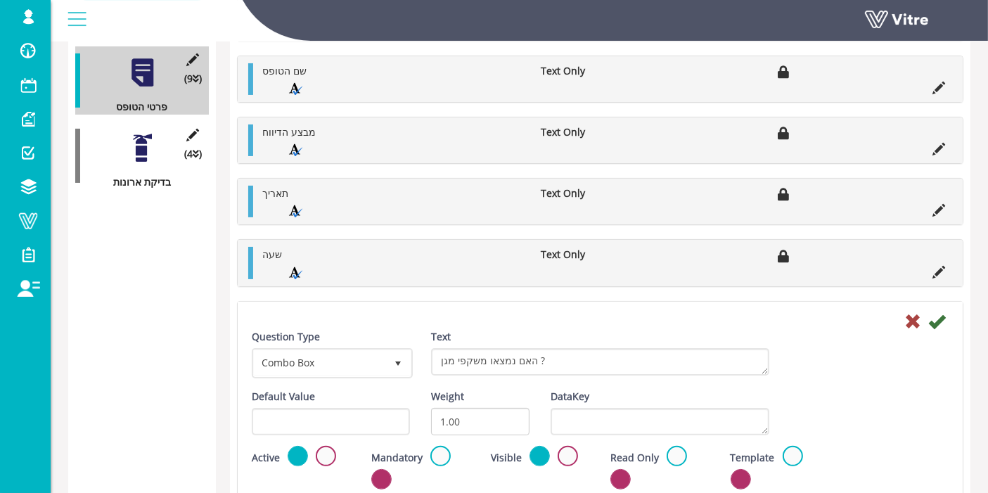
scroll to position [510, 0]
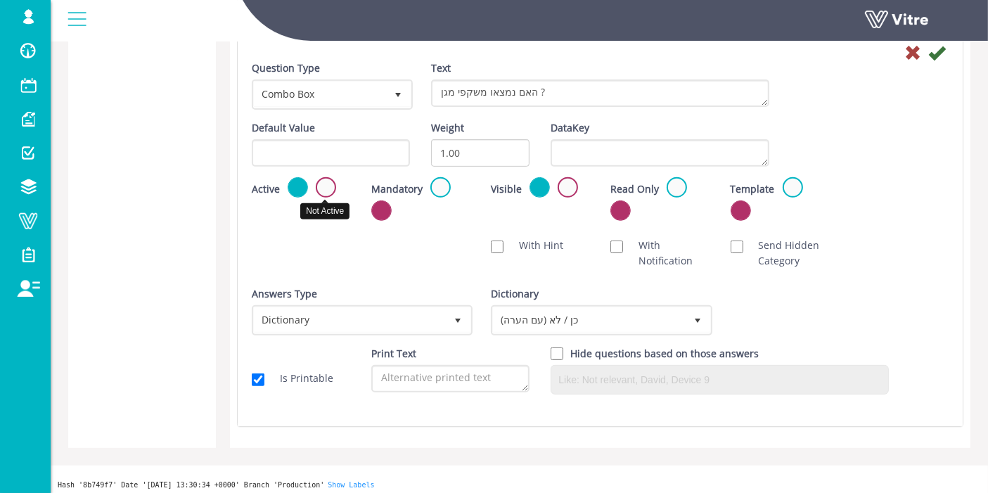
click at [322, 183] on label at bounding box center [326, 187] width 20 height 20
click at [0, 0] on input "radio" at bounding box center [0, 0] width 0 height 0
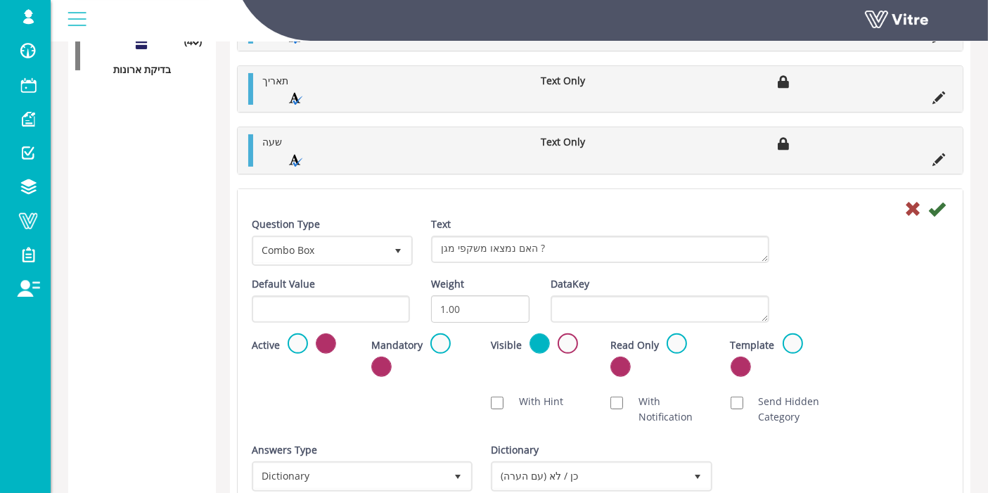
scroll to position [353, 0]
click at [942, 217] on div "Question Type Combo Box 2 Text האם נמצאו משקפי מגן ?" at bounding box center [600, 247] width 718 height 60
click at [940, 206] on icon at bounding box center [936, 209] width 17 height 17
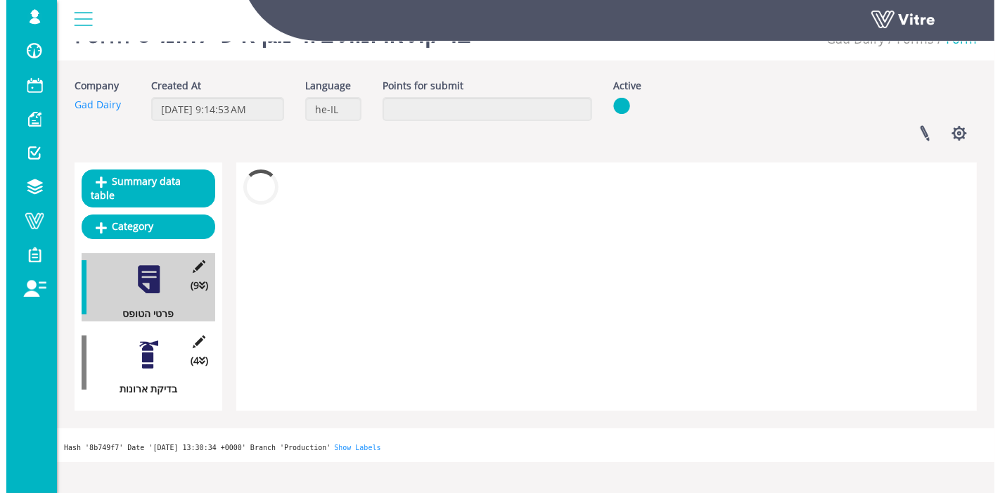
scroll to position [103, 0]
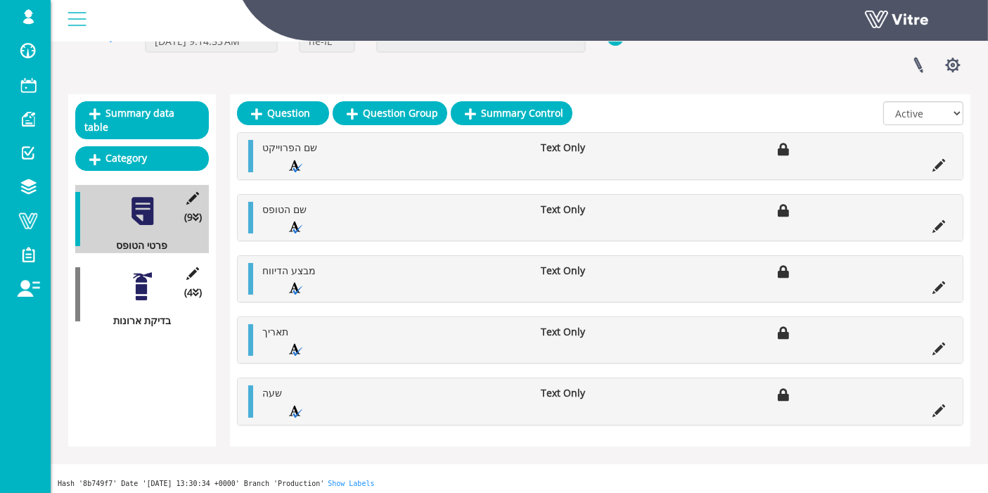
click at [183, 267] on div "(4 ) בדיקת ארונות" at bounding box center [142, 294] width 134 height 68
click at [190, 267] on icon at bounding box center [193, 273] width 18 height 13
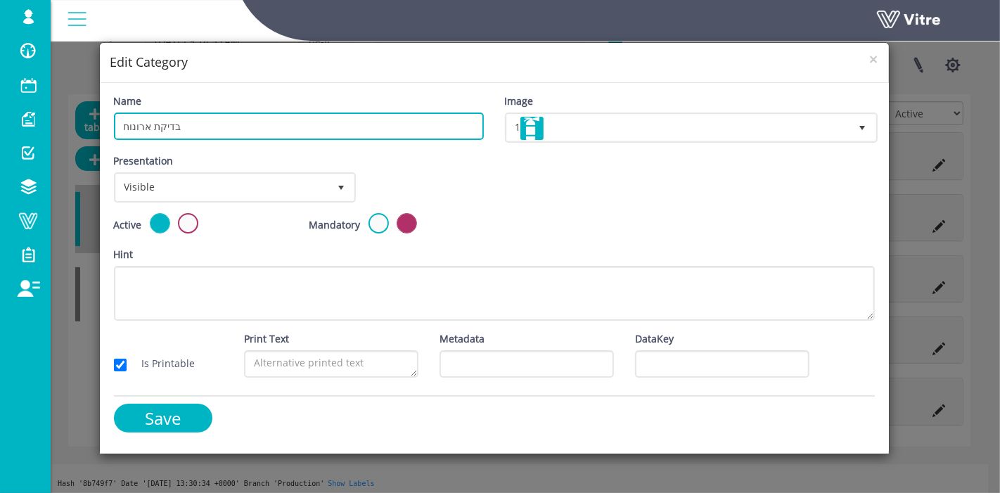
click at [130, 123] on input "בדיקת ארונות" at bounding box center [299, 125] width 370 height 27
type input "בדיקת ציוד"
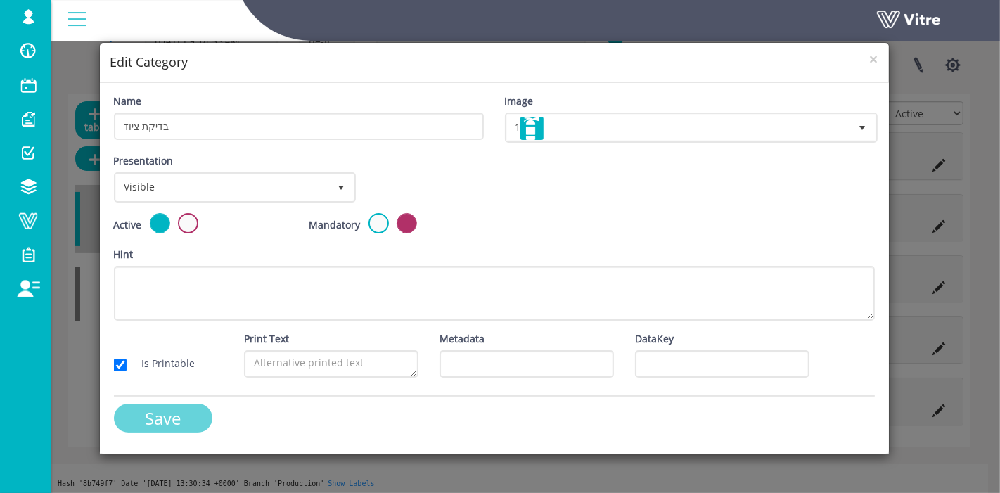
click at [162, 408] on input "Save" at bounding box center [163, 417] width 98 height 29
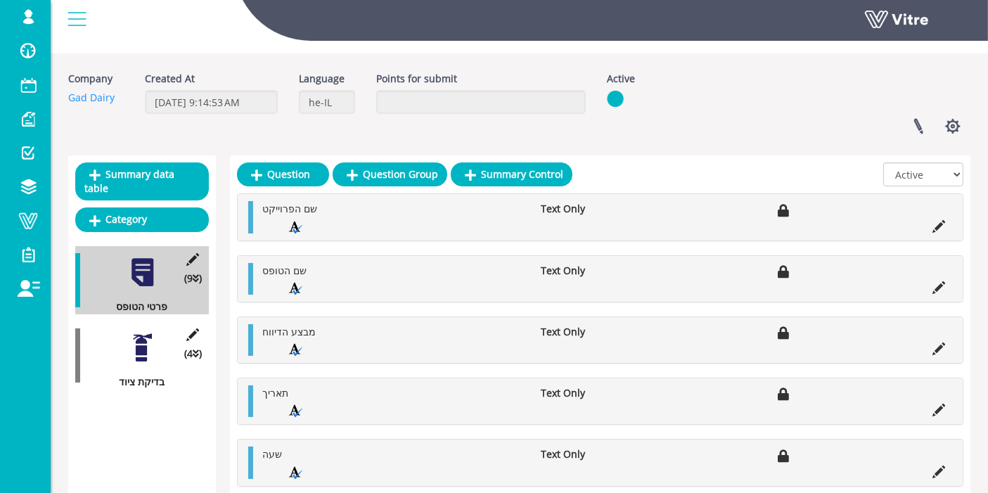
scroll to position [0, 0]
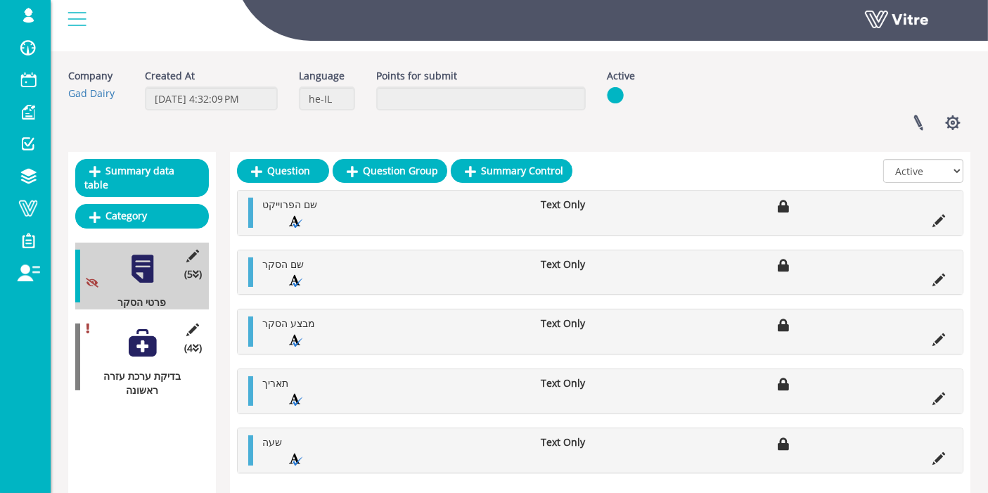
scroll to position [78, 0]
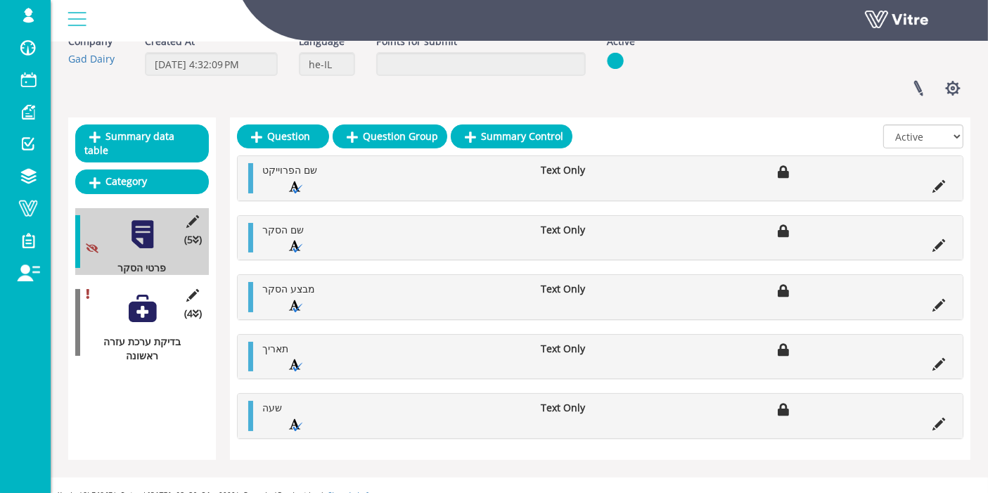
click at [149, 292] on div at bounding box center [143, 308] width 32 height 32
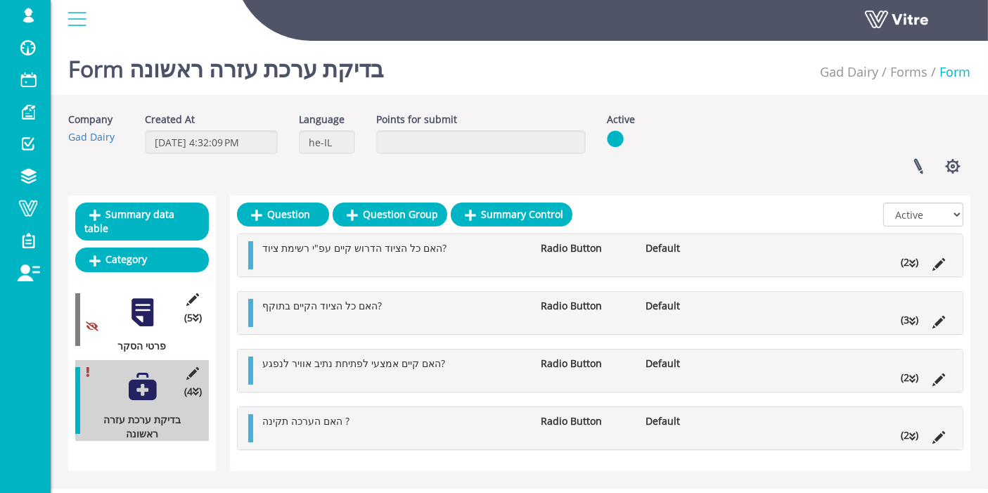
click at [917, 261] on li "(2 )" at bounding box center [909, 262] width 32 height 14
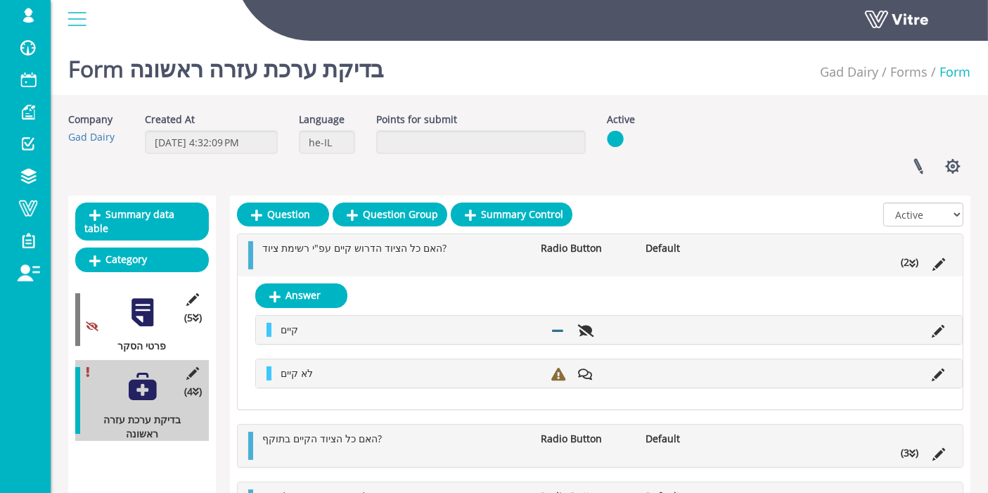
click at [918, 263] on li "(2 )" at bounding box center [909, 262] width 32 height 14
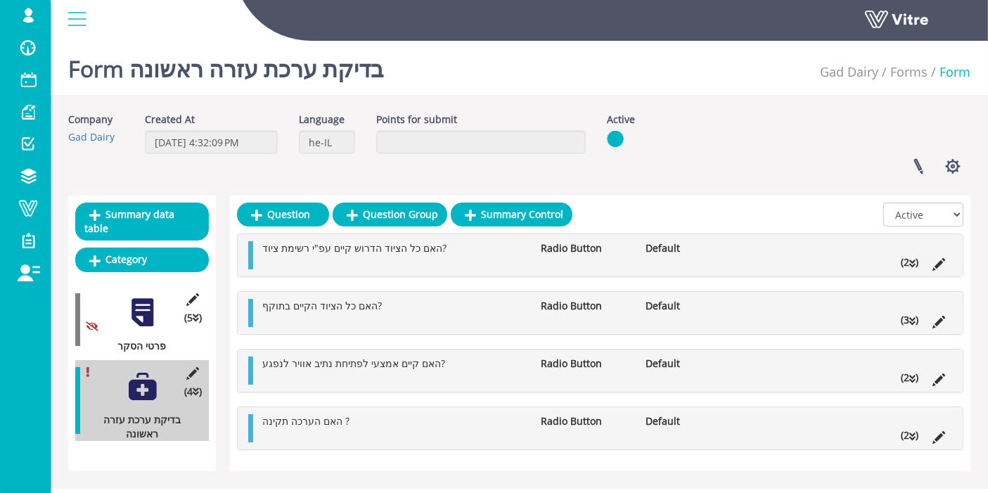
click at [911, 325] on li "(3 )" at bounding box center [909, 320] width 32 height 14
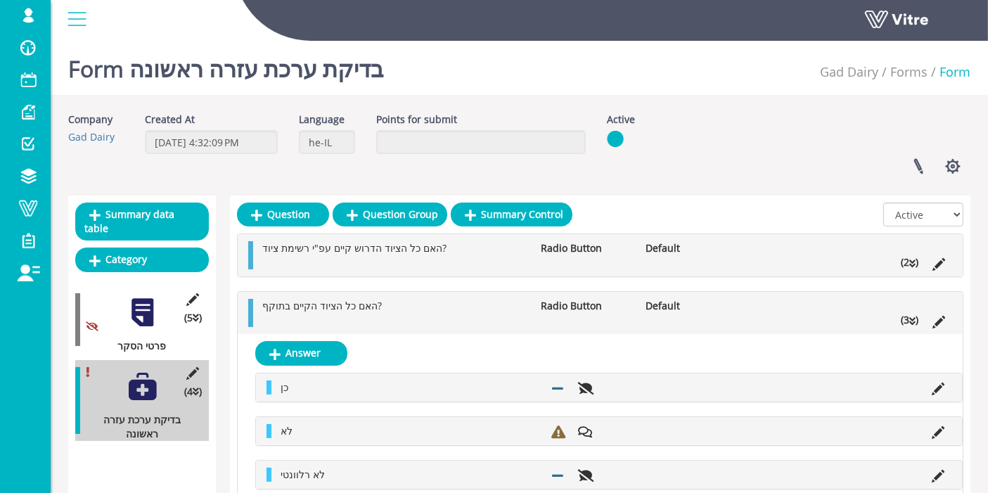
click at [911, 325] on li "(3 )" at bounding box center [909, 320] width 32 height 14
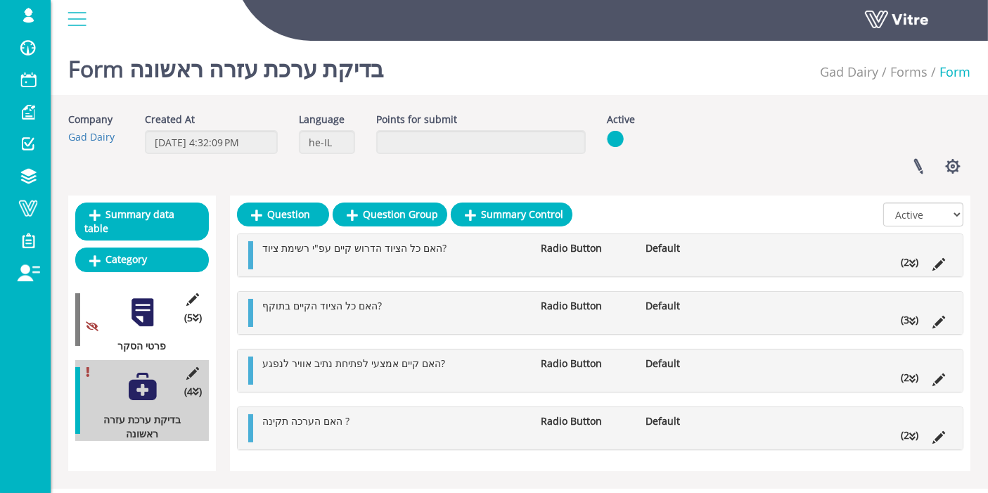
click at [913, 375] on icon at bounding box center [912, 379] width 6 height 10
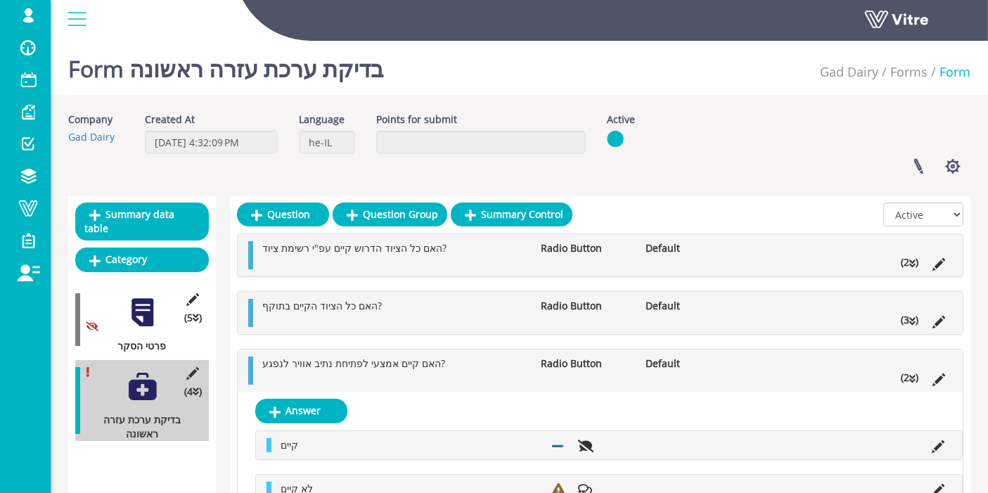
click at [913, 375] on icon at bounding box center [912, 379] width 6 height 10
